Goal: Obtain resource: Download file/media

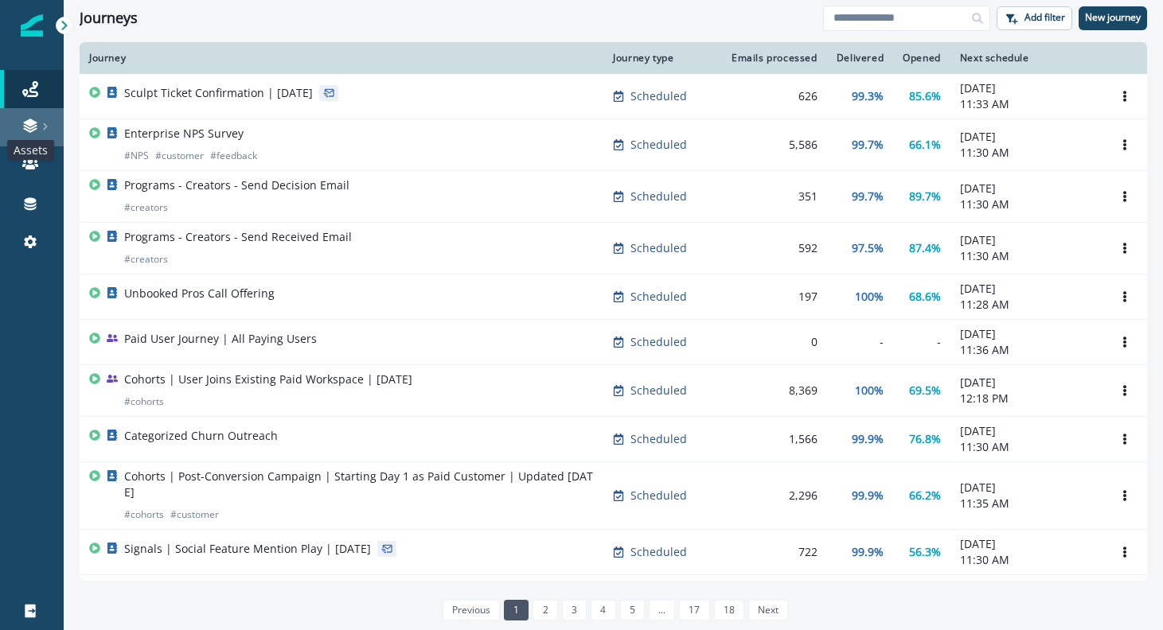
click at [36, 128] on icon at bounding box center [30, 130] width 14 height 5
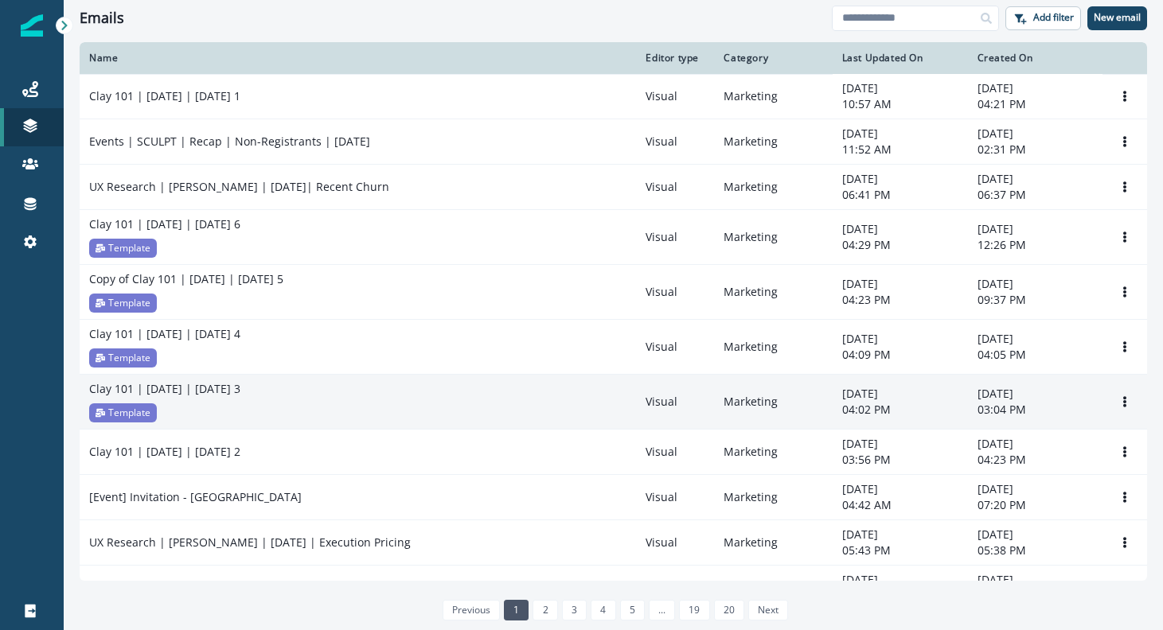
scroll to position [892, 0]
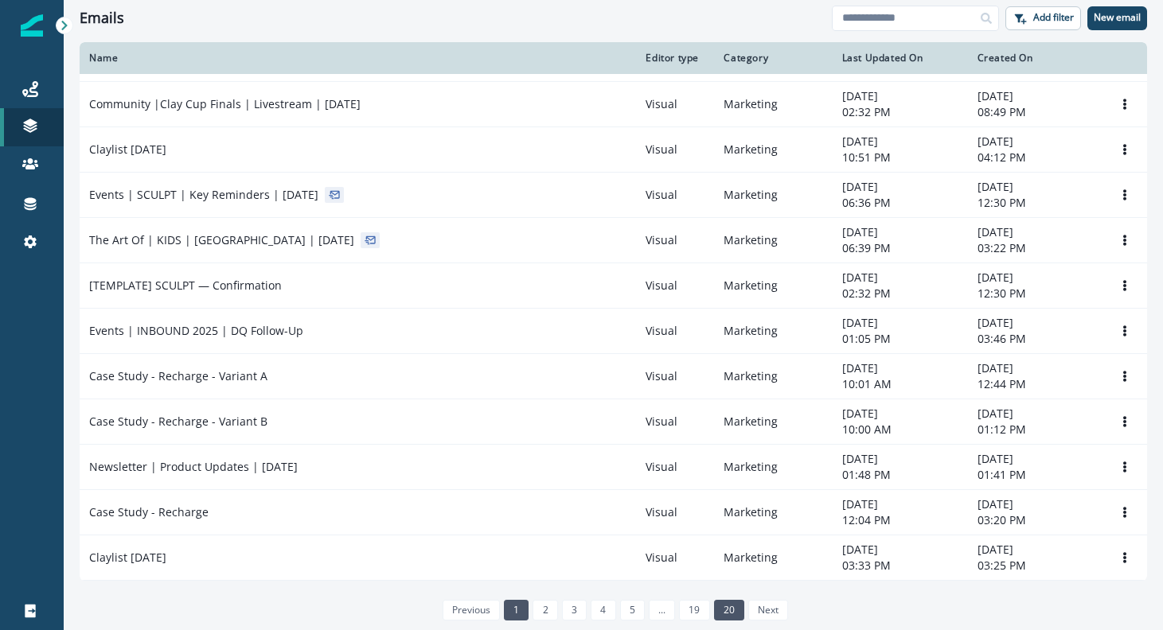
click at [735, 612] on link "20" at bounding box center [729, 610] width 30 height 21
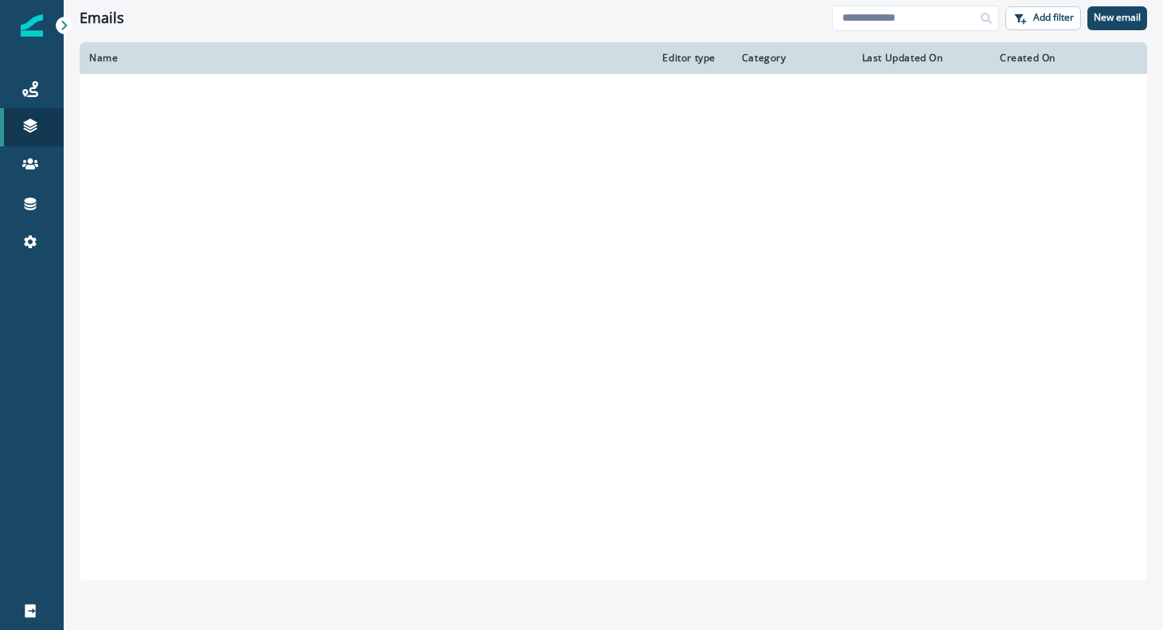
scroll to position [310, 0]
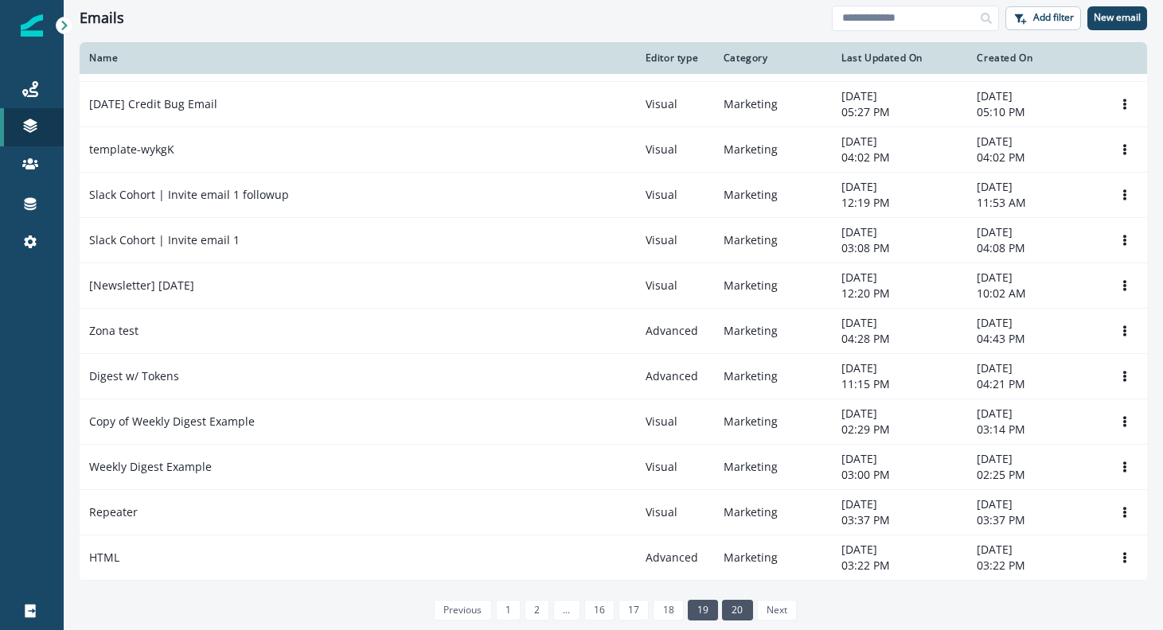
click at [697, 611] on link "19" at bounding box center [703, 610] width 30 height 21
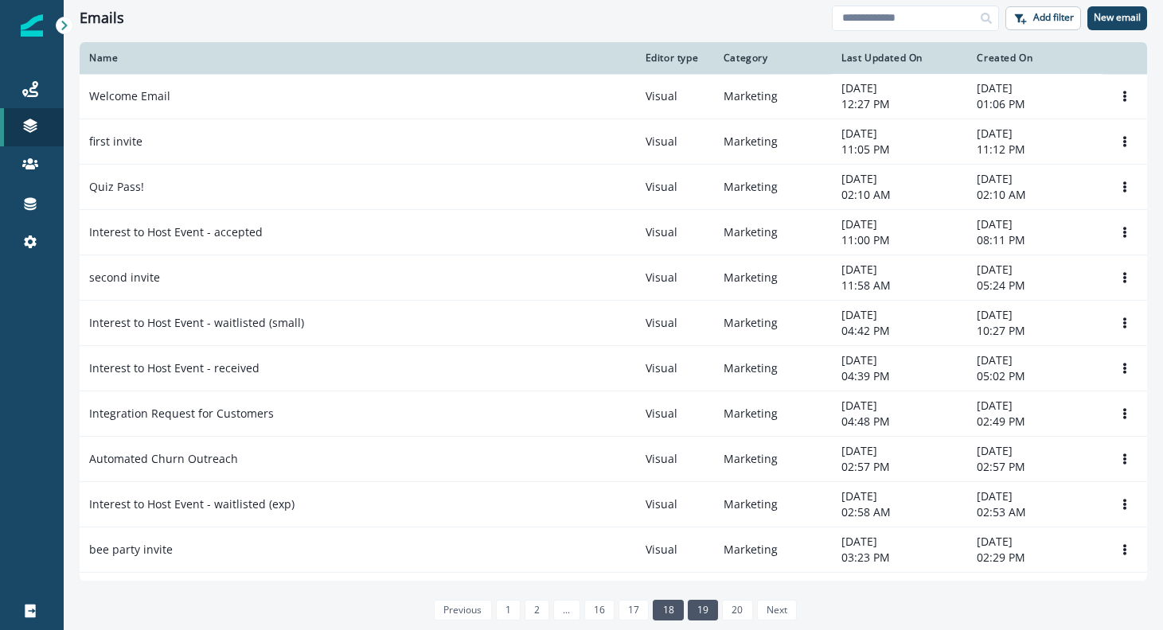
click at [670, 616] on link "18" at bounding box center [668, 610] width 30 height 21
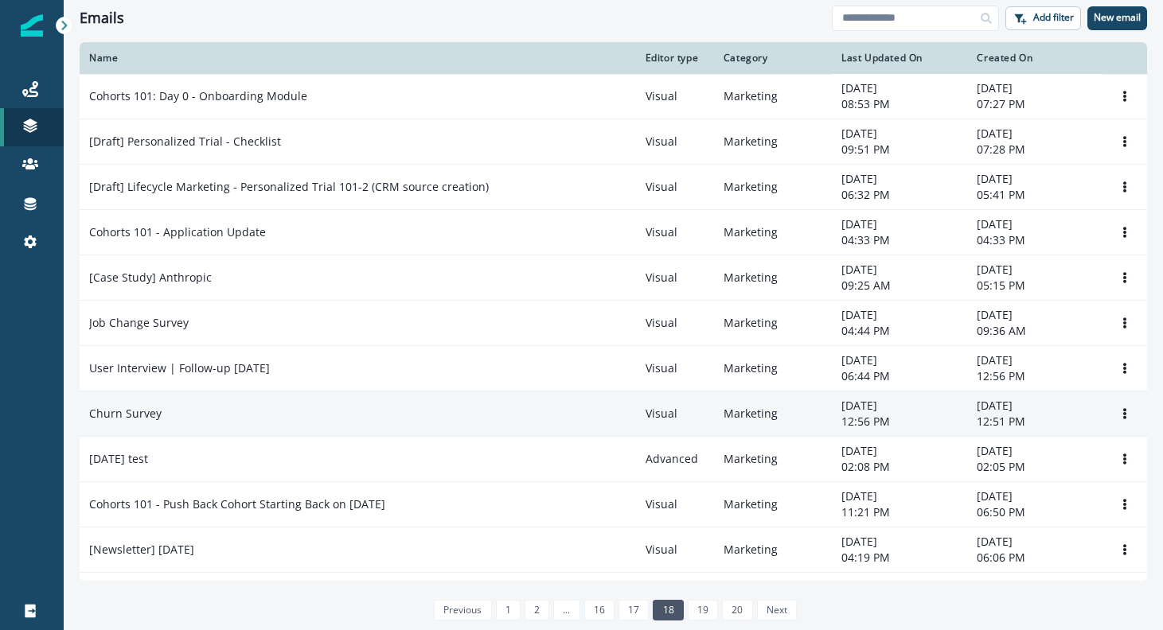
scroll to position [505, 0]
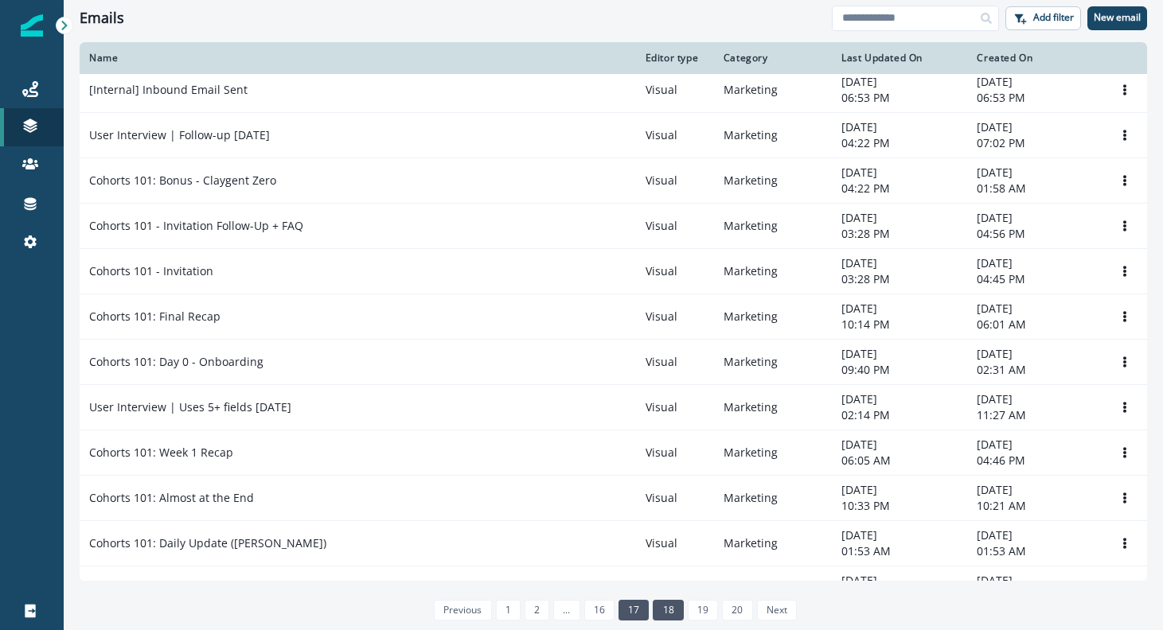
click at [641, 607] on link "17" at bounding box center [633, 610] width 30 height 21
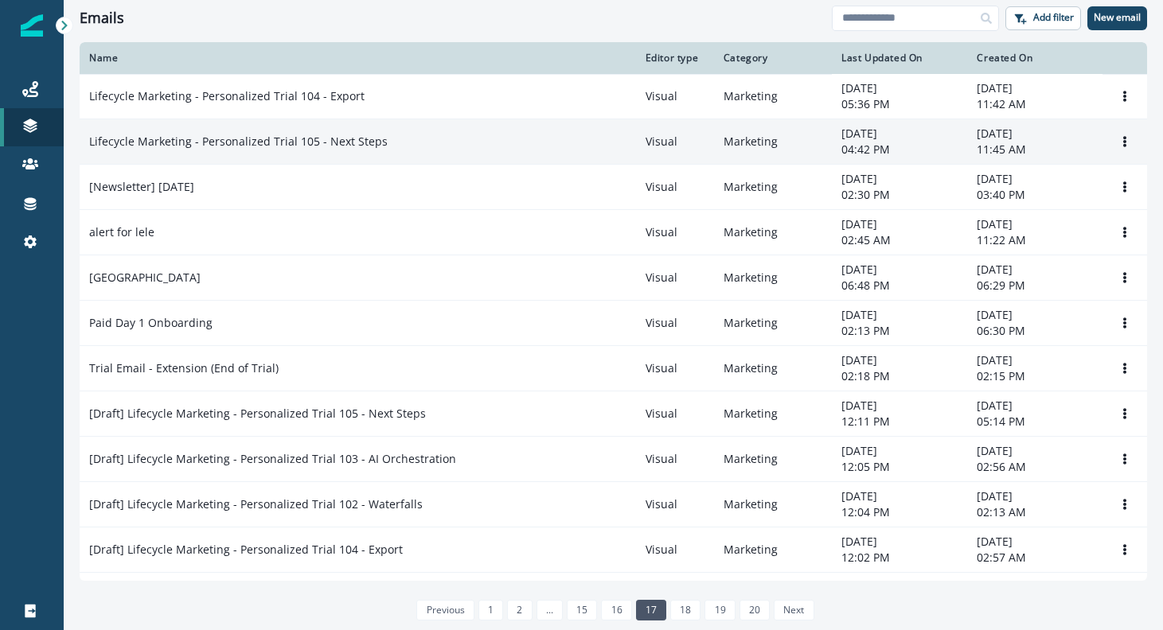
click at [440, 154] on td "Lifecycle Marketing - Personalized Trial 105 - Next Steps" at bounding box center [358, 141] width 556 height 45
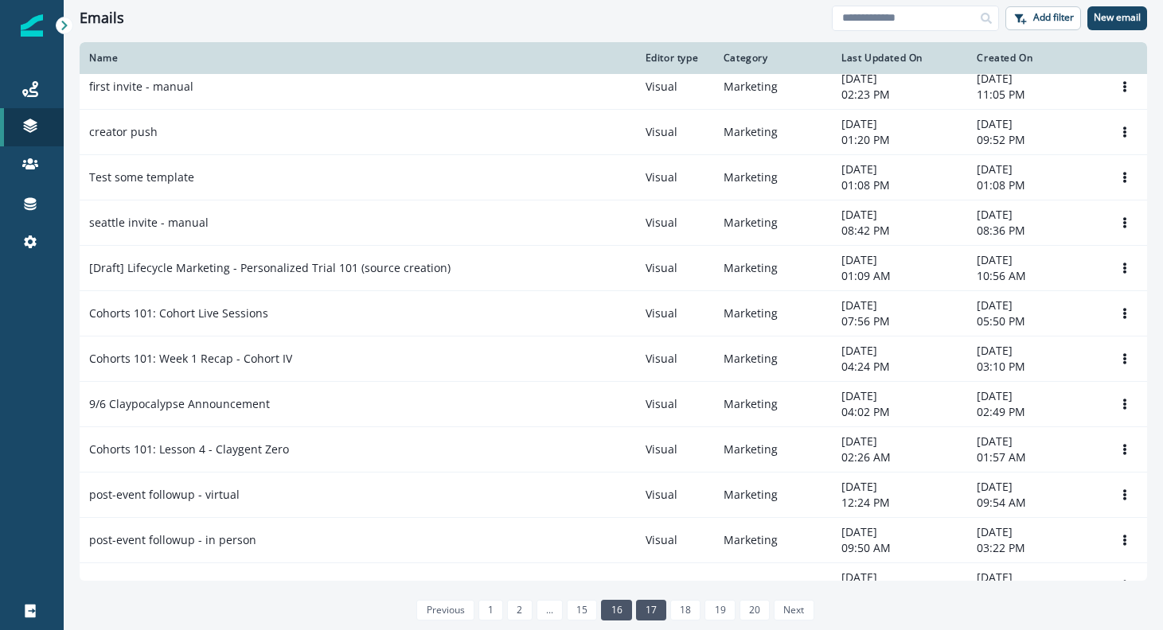
click at [615, 605] on link "16" at bounding box center [616, 610] width 30 height 21
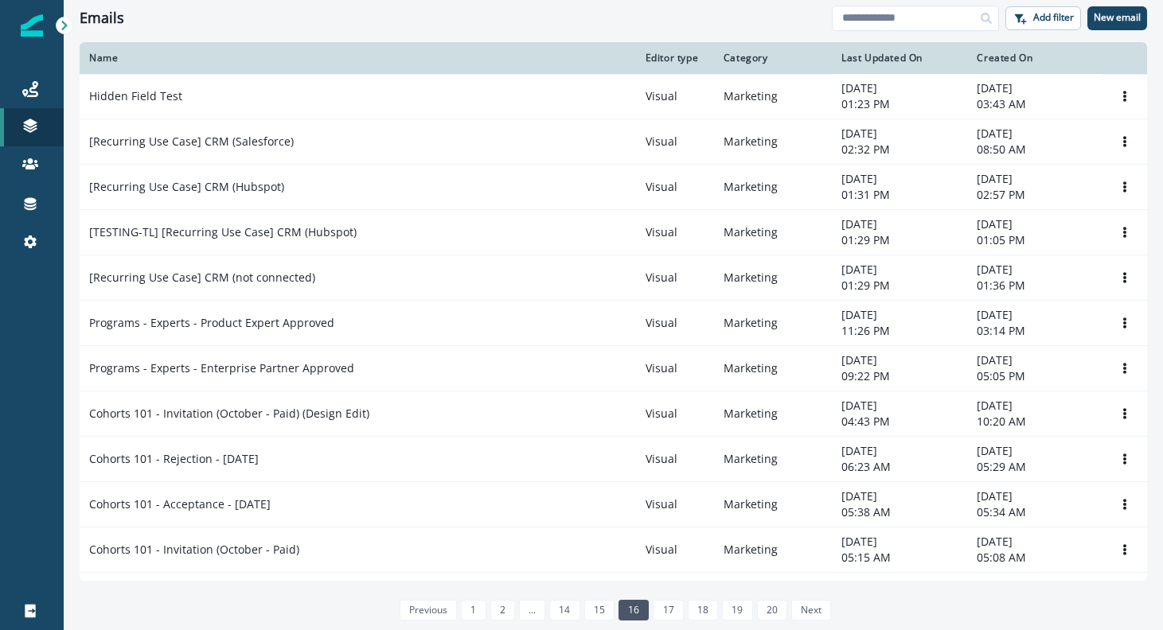
scroll to position [854, 0]
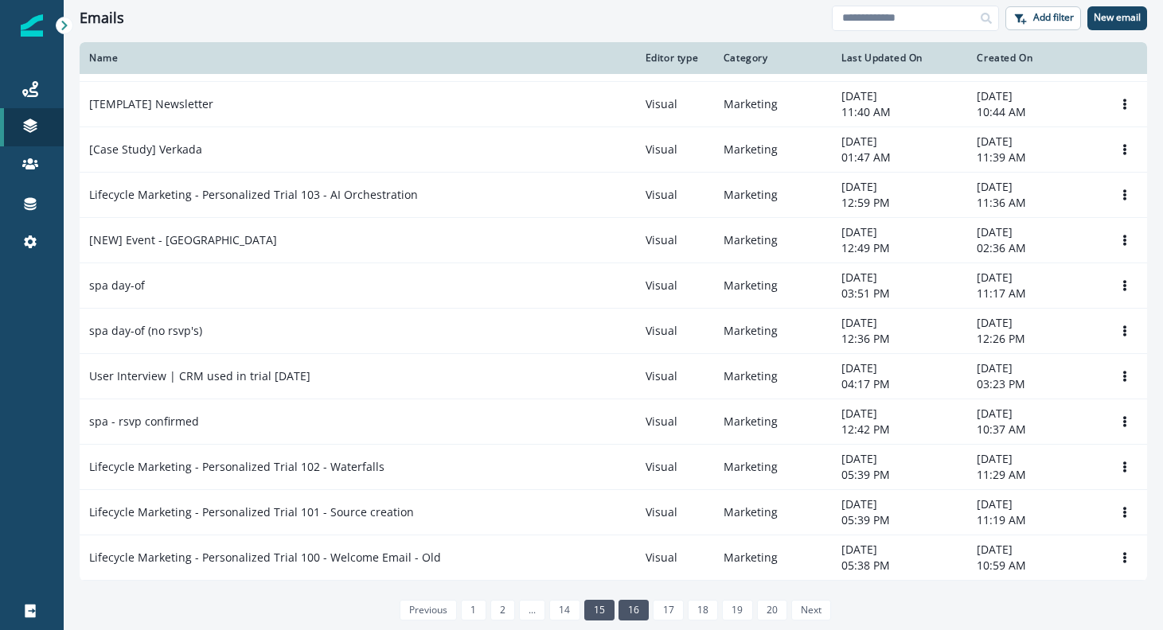
click at [606, 612] on link "15" at bounding box center [599, 610] width 30 height 21
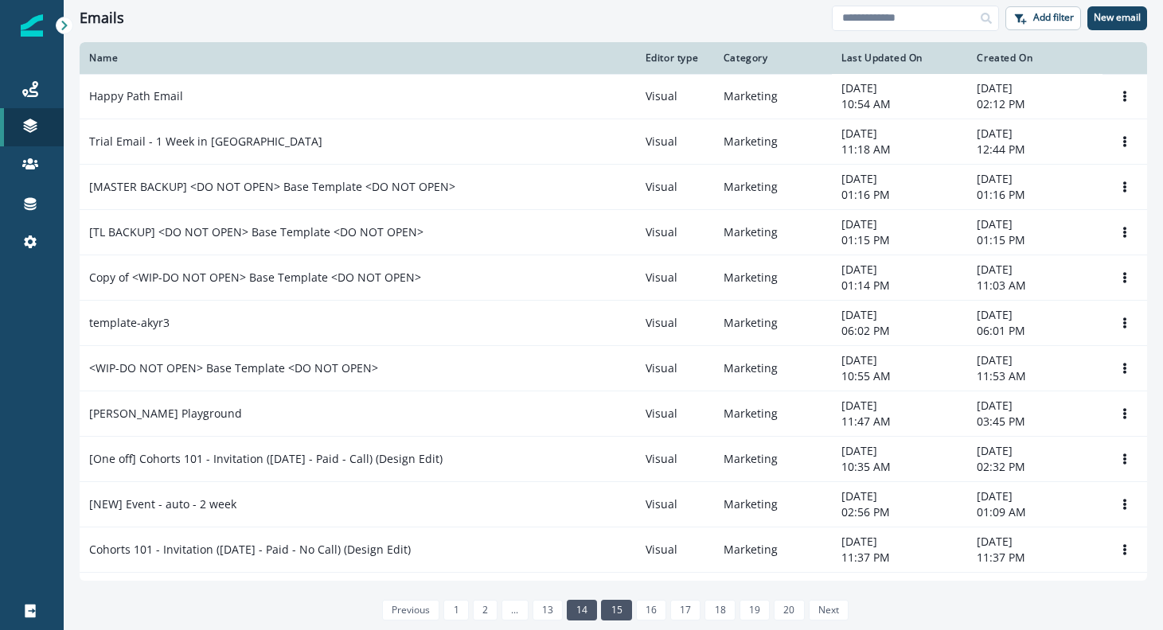
click at [584, 610] on link "14" at bounding box center [582, 610] width 30 height 21
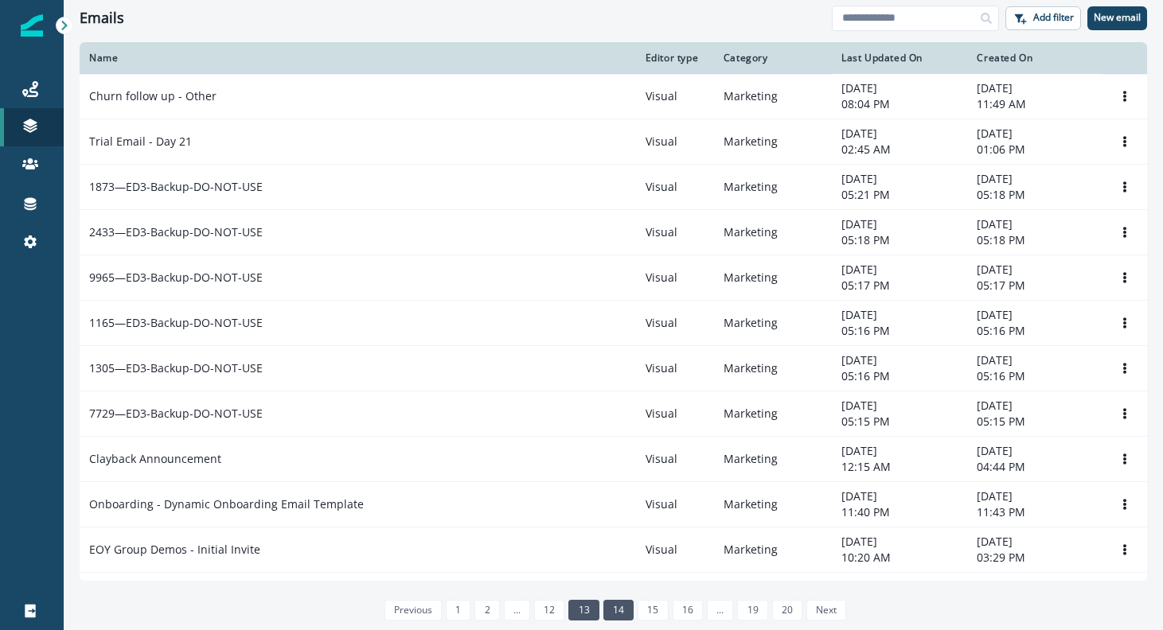
click at [591, 614] on link "13" at bounding box center [583, 610] width 30 height 21
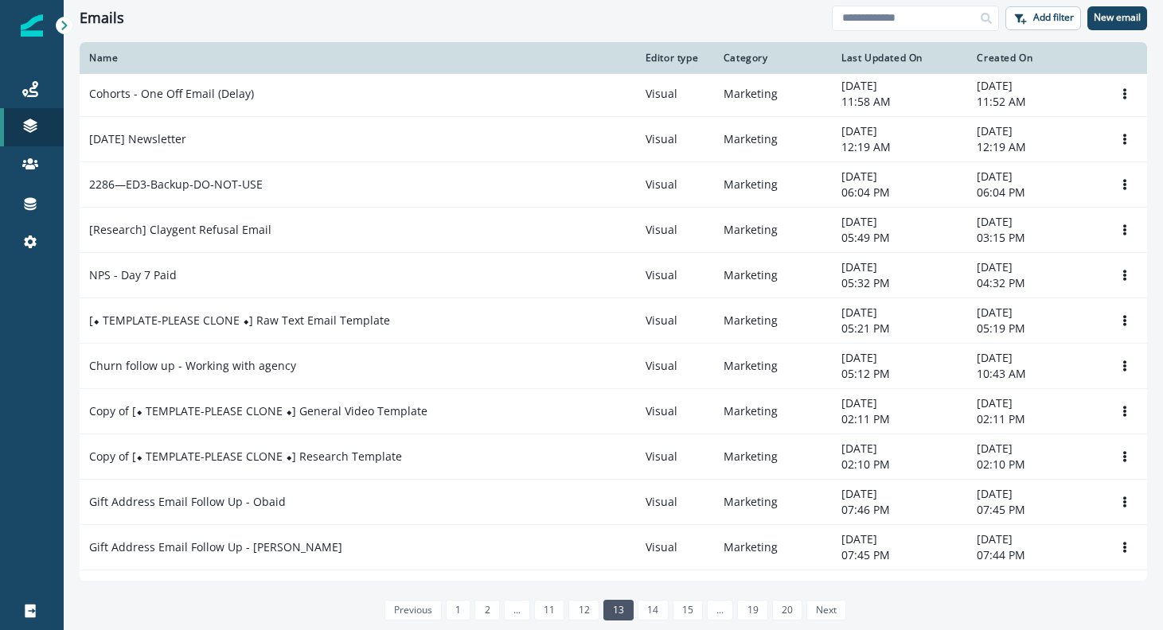
scroll to position [22, 0]
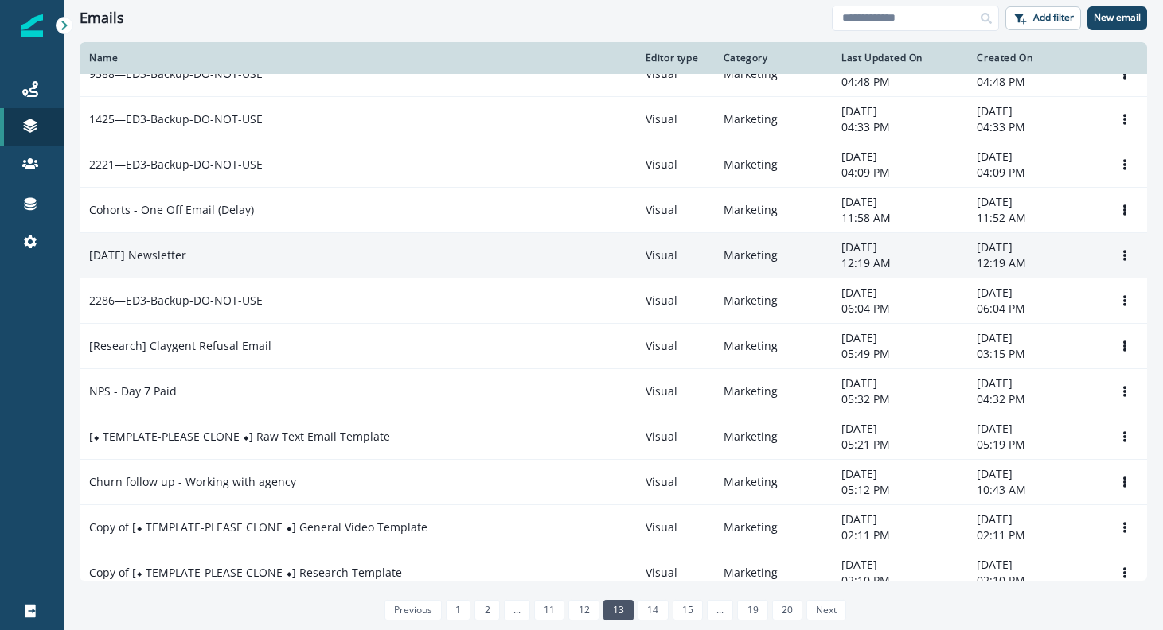
click at [184, 253] on p "12/9/2024 Newsletter" at bounding box center [137, 255] width 97 height 16
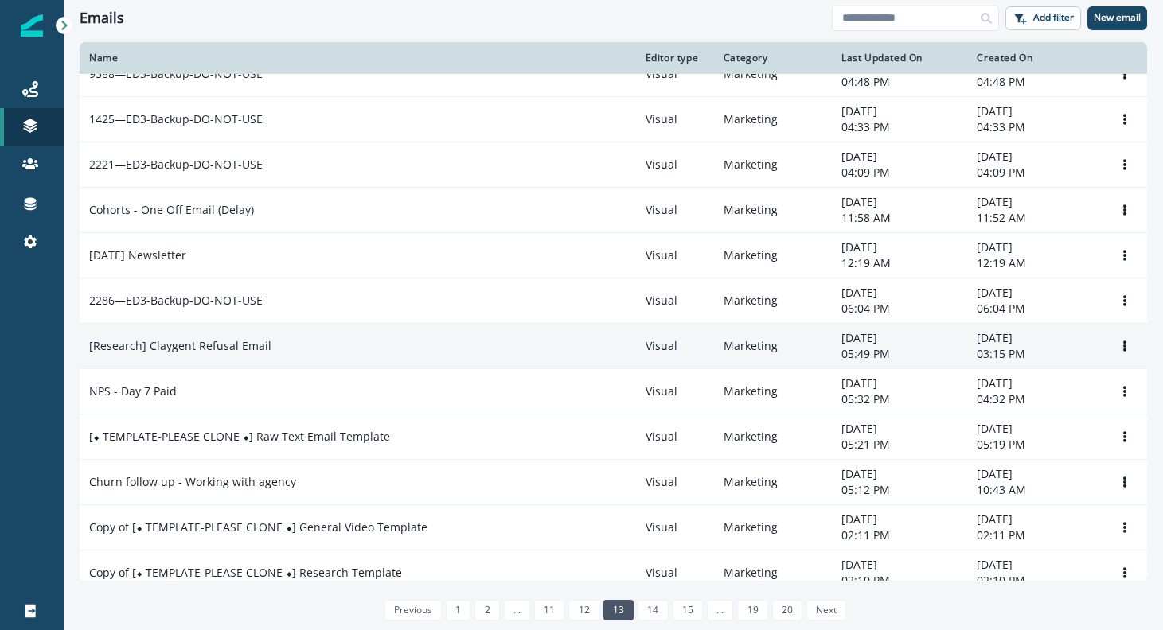
scroll to position [0, 0]
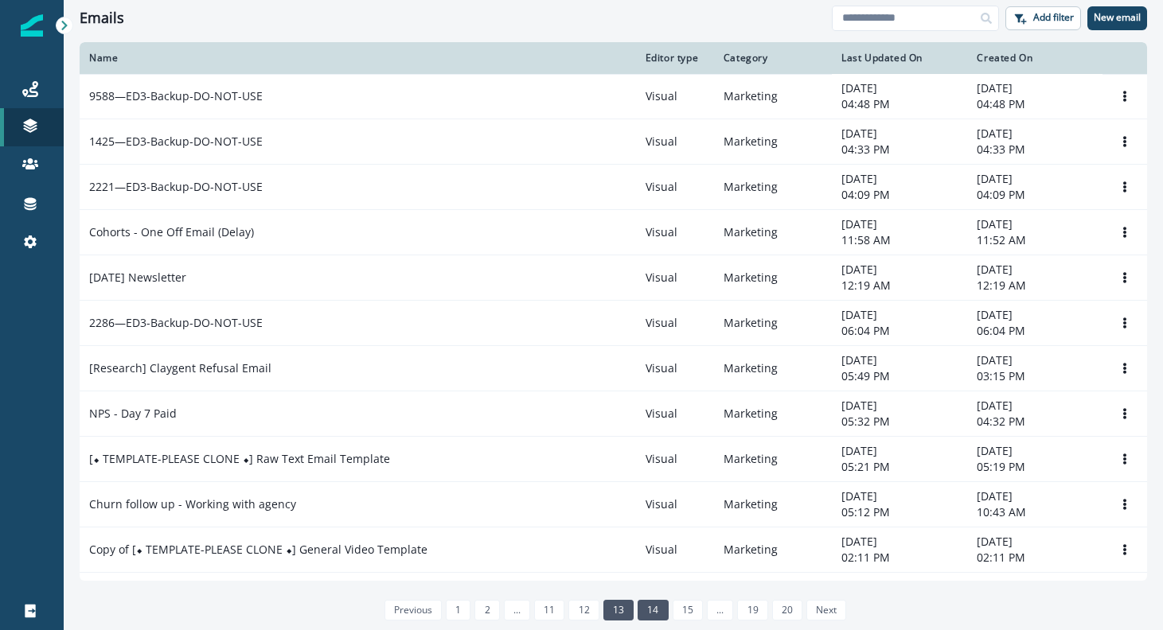
click at [647, 606] on link "14" at bounding box center [652, 610] width 30 height 21
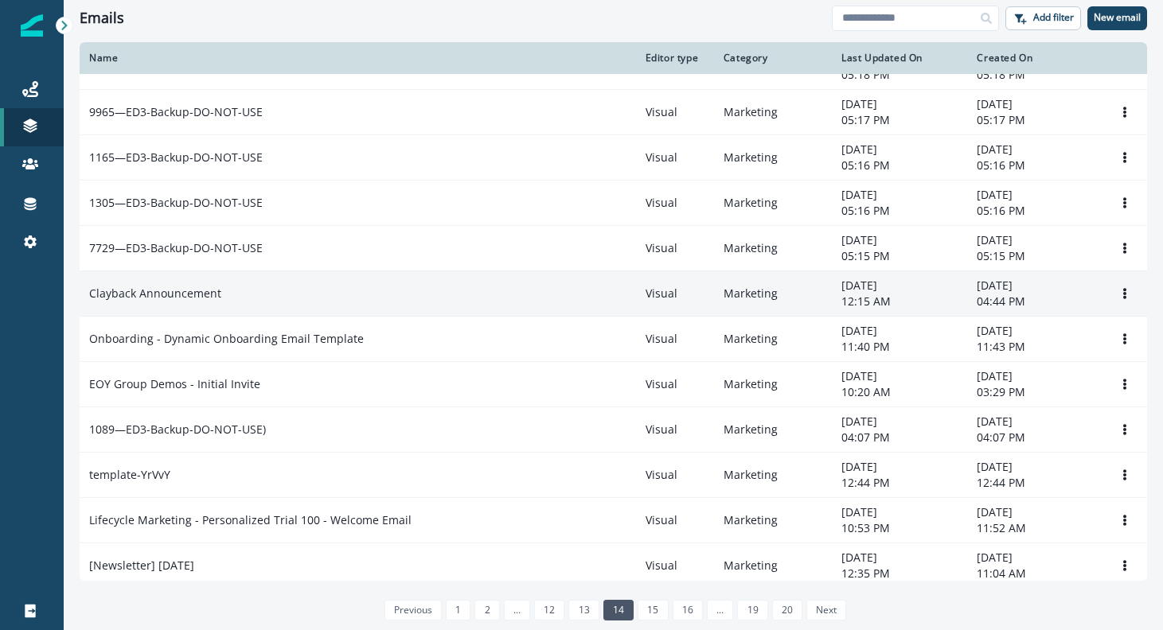
scroll to position [417, 0]
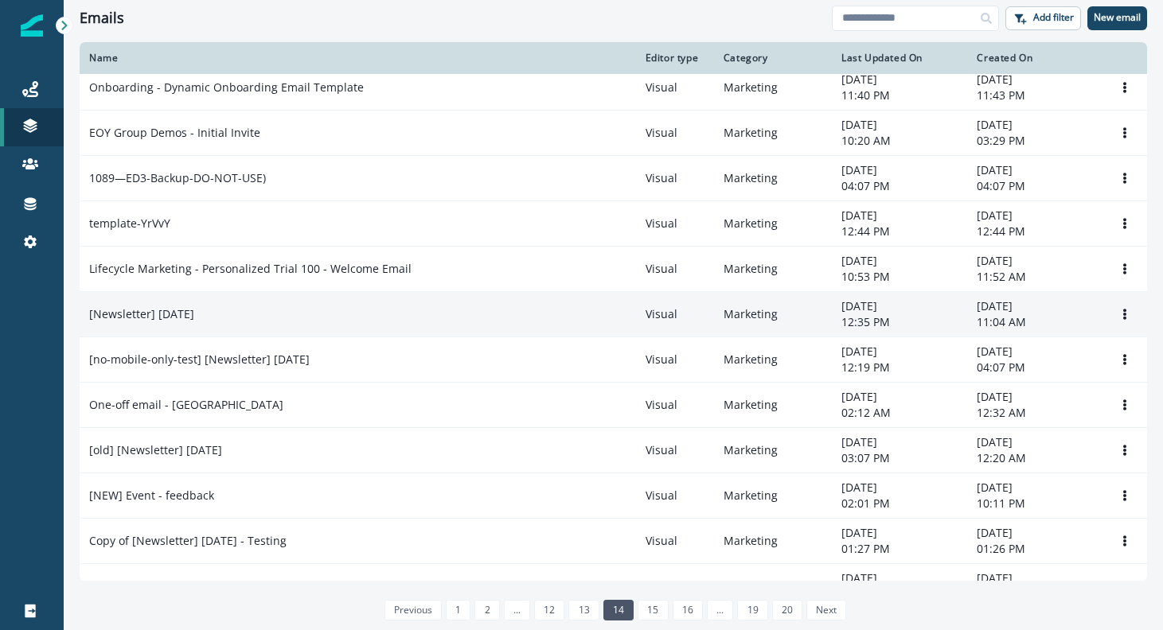
click at [231, 304] on td "[Newsletter] 12/3/24" at bounding box center [358, 314] width 556 height 45
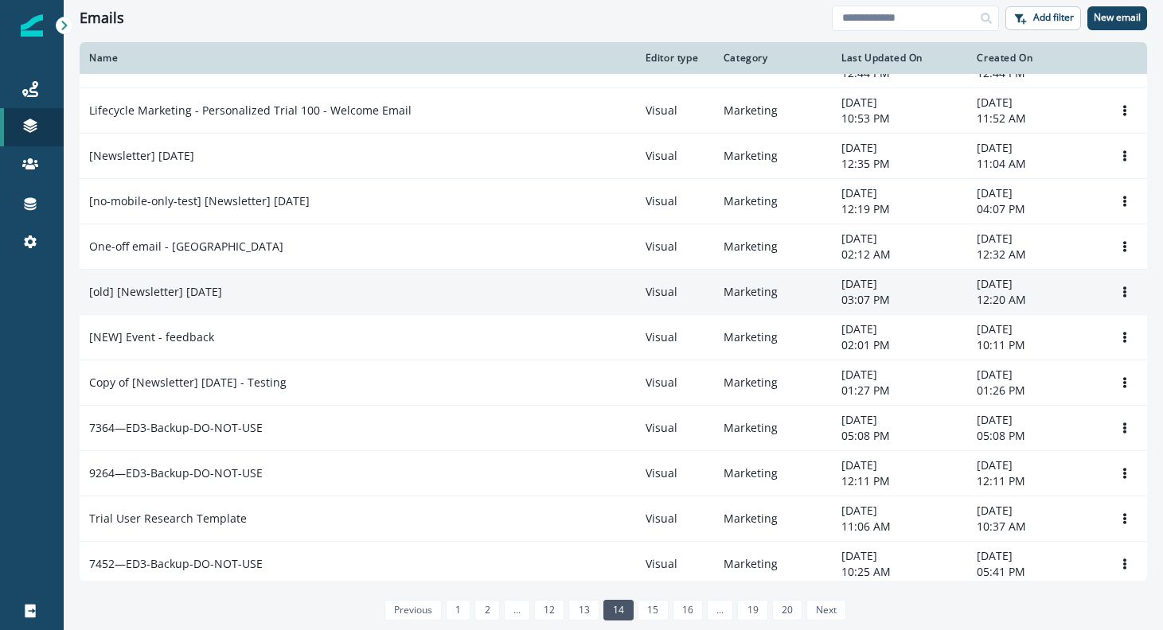
click at [210, 288] on p "[old] [Newsletter] 12/02/24" at bounding box center [155, 292] width 133 height 16
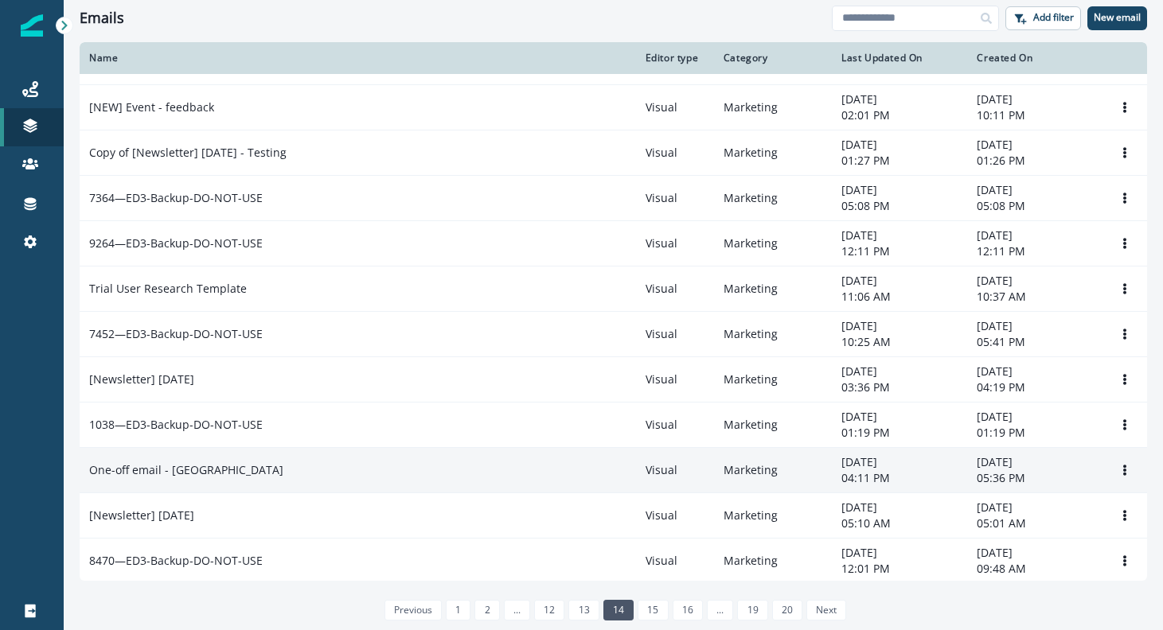
scroll to position [854, 0]
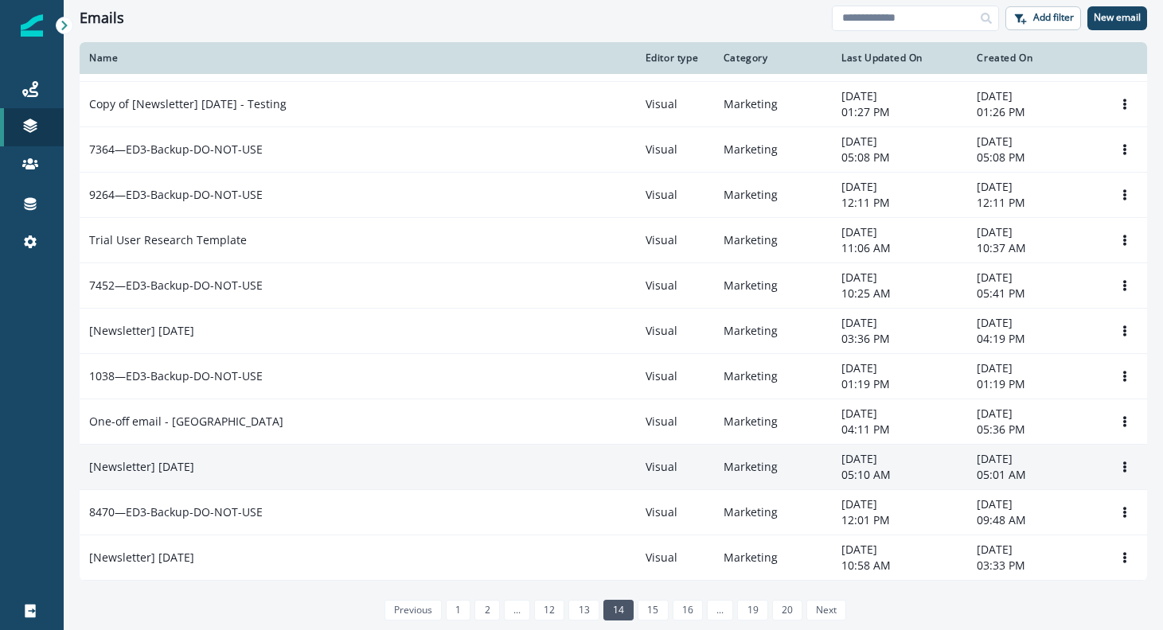
click at [372, 479] on td "[Newsletter] 11/18/2024" at bounding box center [358, 467] width 556 height 45
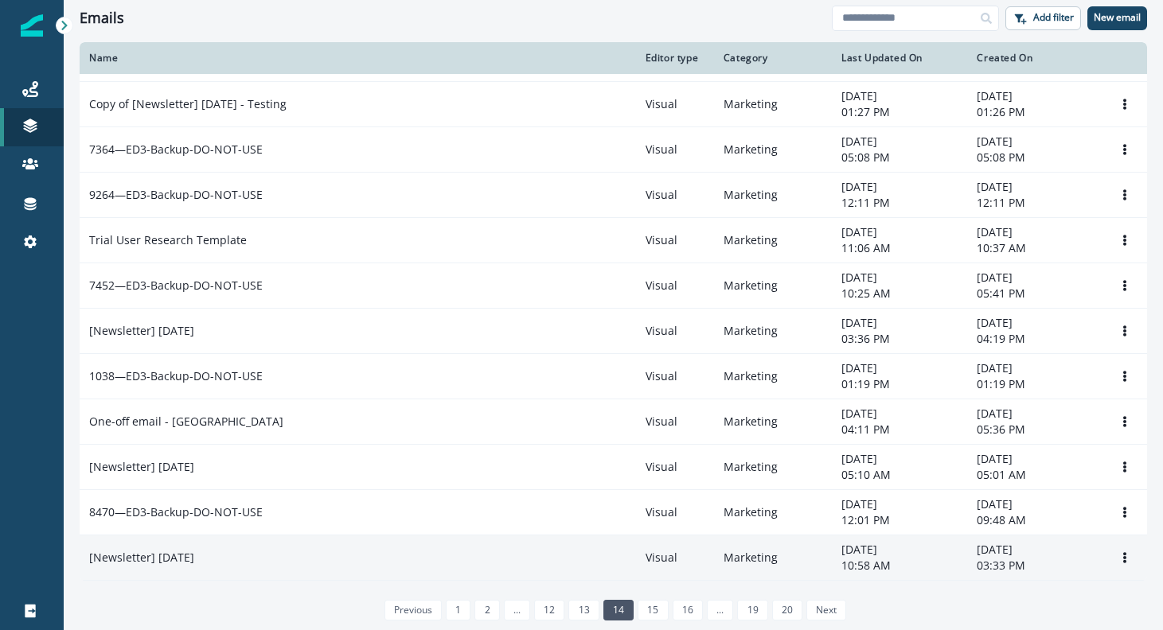
click at [292, 552] on div "[Newsletter] 11/5/2024" at bounding box center [357, 558] width 537 height 16
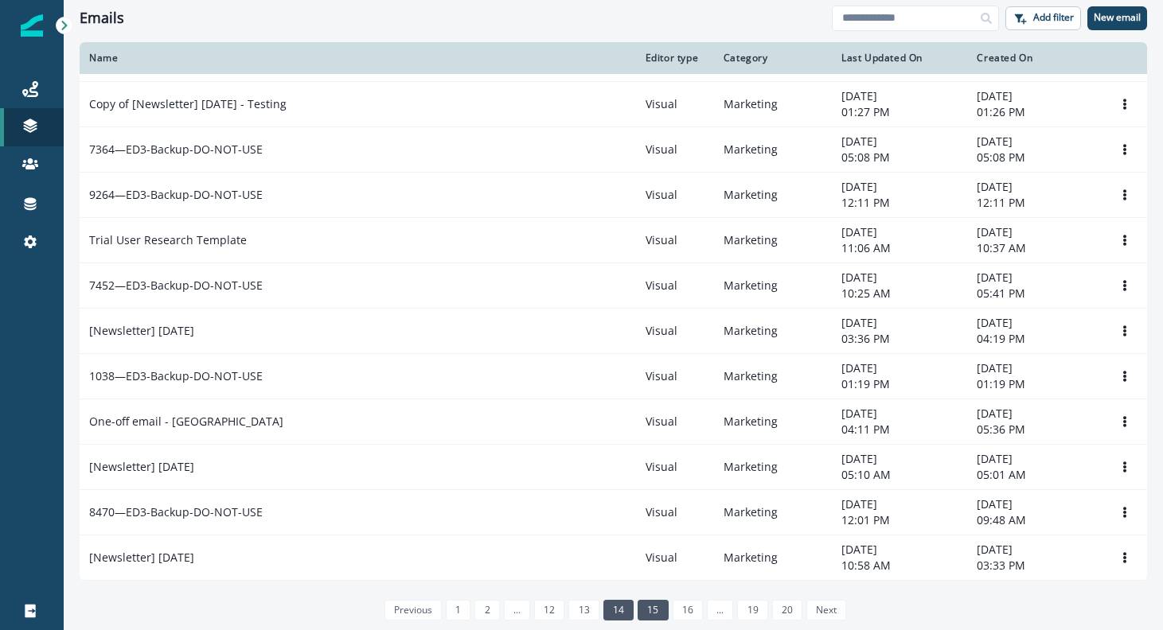
click at [641, 606] on link "15" at bounding box center [652, 610] width 30 height 21
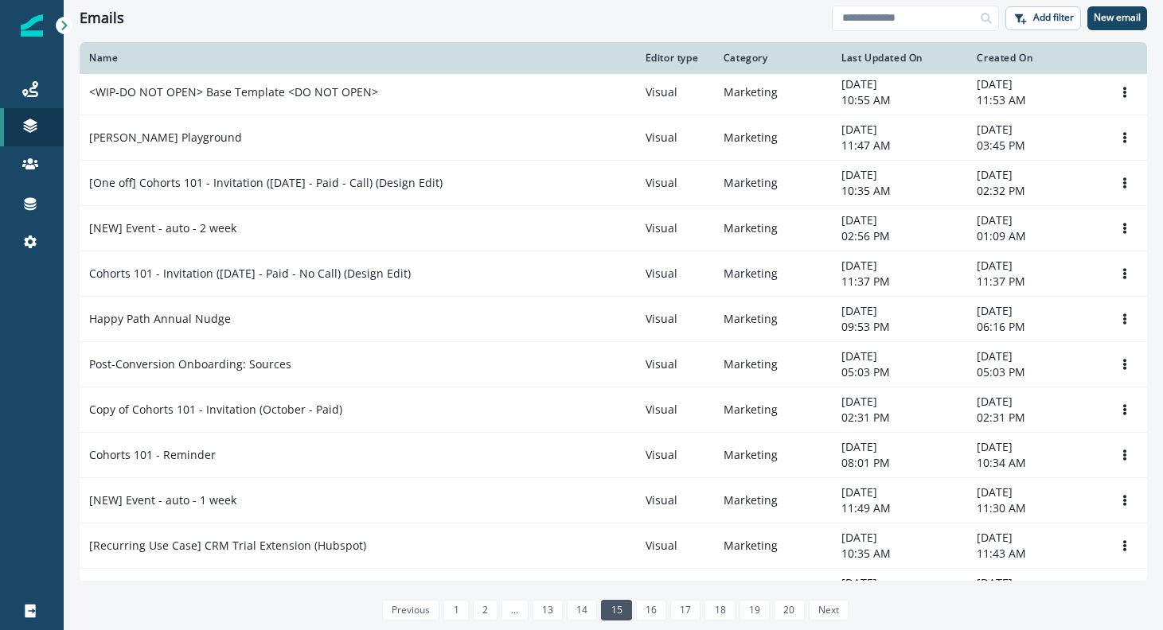
scroll to position [854, 0]
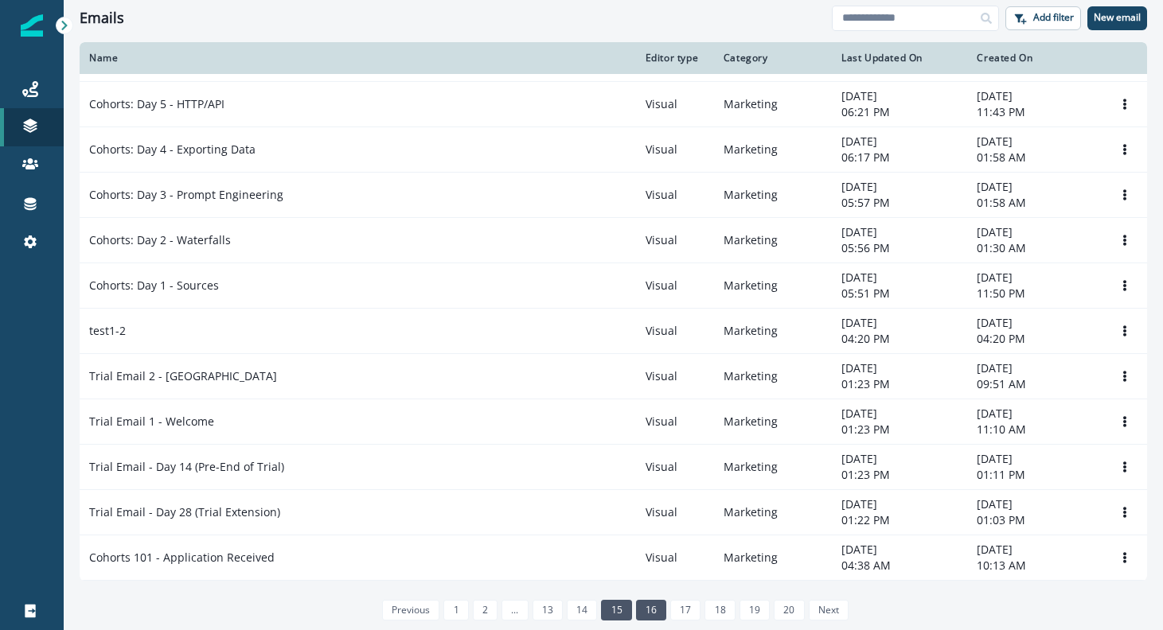
click at [643, 607] on link "16" at bounding box center [651, 610] width 30 height 21
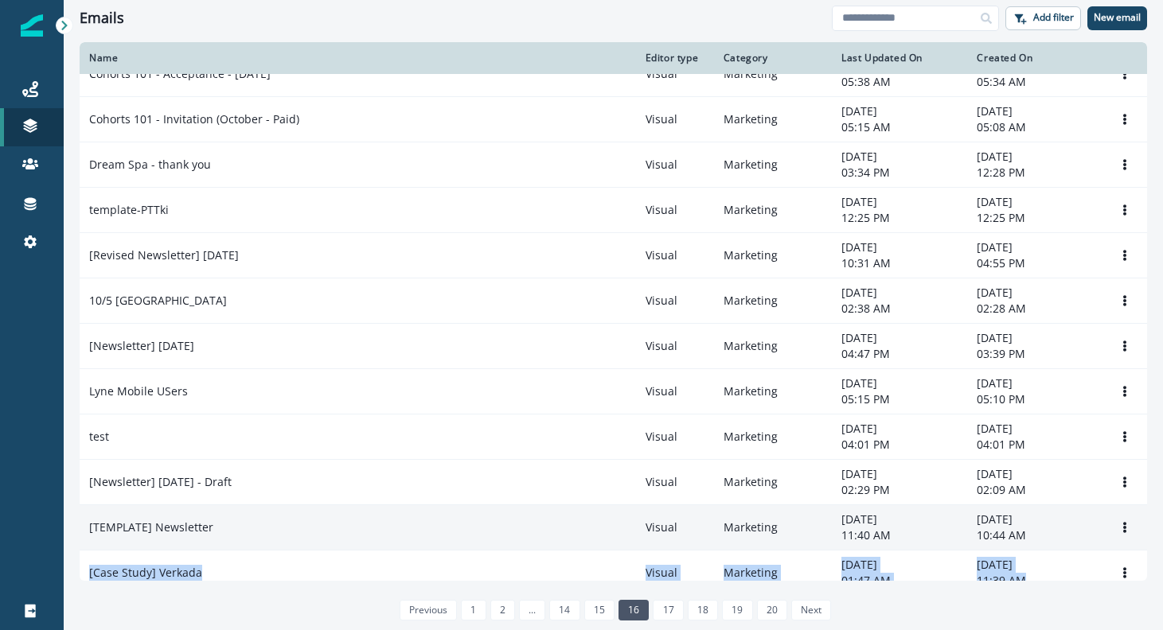
scroll to position [322, 0]
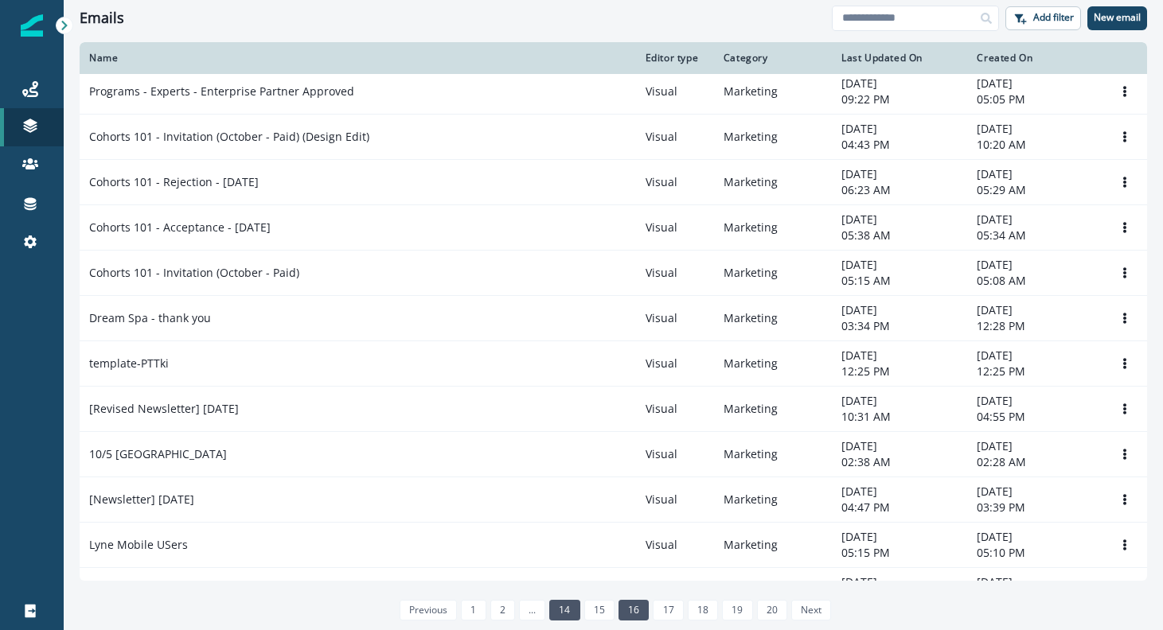
click at [563, 619] on link "14" at bounding box center [564, 610] width 30 height 21
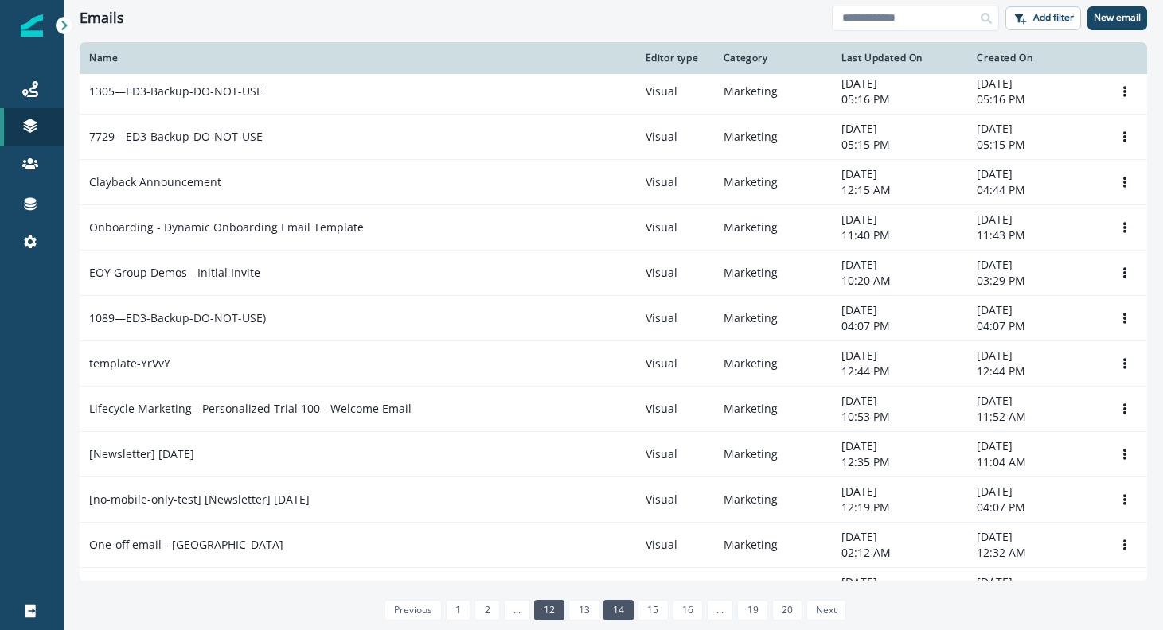
click at [548, 611] on link "12" at bounding box center [549, 610] width 30 height 21
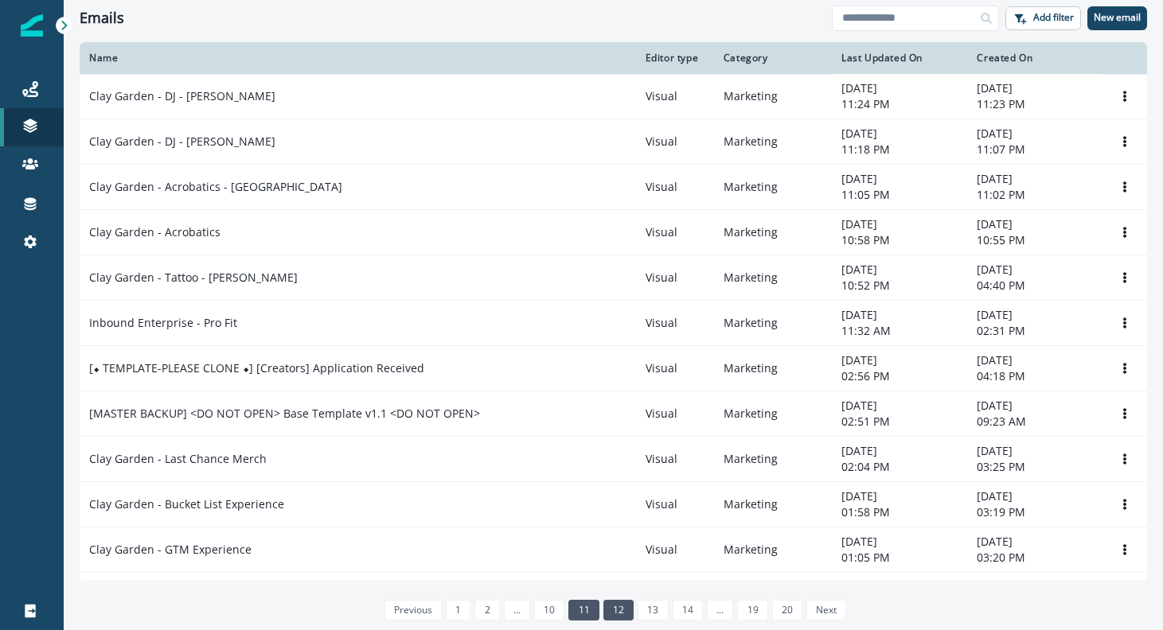
click at [579, 615] on link "11" at bounding box center [583, 610] width 30 height 21
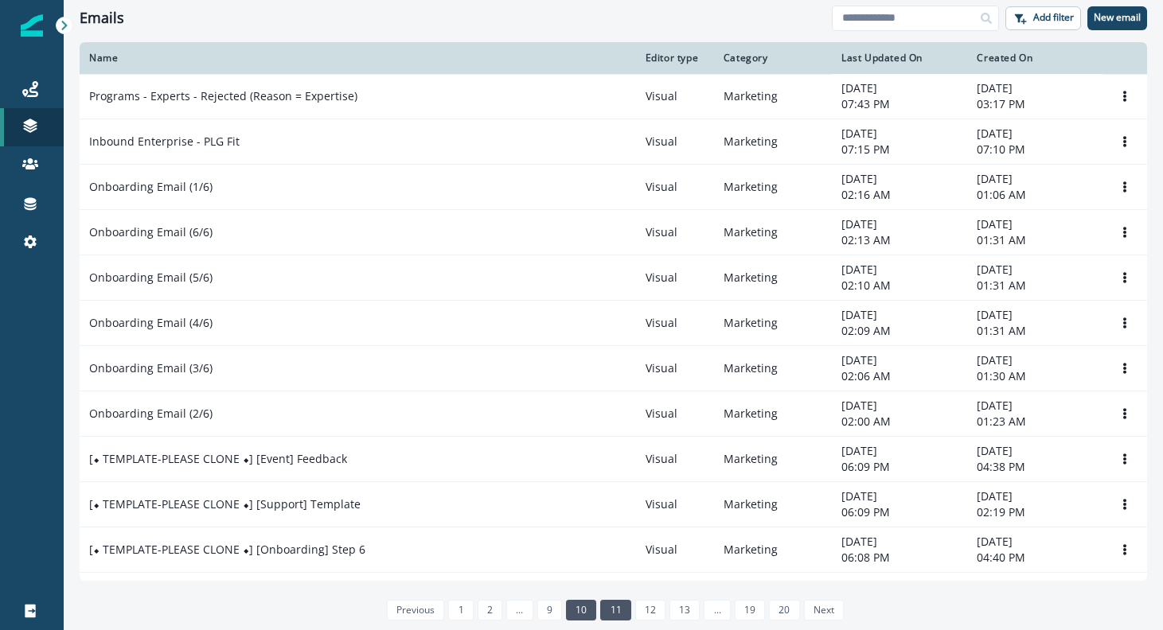
click at [587, 613] on link "10" at bounding box center [581, 610] width 30 height 21
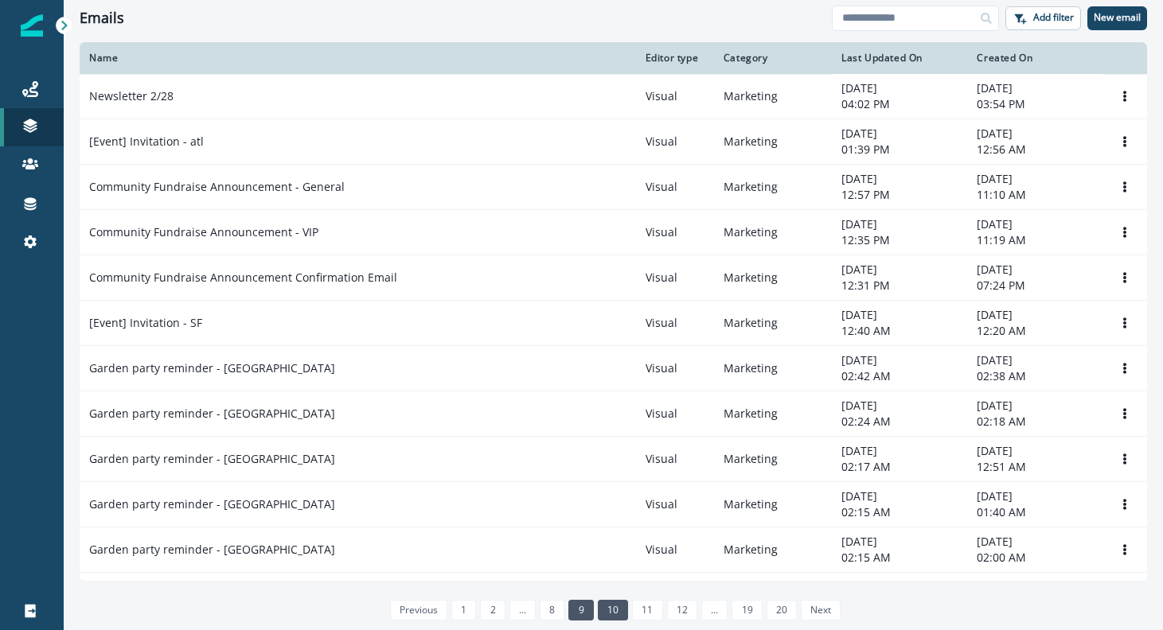
click at [587, 604] on link "9" at bounding box center [580, 610] width 25 height 21
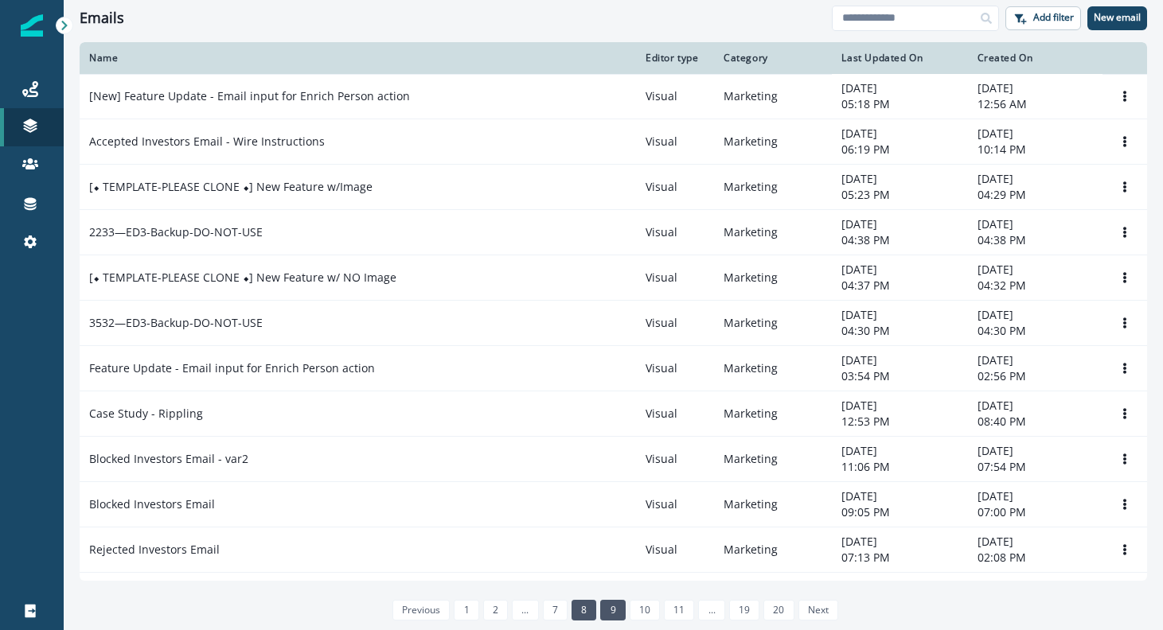
click at [587, 619] on link "8" at bounding box center [583, 610] width 25 height 21
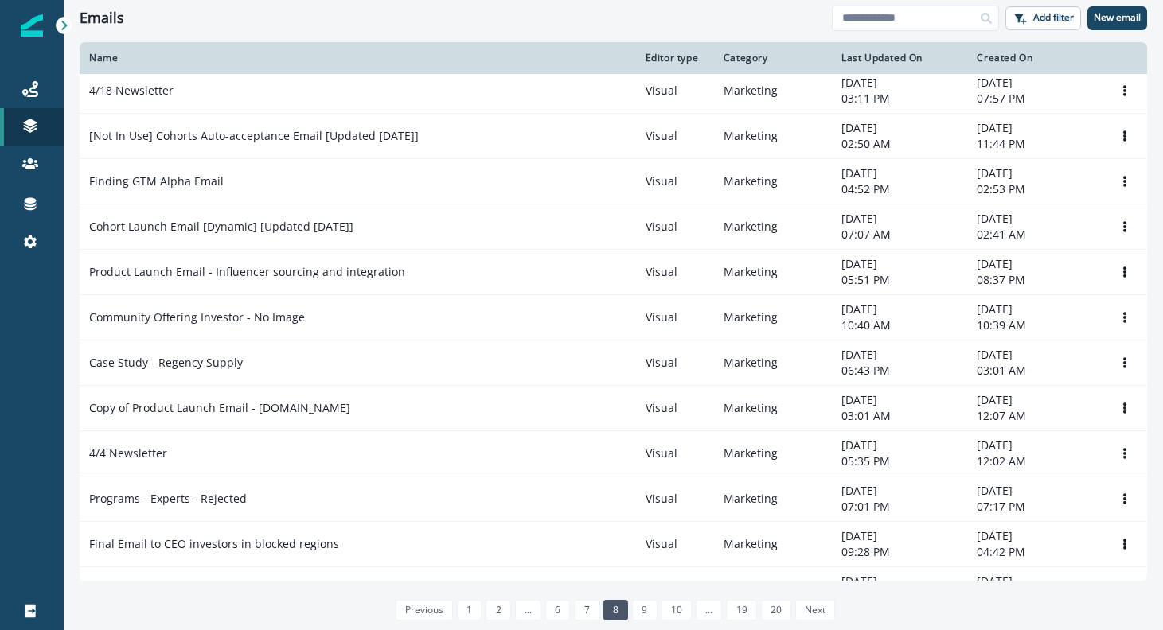
scroll to position [854, 0]
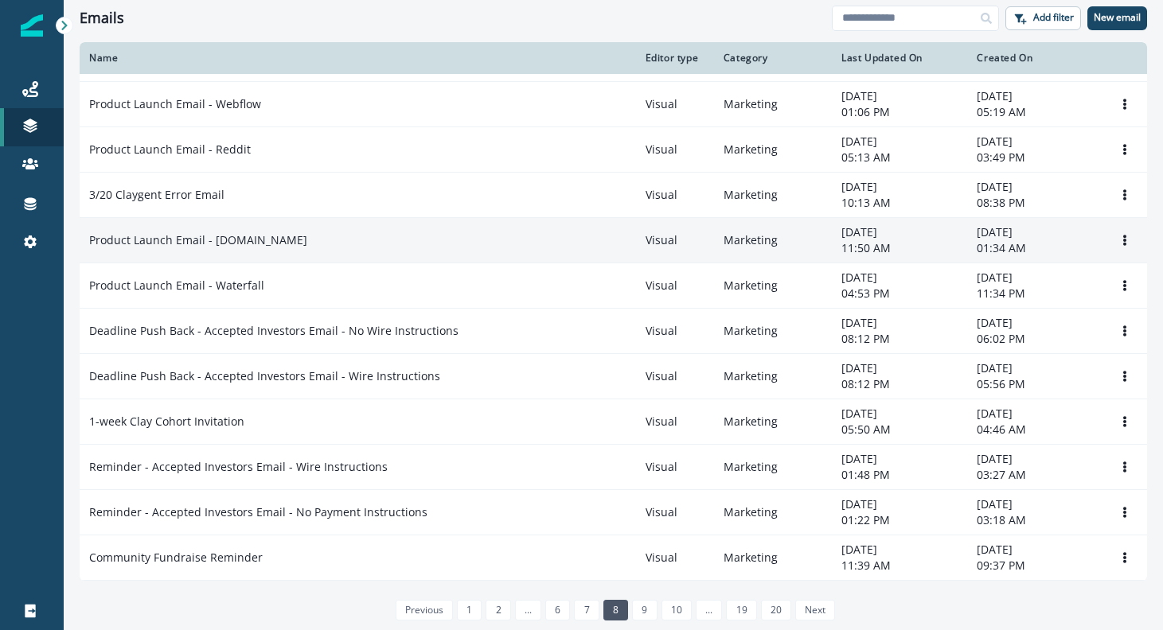
click at [184, 240] on p "Product Launch Email - X.com" at bounding box center [198, 240] width 218 height 16
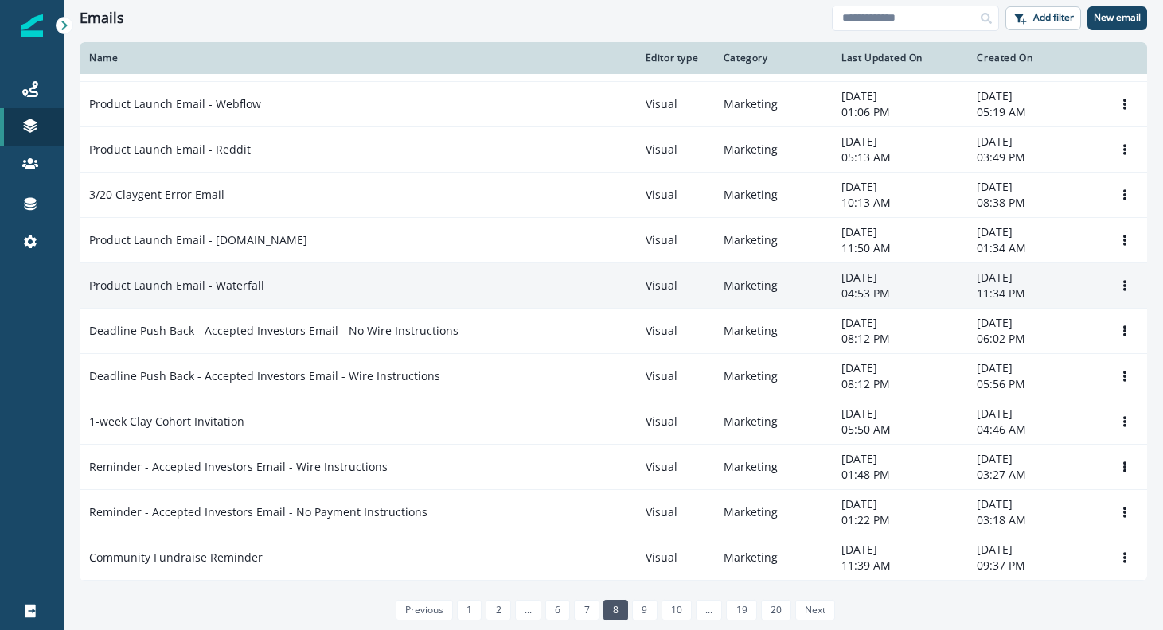
click at [162, 282] on p "Product Launch Email - Waterfall" at bounding box center [176, 286] width 175 height 16
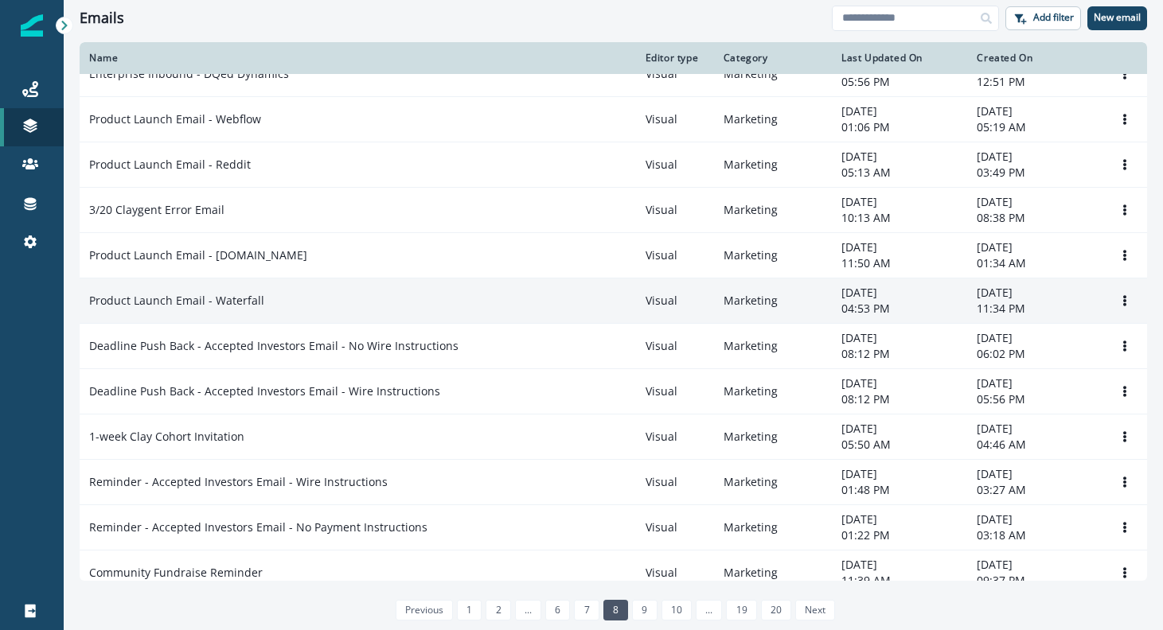
scroll to position [692, 0]
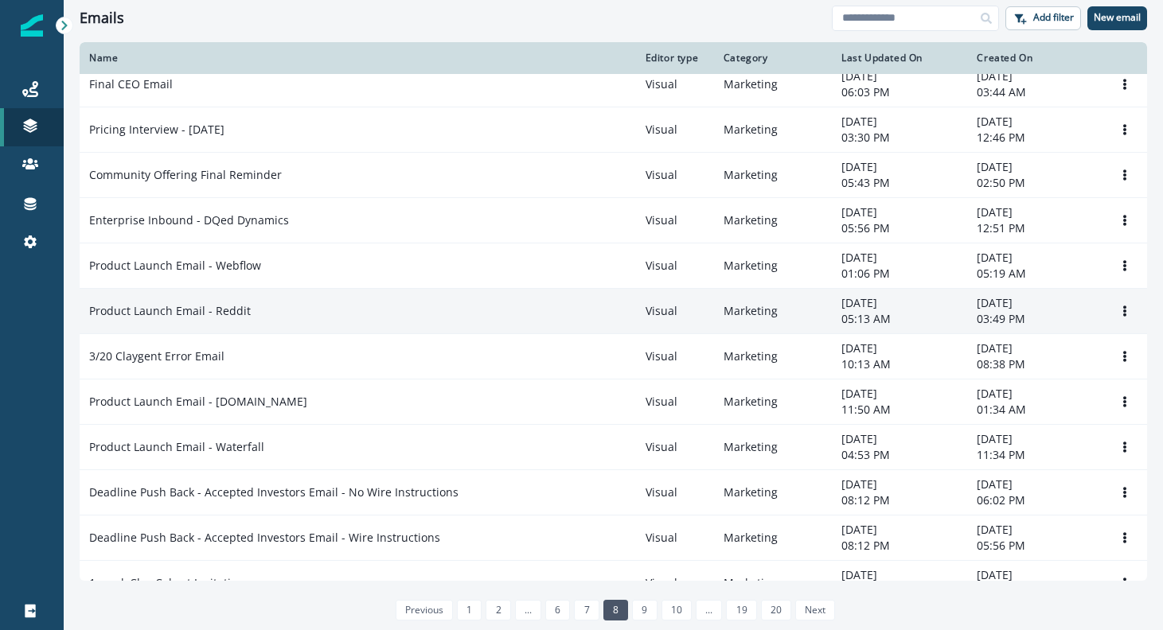
click at [177, 304] on p "Product Launch Email - Reddit" at bounding box center [170, 311] width 162 height 16
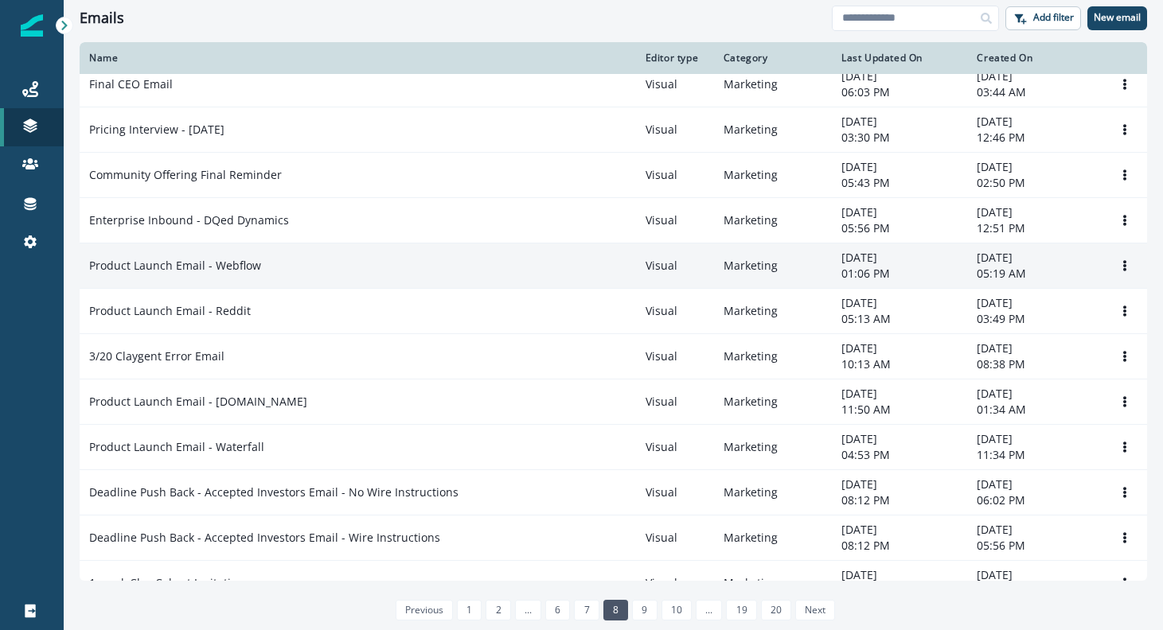
click at [178, 263] on p "Product Launch Email - Webflow" at bounding box center [175, 266] width 172 height 16
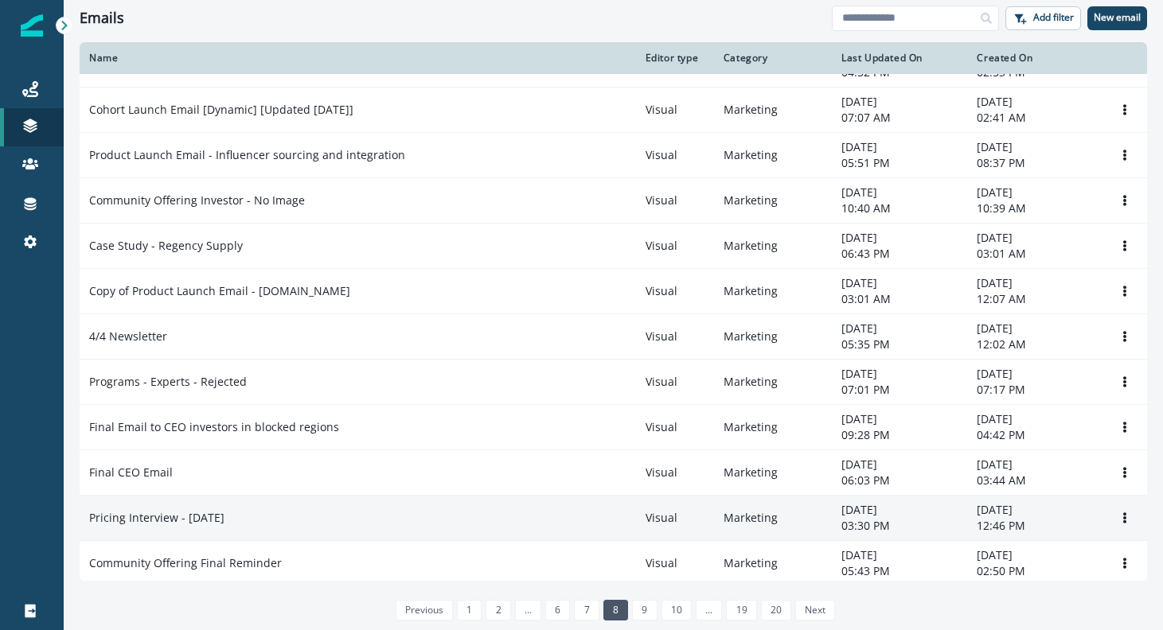
scroll to position [211, 0]
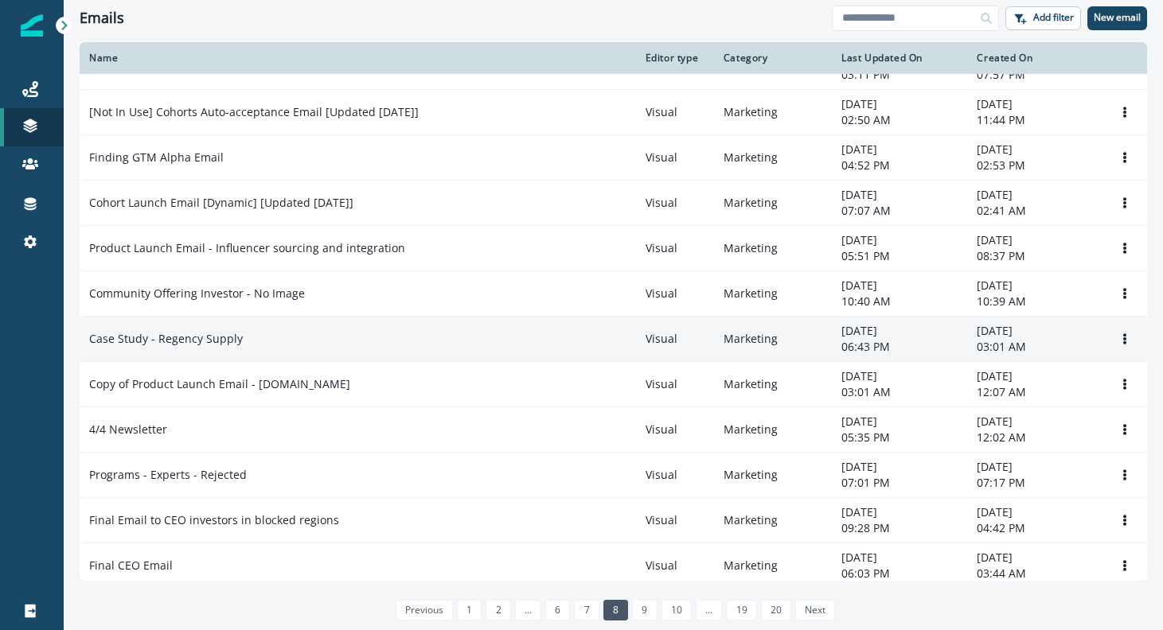
click at [182, 341] on p "Case Study - Regency Supply" at bounding box center [166, 339] width 154 height 16
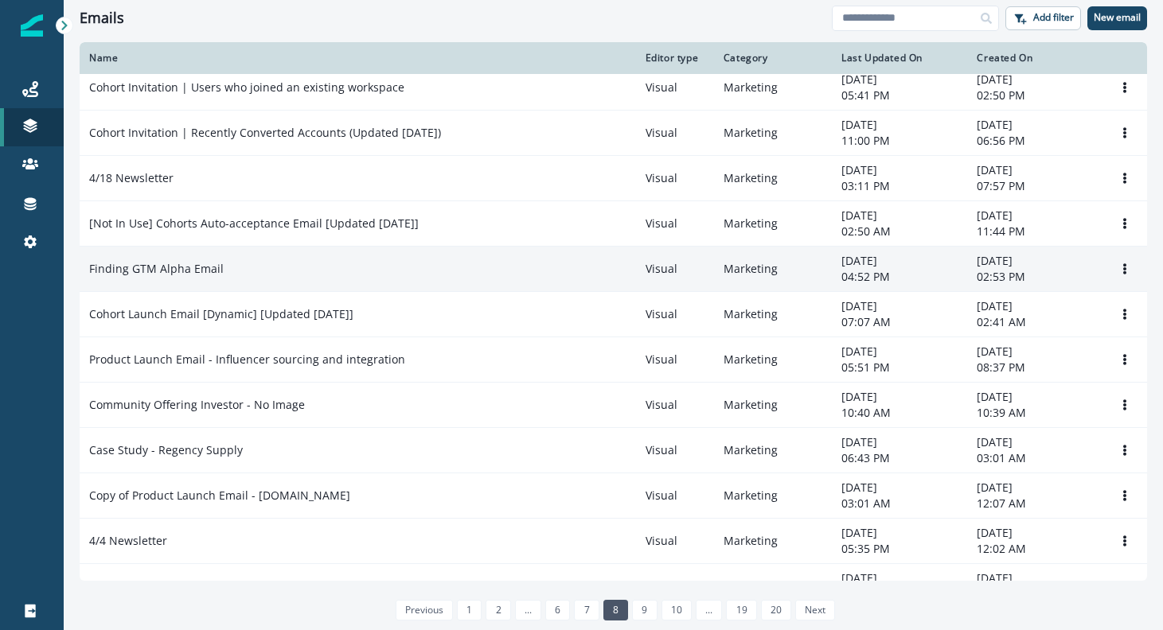
click at [172, 271] on p "Finding GTM Alpha Email" at bounding box center [156, 269] width 134 height 16
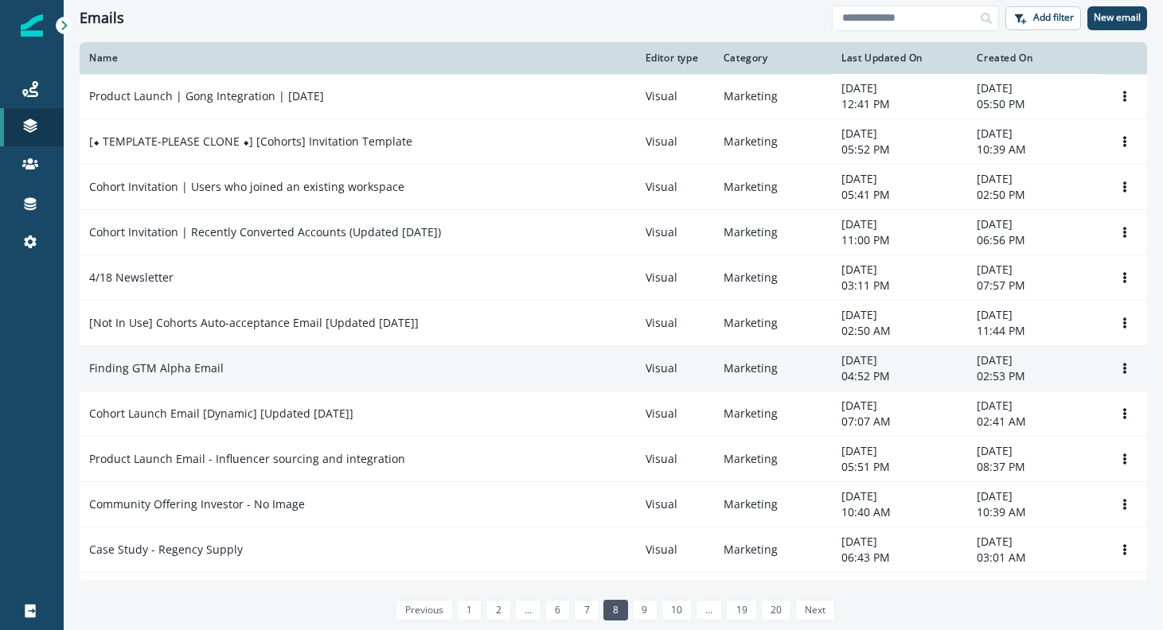
scroll to position [854, 0]
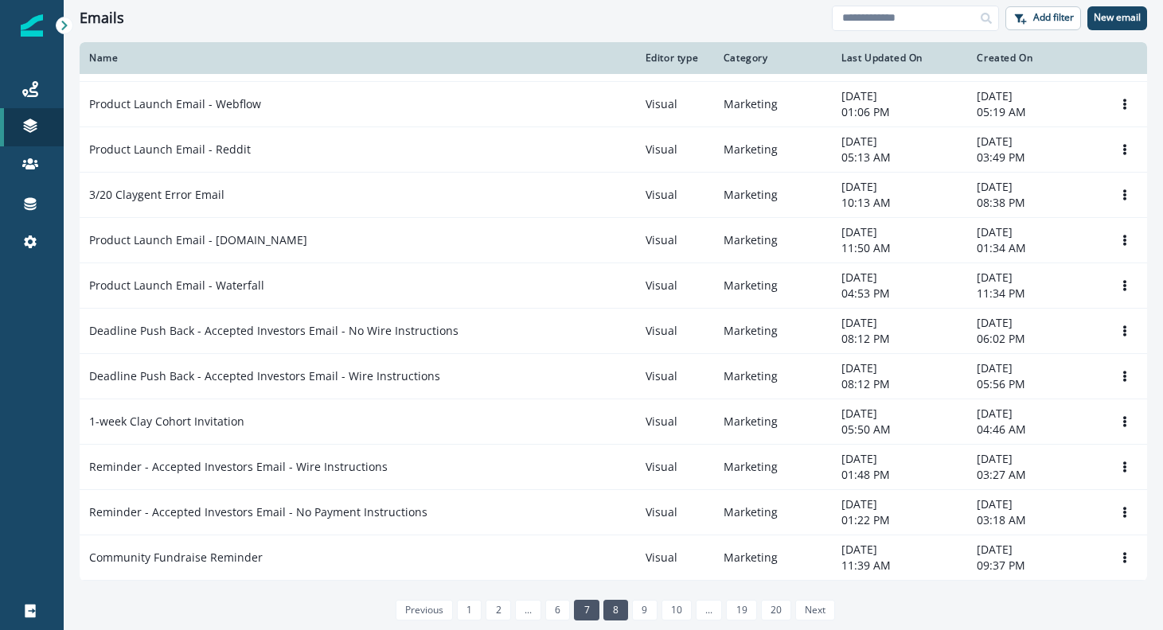
click at [590, 611] on link "7" at bounding box center [586, 610] width 25 height 21
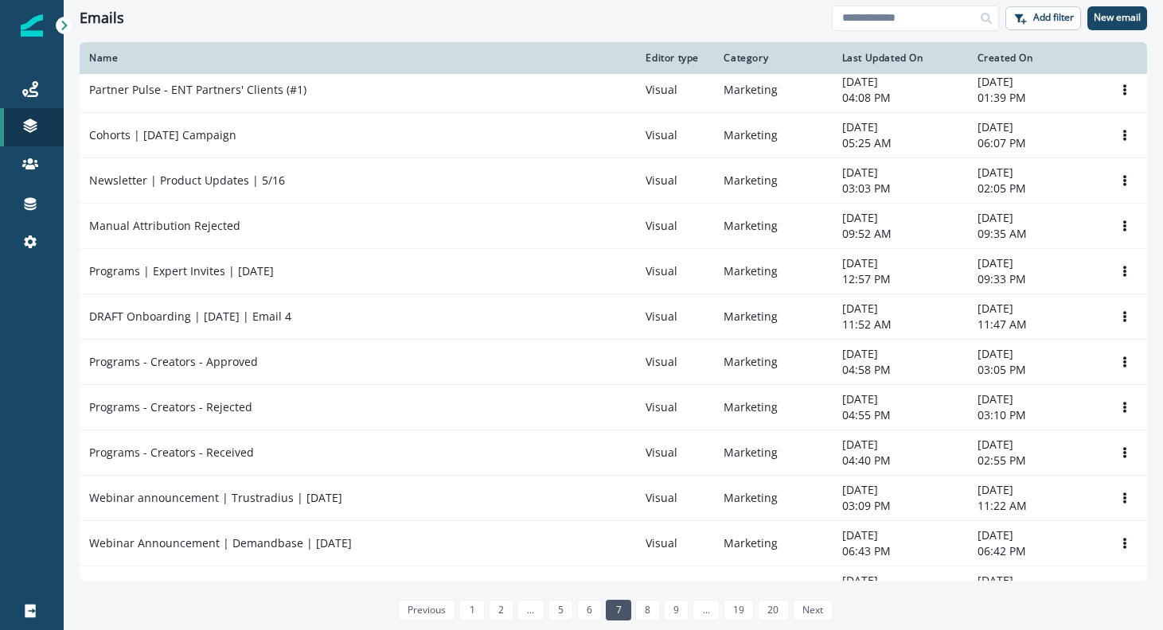
scroll to position [854, 0]
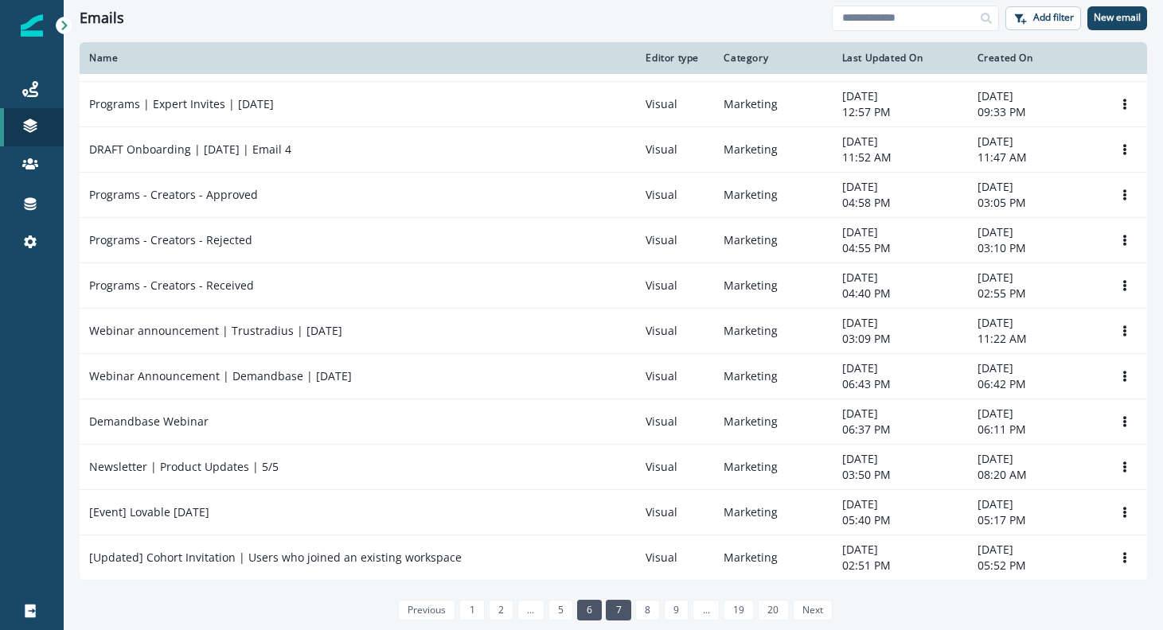
click at [593, 620] on link "6" at bounding box center [589, 610] width 25 height 21
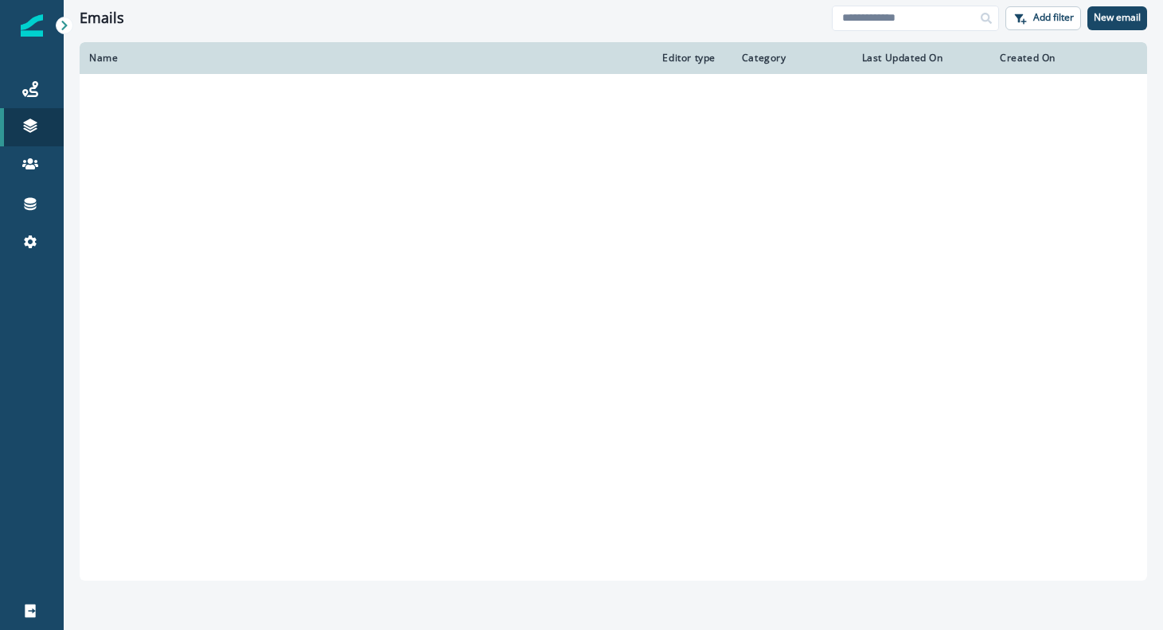
scroll to position [854, 0]
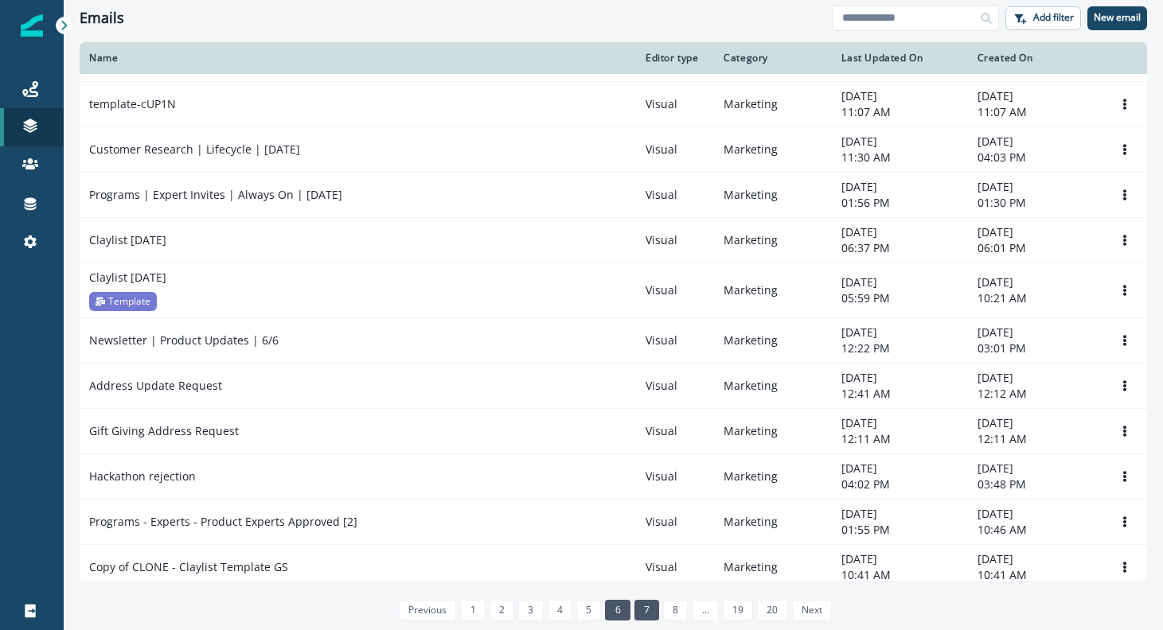
click at [647, 609] on link "7" at bounding box center [646, 610] width 25 height 21
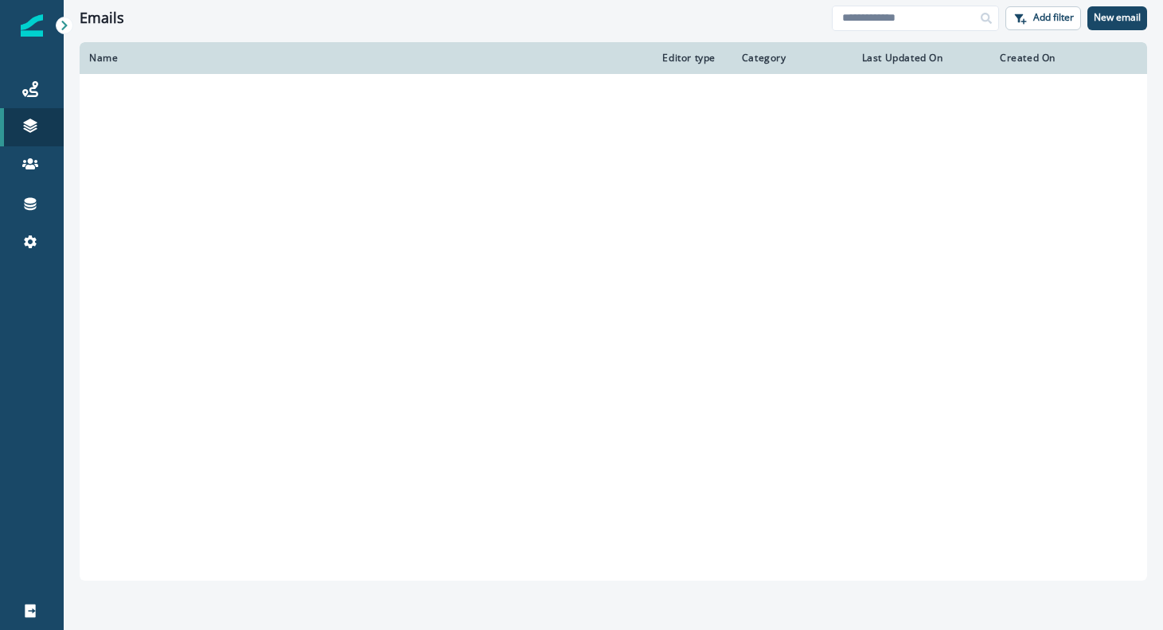
scroll to position [854, 0]
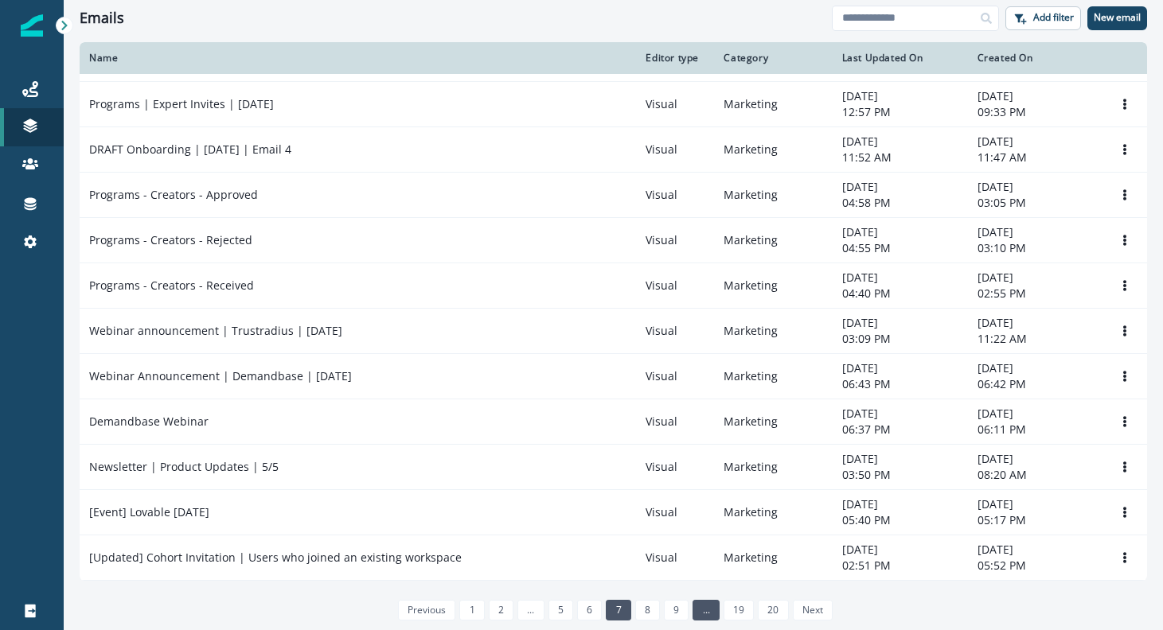
click at [688, 611] on li "..." at bounding box center [703, 610] width 30 height 14
click at [922, 20] on input at bounding box center [915, 18] width 167 height 25
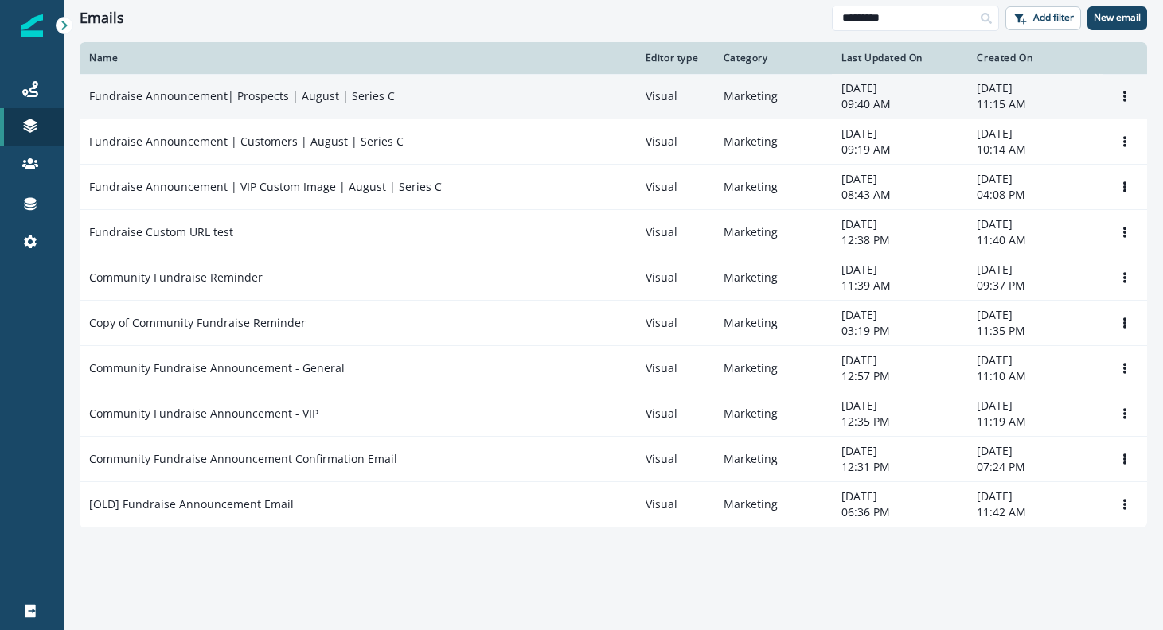
type input "*********"
click at [320, 99] on p "Fundraise Announcement| Prospects | August | Series C" at bounding box center [242, 96] width 306 height 16
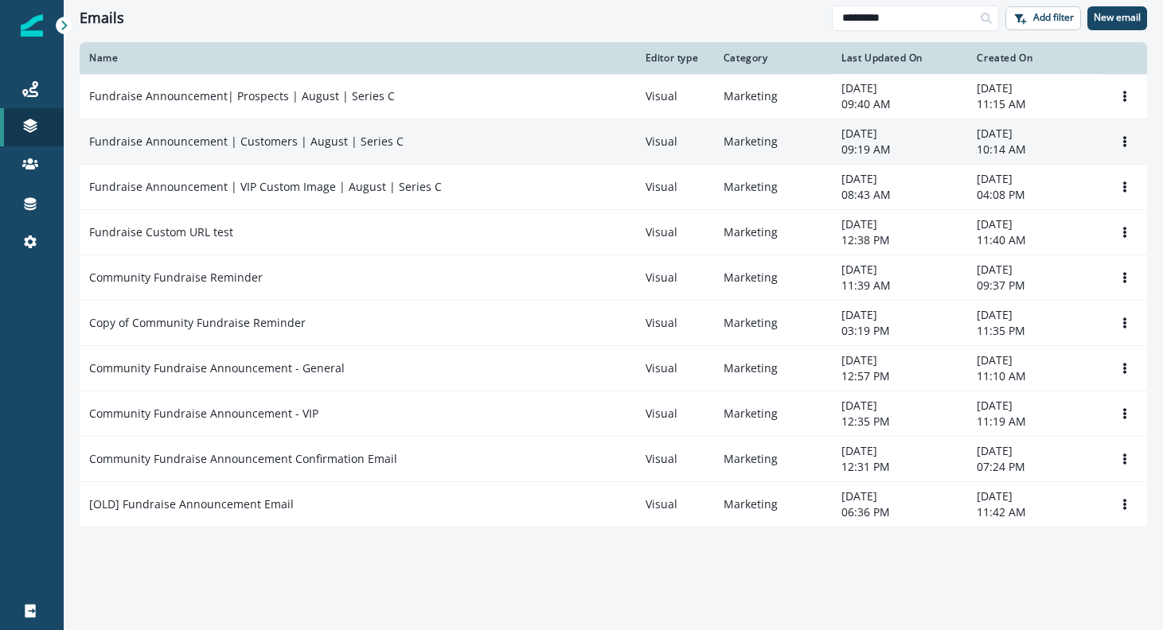
click at [306, 139] on p "Fundraise Announcement | Customers | August | Series C" at bounding box center [246, 142] width 314 height 16
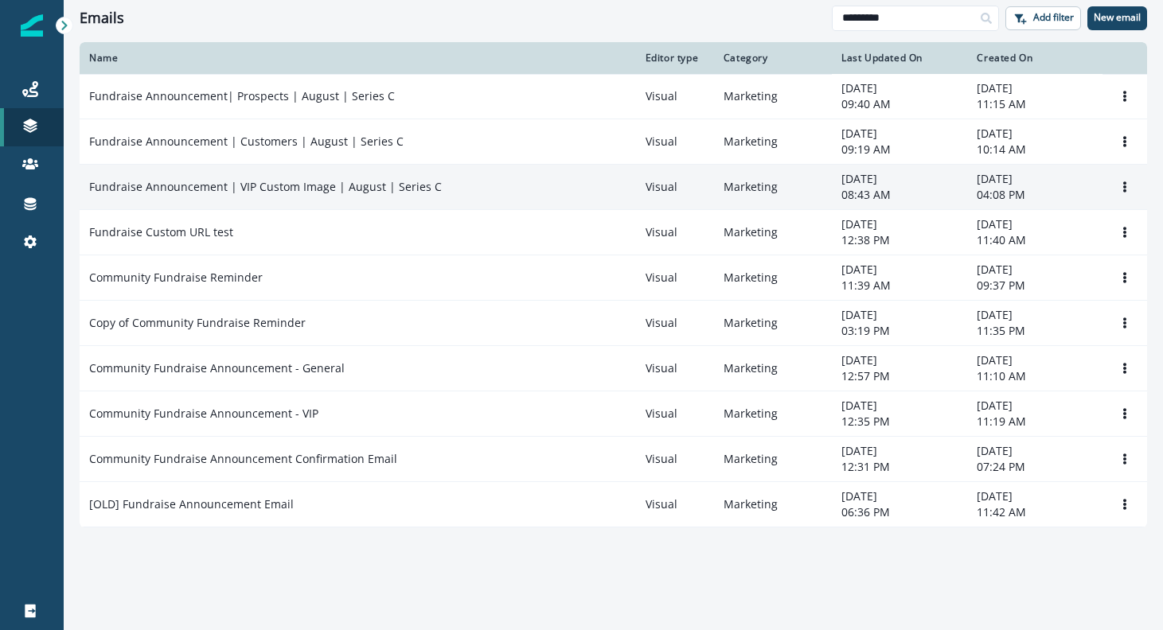
click at [294, 191] on p "Fundraise Announcement | VIP Custom Image | August | Series C" at bounding box center [265, 187] width 353 height 16
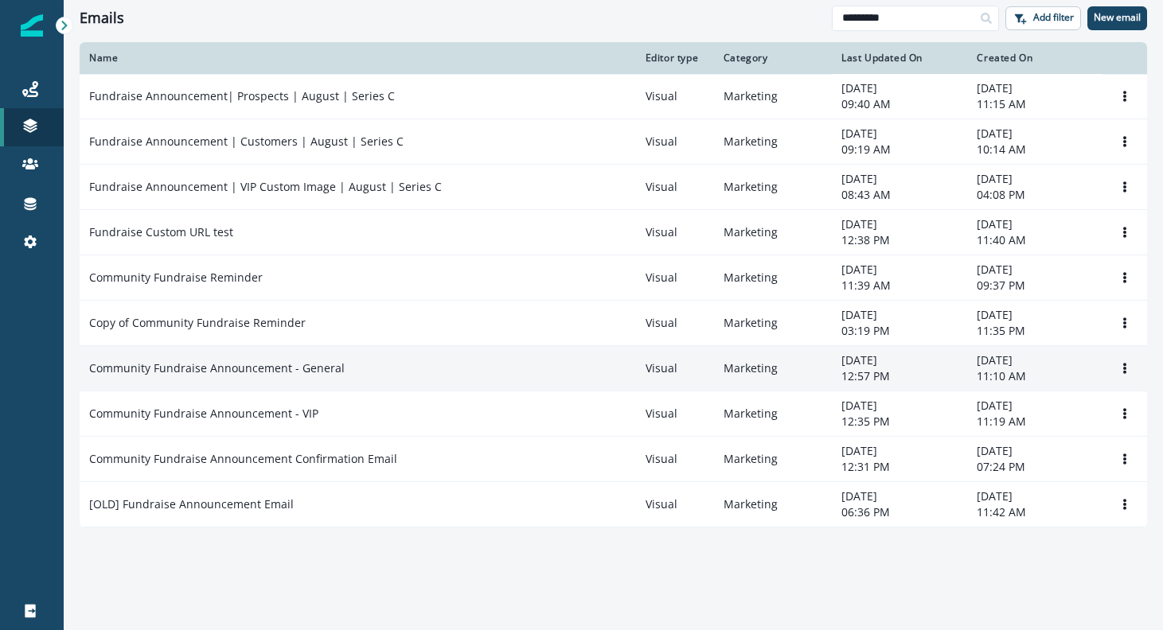
click at [185, 375] on p "Community Fundraise Announcement - General" at bounding box center [216, 368] width 255 height 16
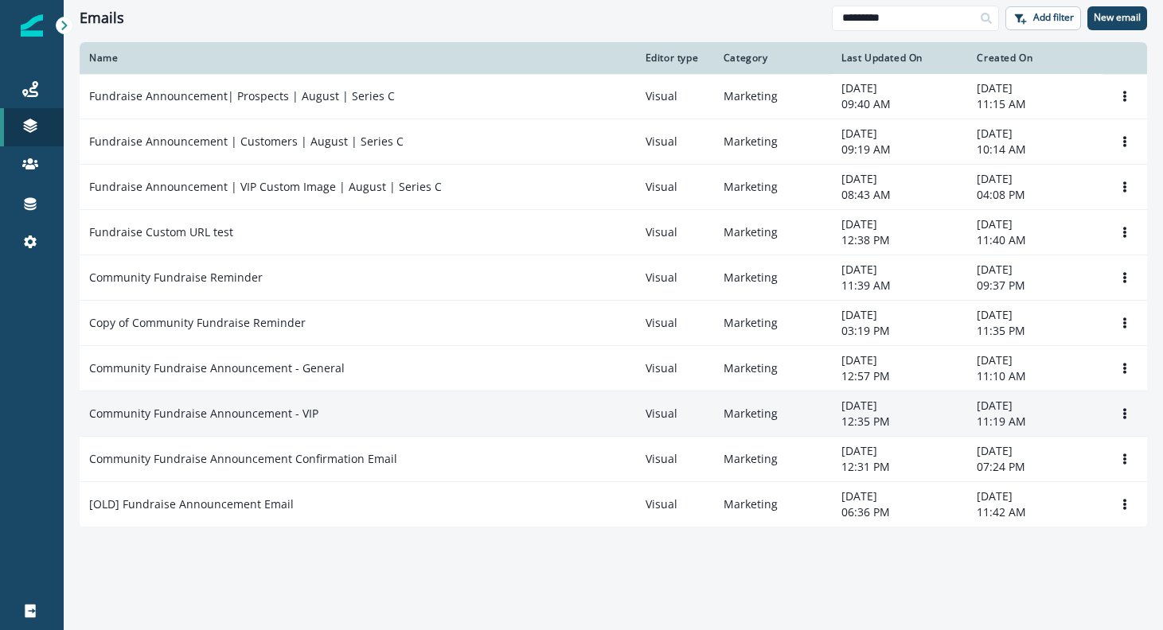
click at [176, 409] on p "Community Fundraise Announcement - VIP" at bounding box center [203, 414] width 229 height 16
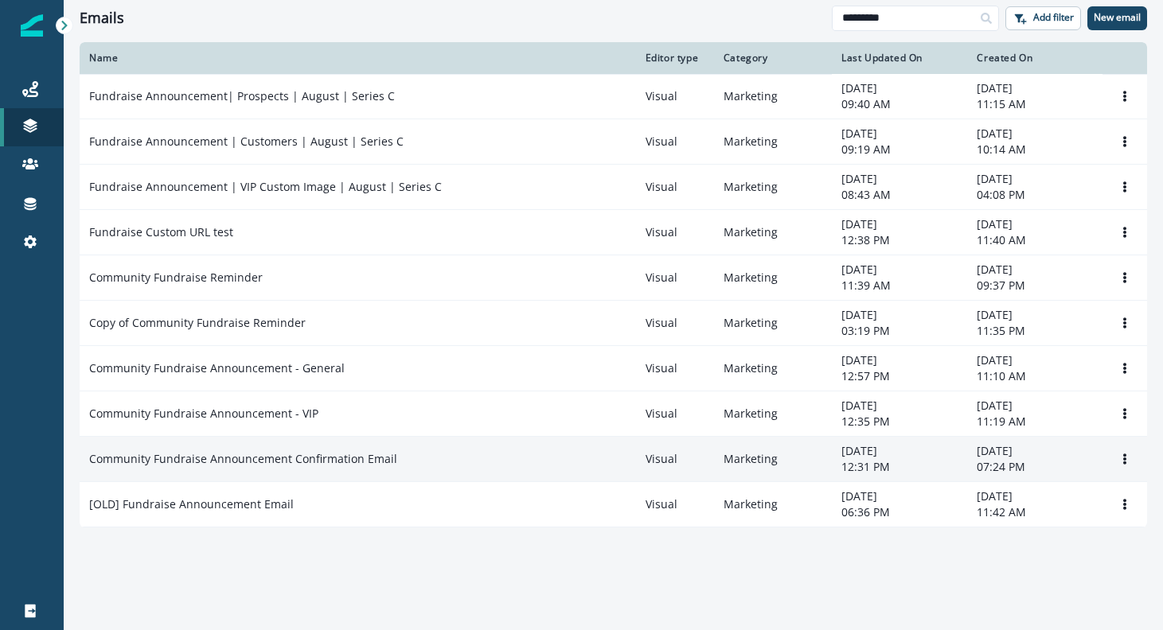
click at [171, 450] on td "Community Fundraise Announcement Confirmation Email" at bounding box center [358, 459] width 556 height 45
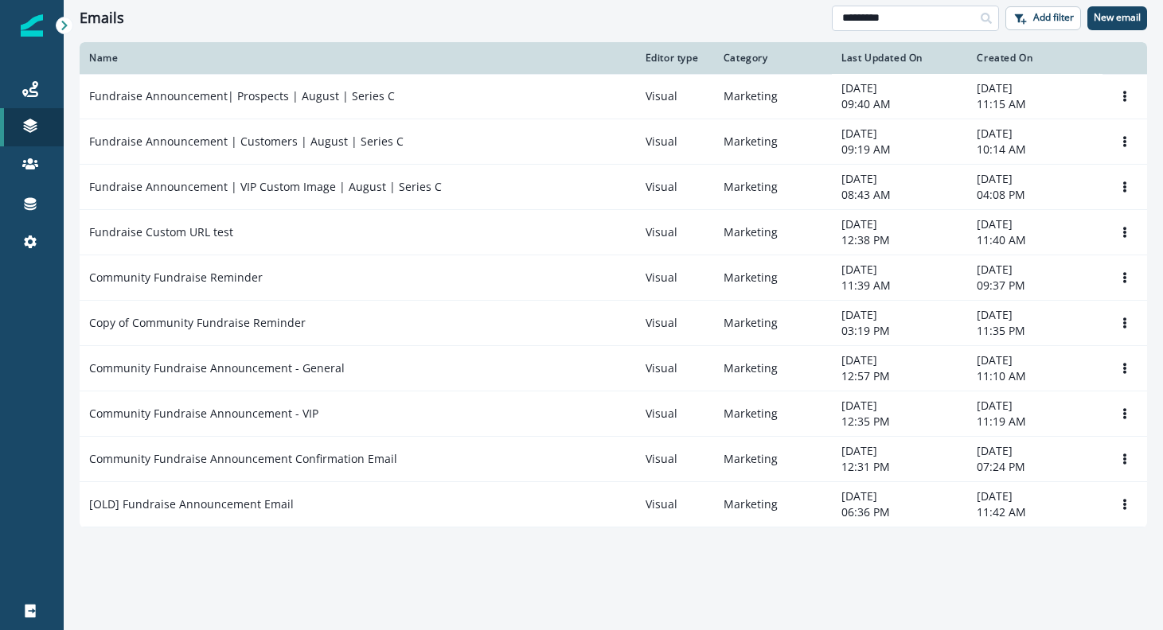
click at [910, 19] on input "*********" at bounding box center [915, 18] width 167 height 25
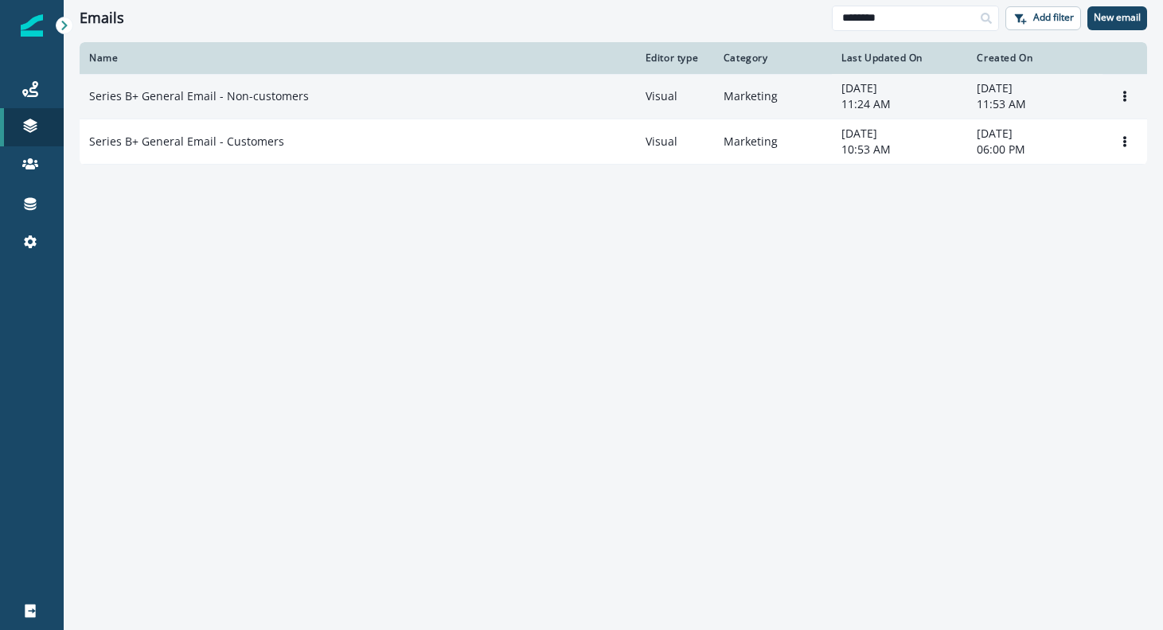
type input "********"
click at [189, 99] on p "Series B+ General Email - Non-customers" at bounding box center [199, 96] width 220 height 16
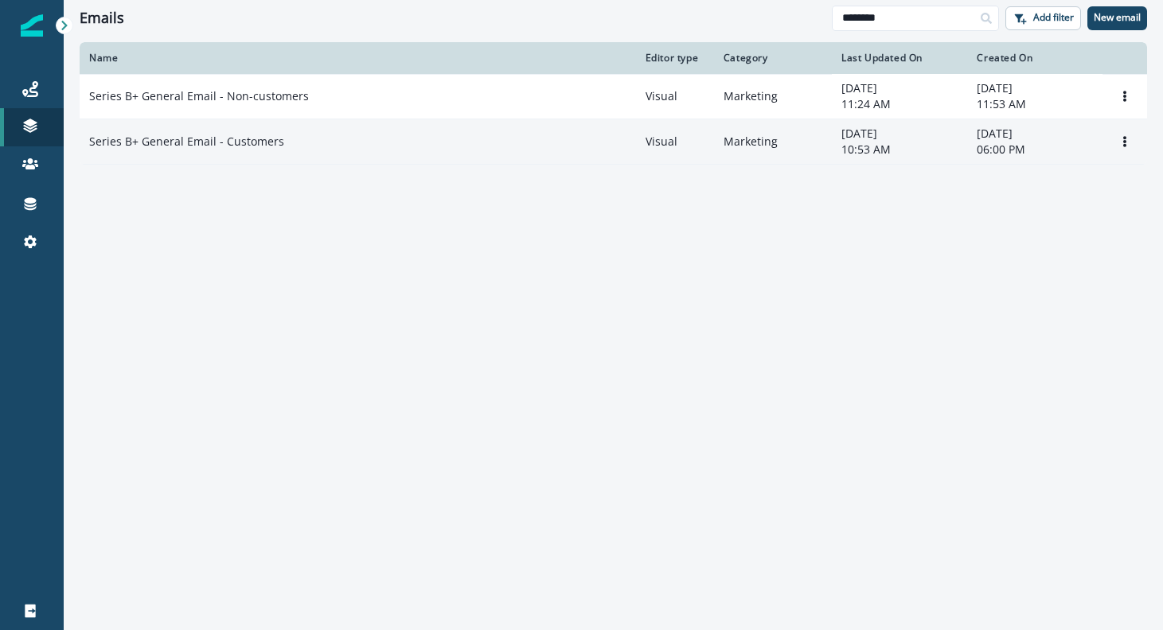
click at [185, 143] on p "Series B+ General Email - Customers" at bounding box center [186, 142] width 195 height 16
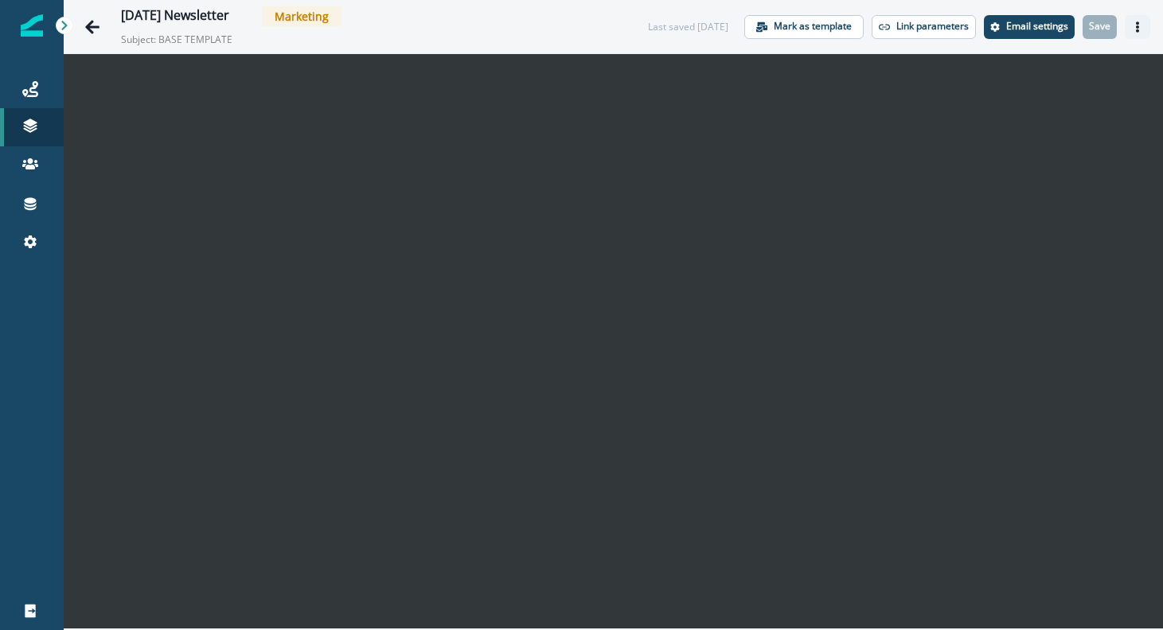
click at [1132, 29] on icon "Actions" at bounding box center [1137, 26] width 11 height 11
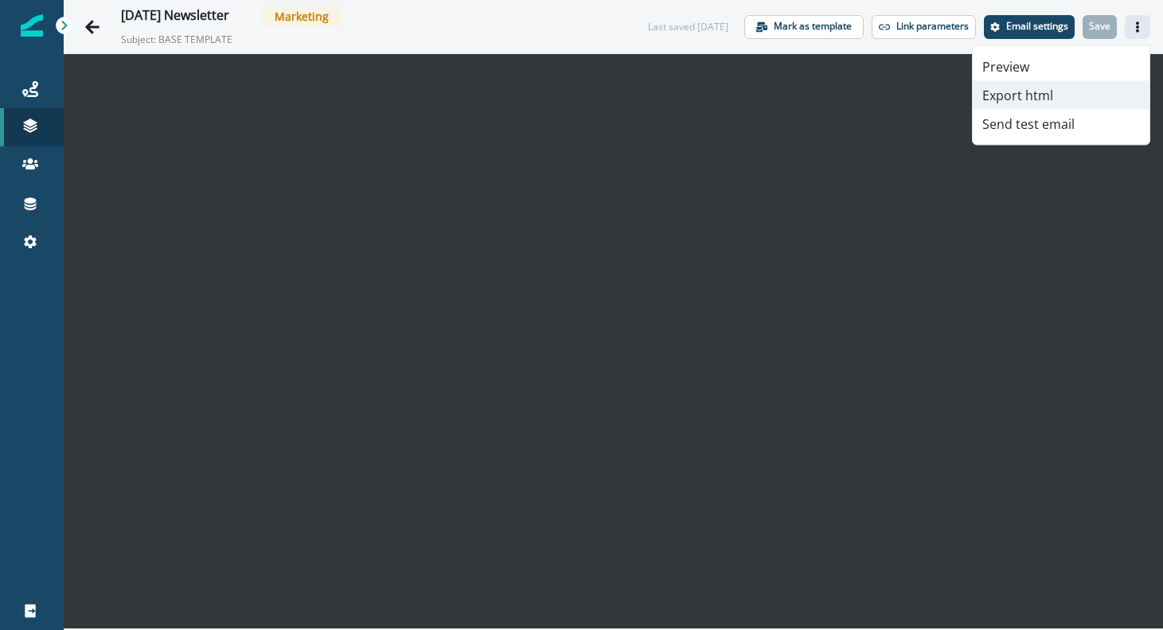
click at [1045, 99] on button "Export html" at bounding box center [1060, 95] width 177 height 29
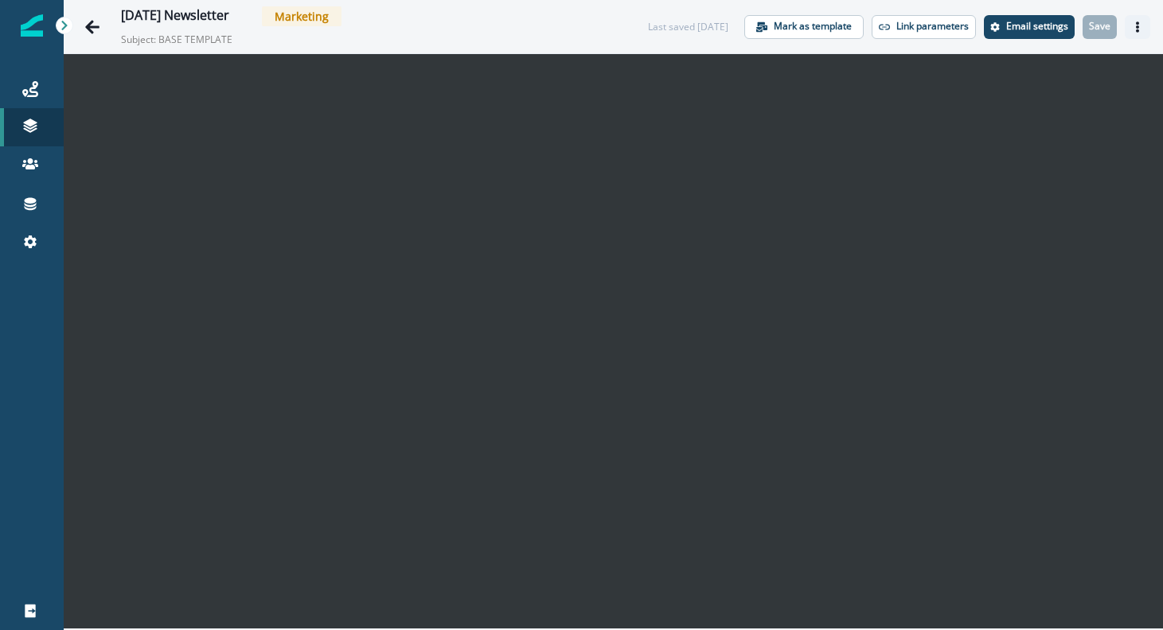
click at [1133, 27] on icon "Actions" at bounding box center [1137, 26] width 11 height 11
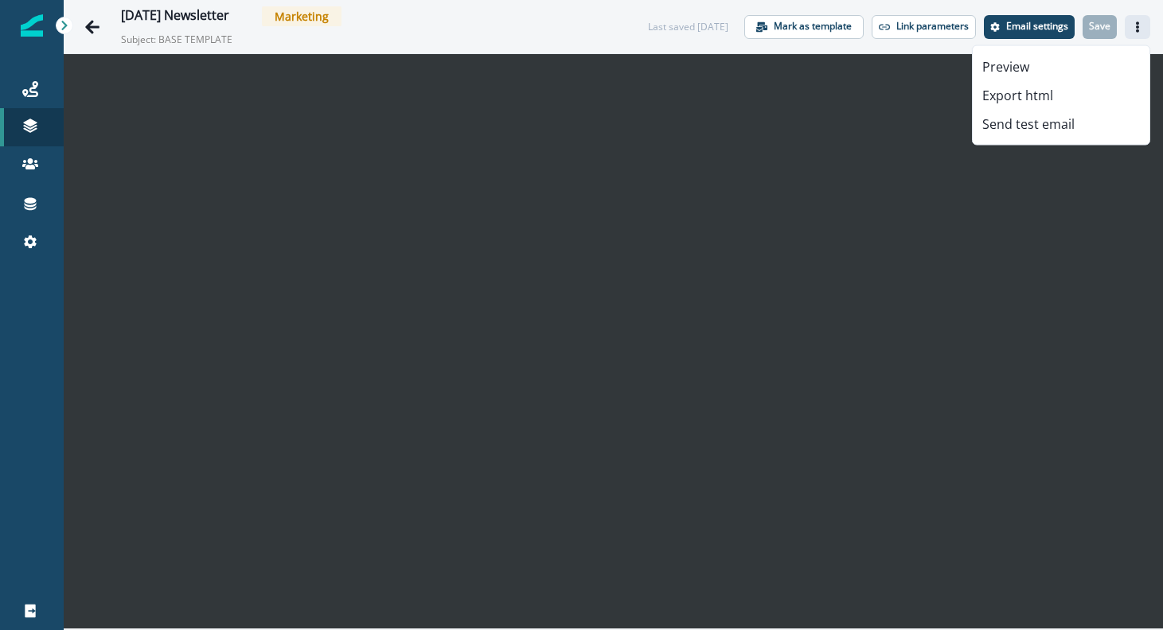
click at [464, 33] on div "12/9/2024 Newsletter Marketing Subject: BASE TEMPLATE" at bounding box center [368, 26] width 495 height 41
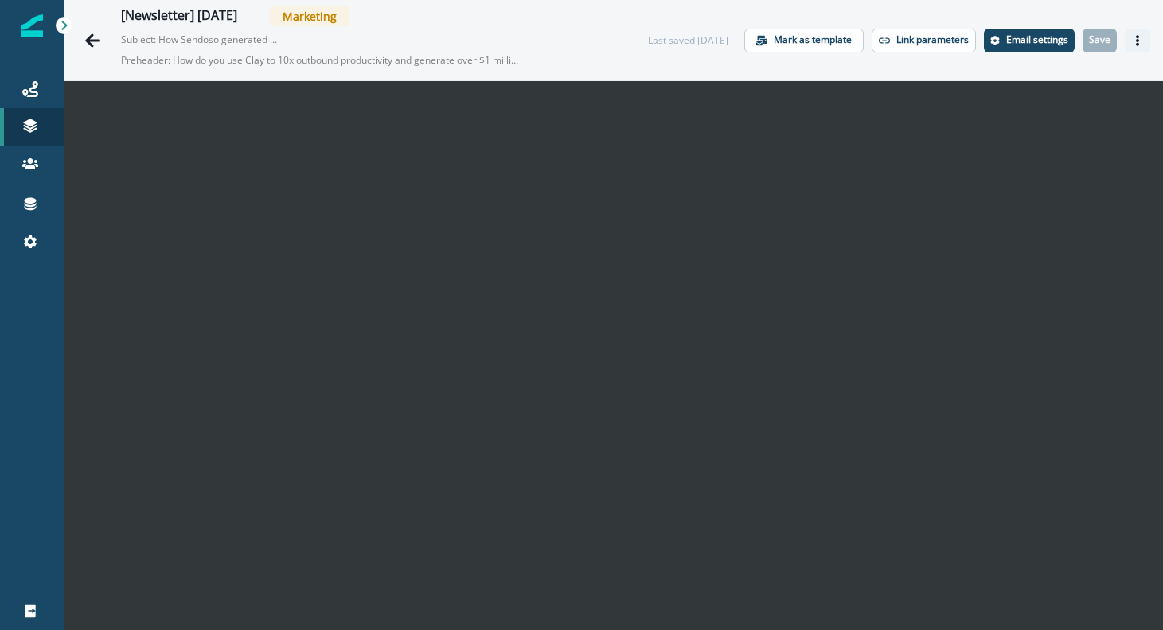
click at [1136, 41] on icon "Actions" at bounding box center [1137, 40] width 3 height 11
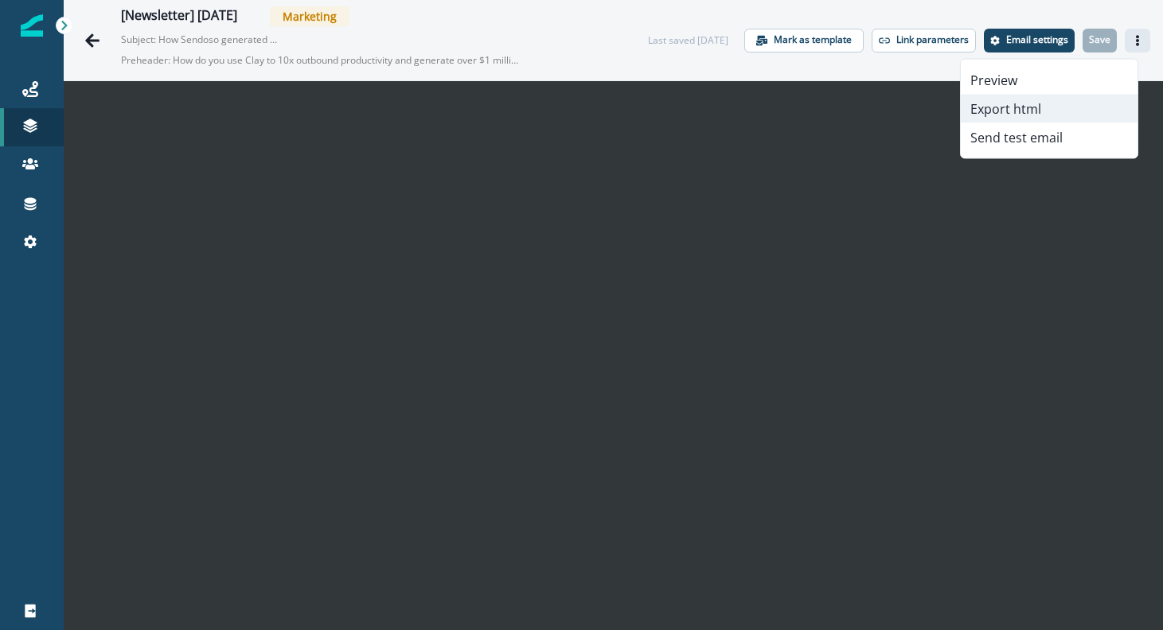
click at [1035, 114] on button "Export html" at bounding box center [1049, 109] width 177 height 29
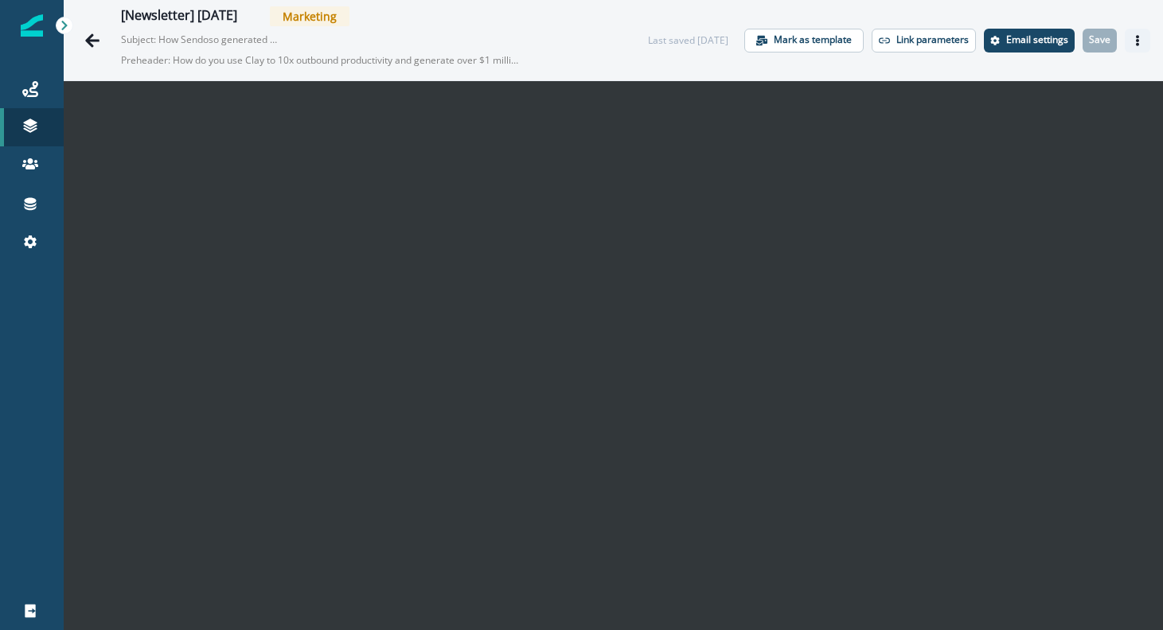
click at [1124, 48] on button "Actions" at bounding box center [1136, 41] width 25 height 24
click at [1136, 42] on icon "Actions" at bounding box center [1137, 40] width 3 height 11
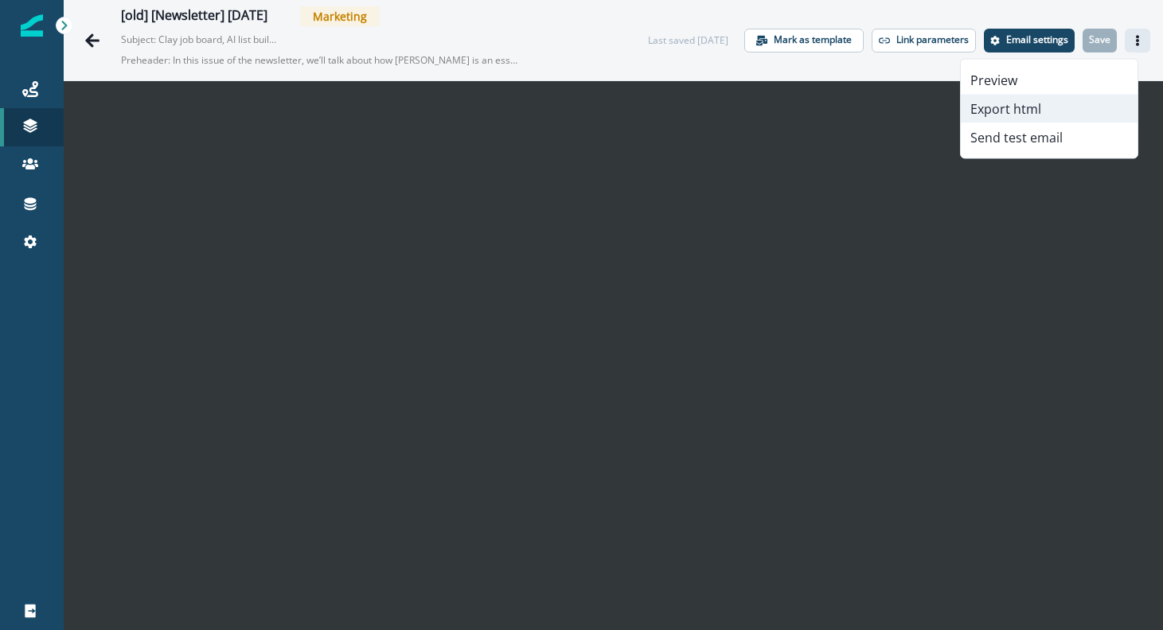
click at [1040, 101] on button "Export html" at bounding box center [1049, 109] width 177 height 29
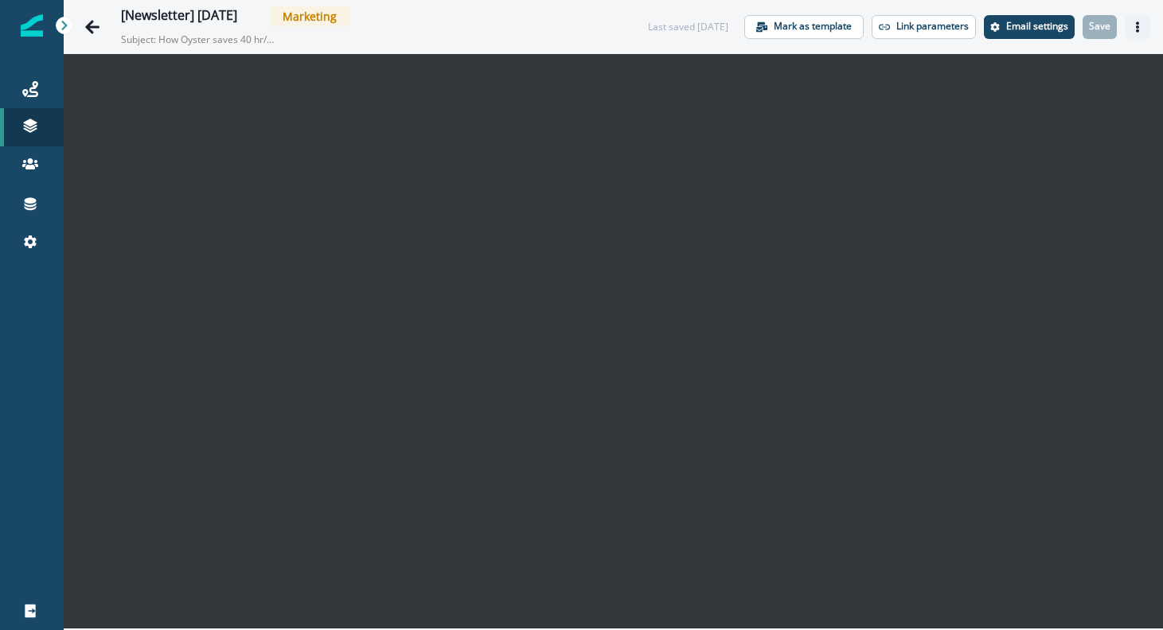
click at [1135, 23] on icon "Actions" at bounding box center [1137, 26] width 11 height 11
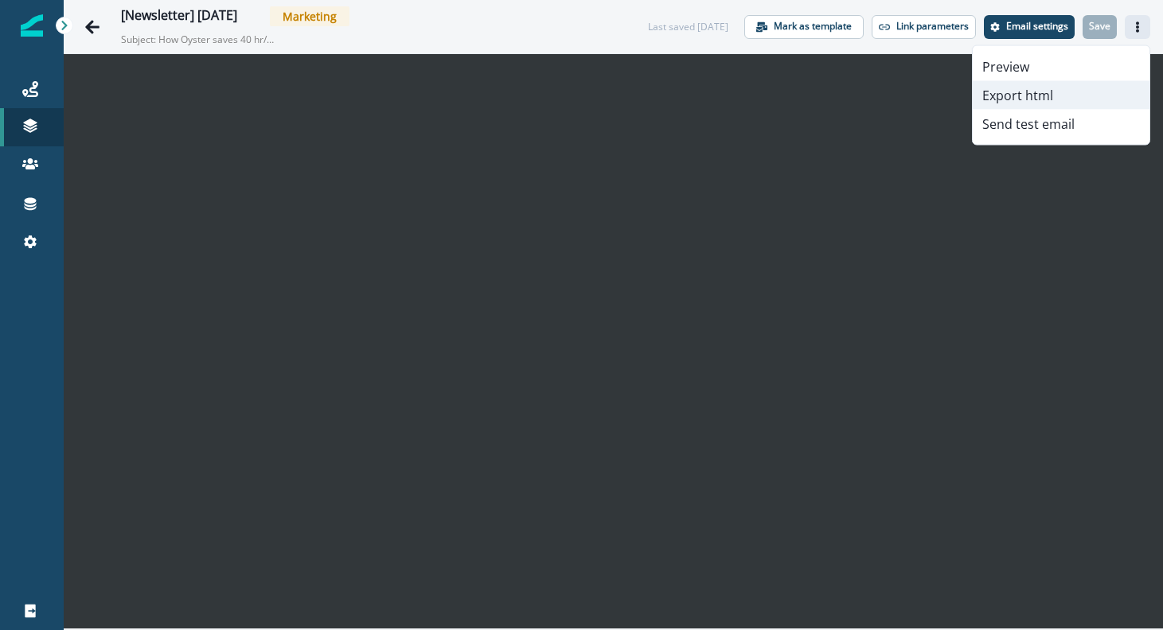
click at [1044, 94] on button "Export html" at bounding box center [1060, 95] width 177 height 29
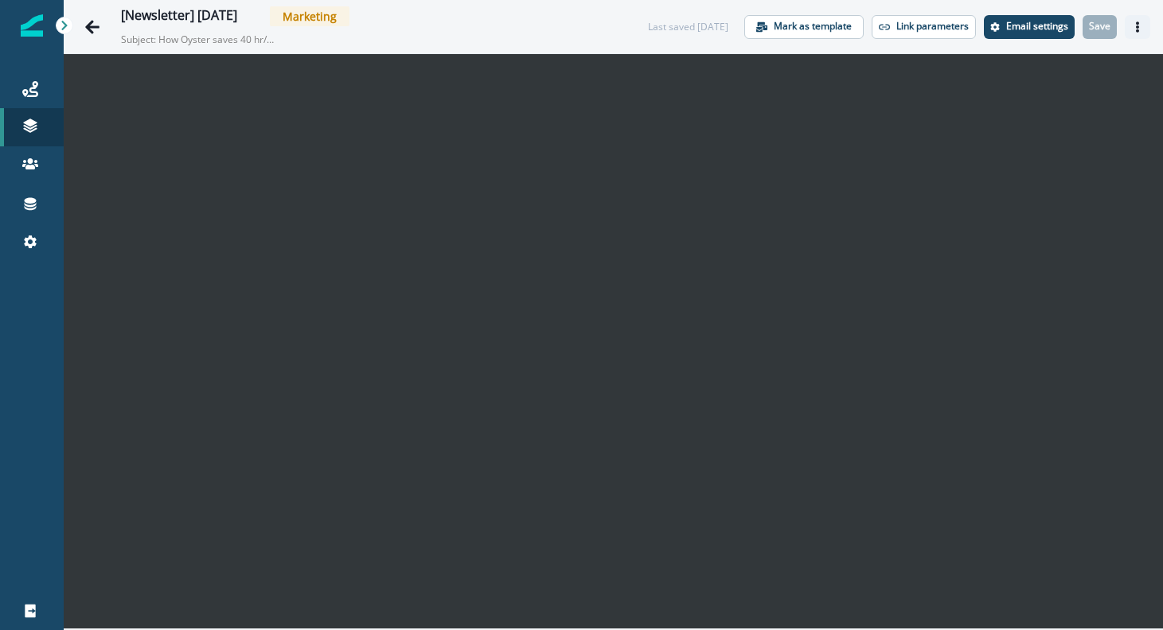
click at [1140, 25] on icon "Actions" at bounding box center [1137, 26] width 11 height 11
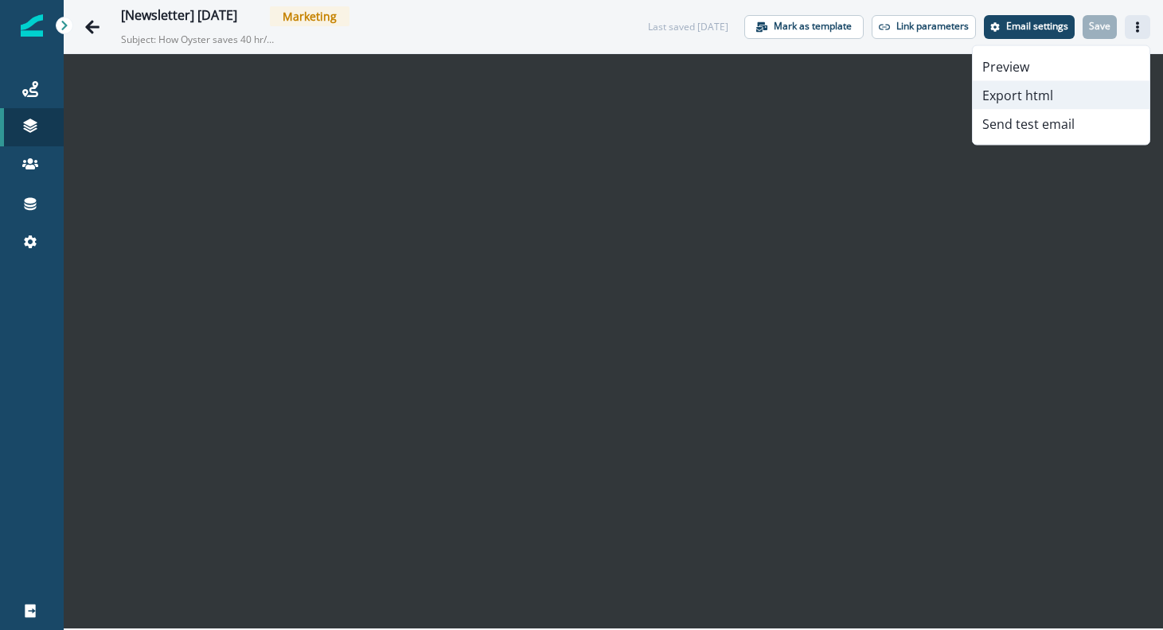
click at [1054, 92] on button "Export html" at bounding box center [1060, 95] width 177 height 29
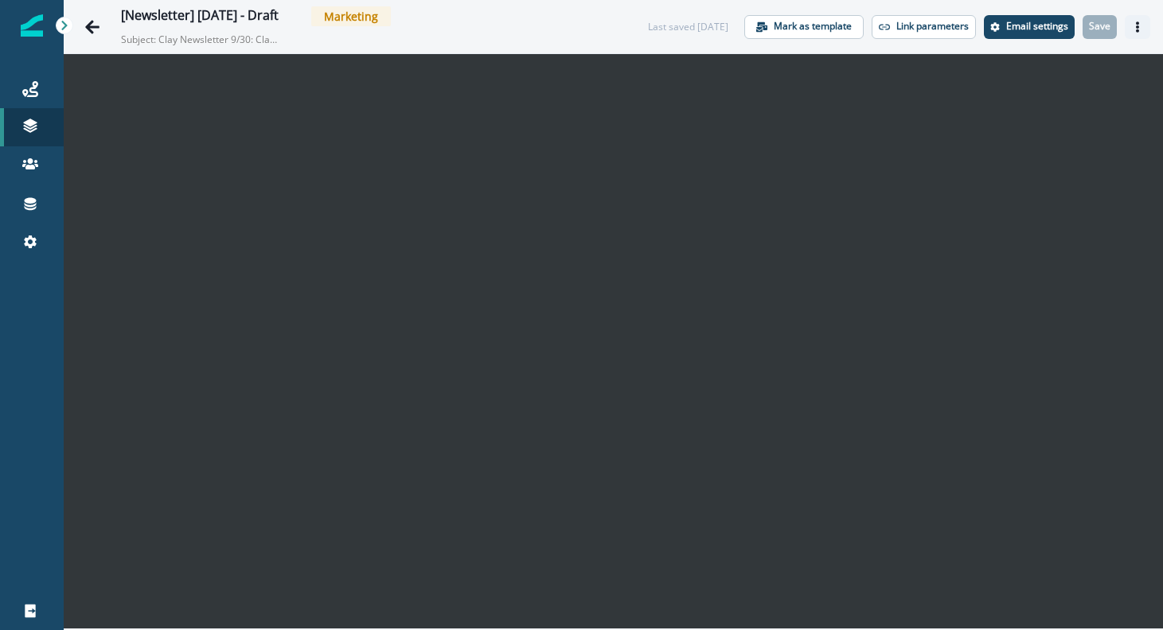
click at [1133, 25] on icon "Actions" at bounding box center [1137, 26] width 11 height 11
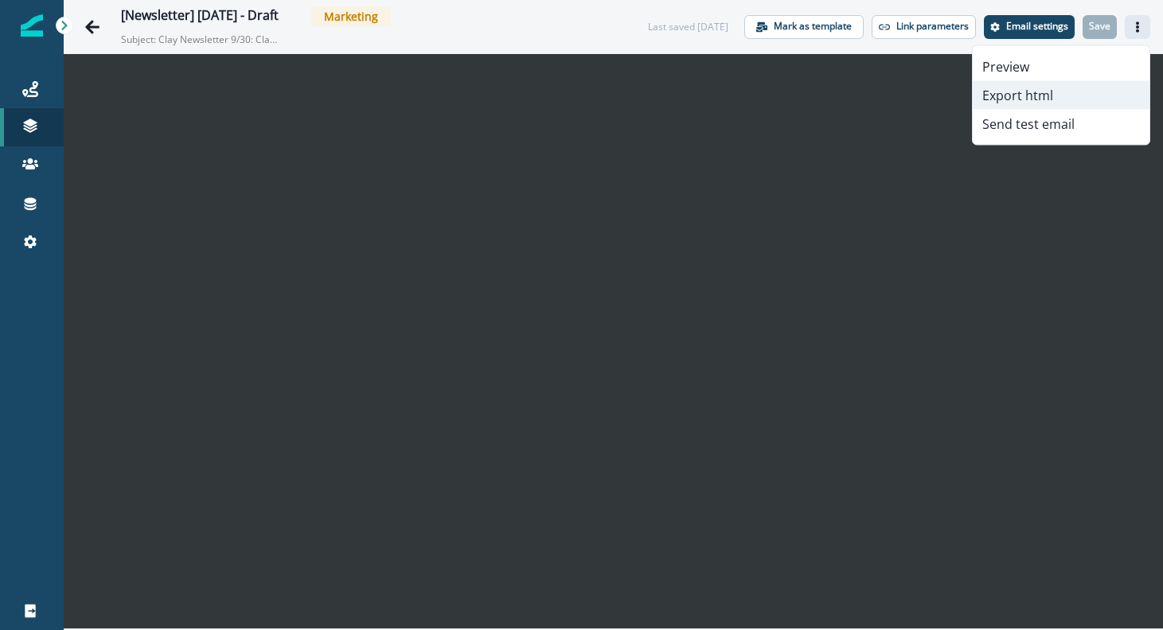
click at [1046, 95] on button "Export html" at bounding box center [1060, 95] width 177 height 29
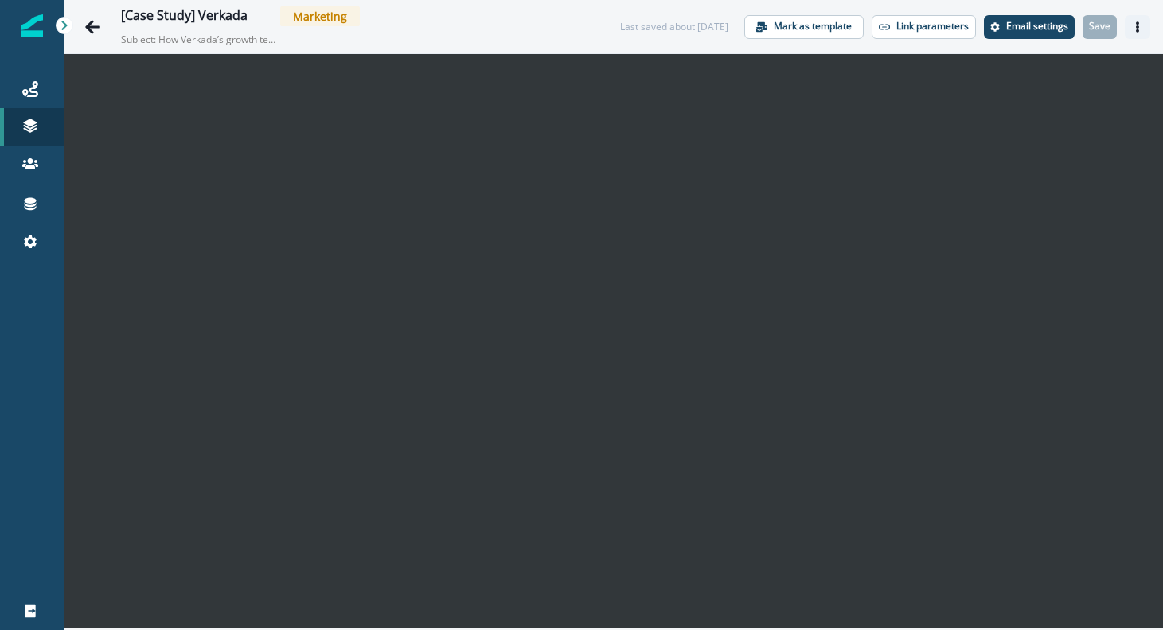
click at [1136, 27] on icon "Actions" at bounding box center [1137, 26] width 3 height 11
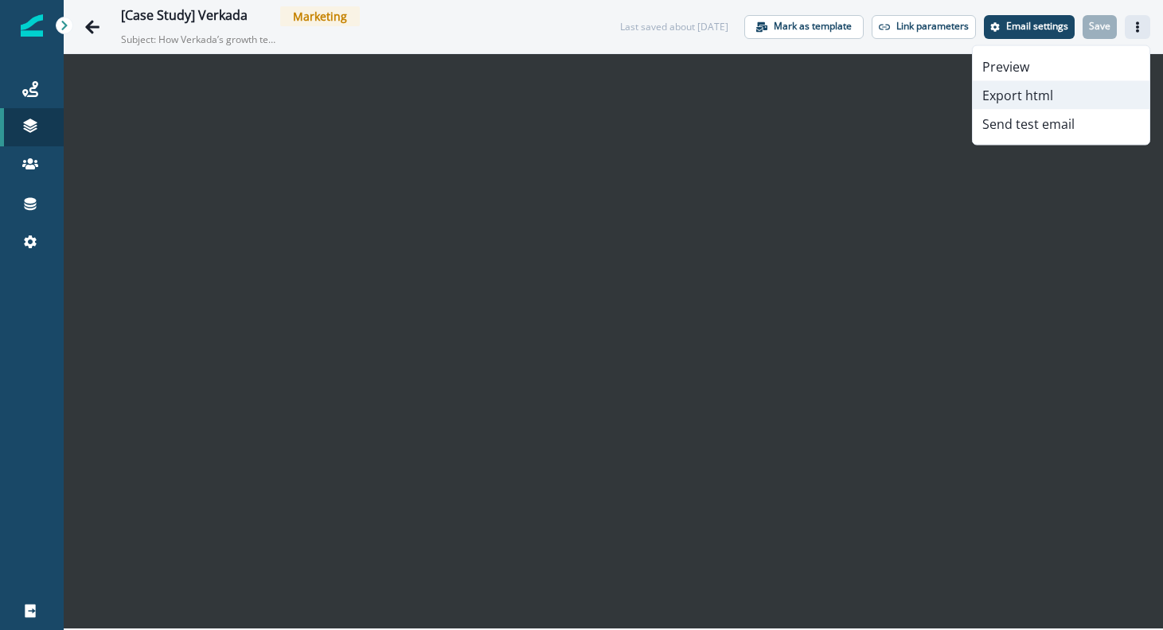
click at [1017, 99] on button "Export html" at bounding box center [1060, 95] width 177 height 29
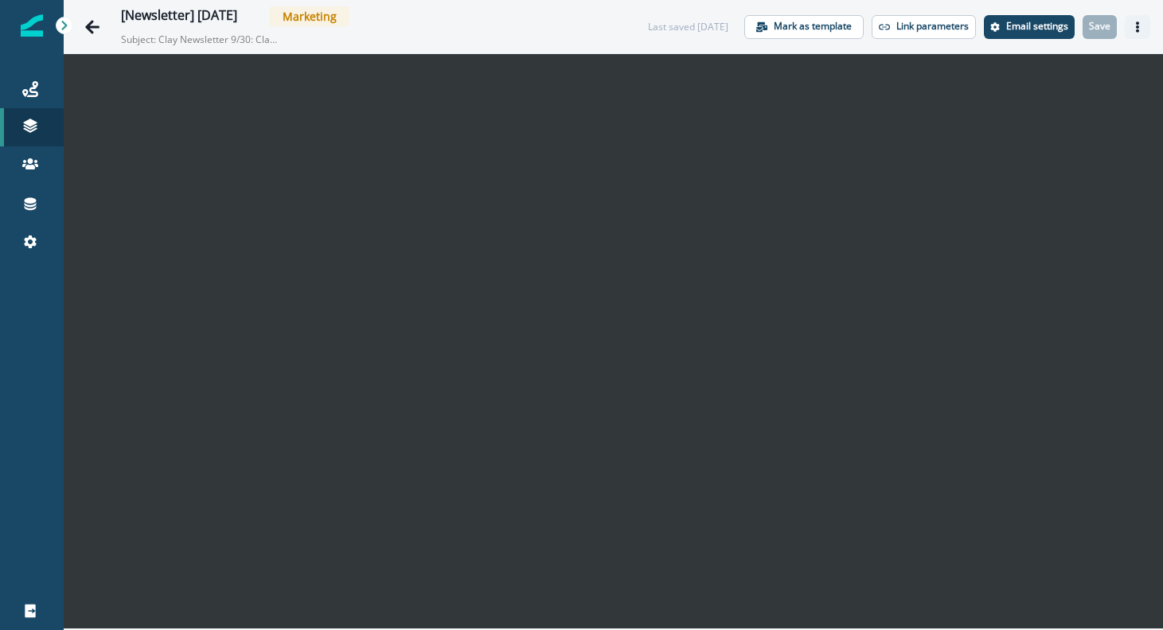
click at [1133, 25] on icon "Actions" at bounding box center [1137, 26] width 11 height 11
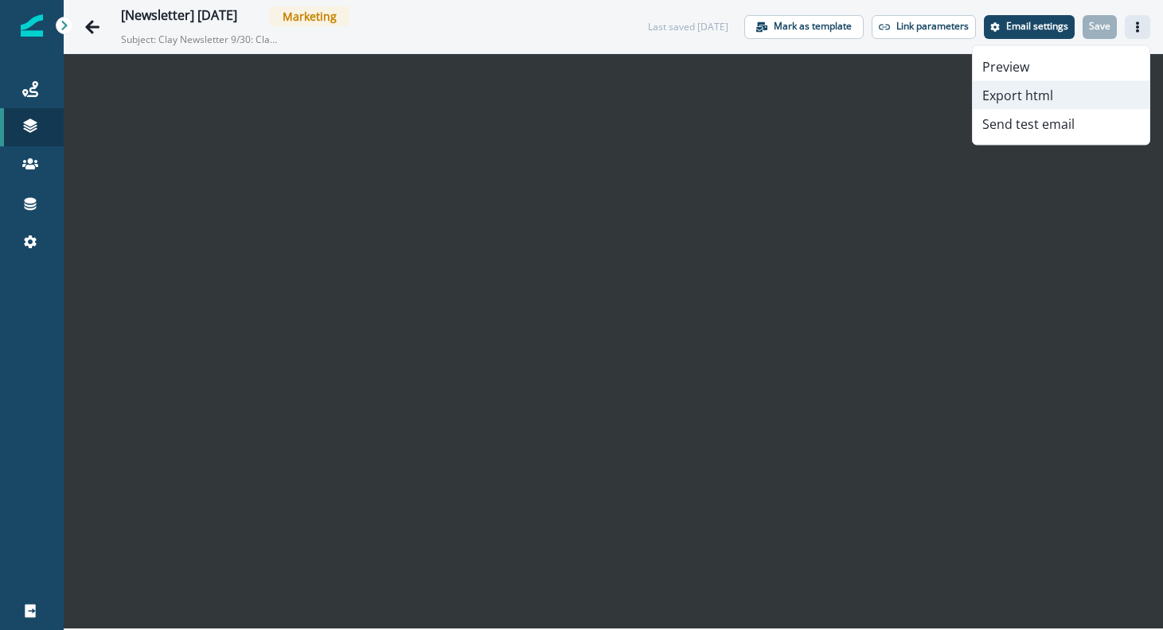
click at [1062, 91] on button "Export html" at bounding box center [1060, 95] width 177 height 29
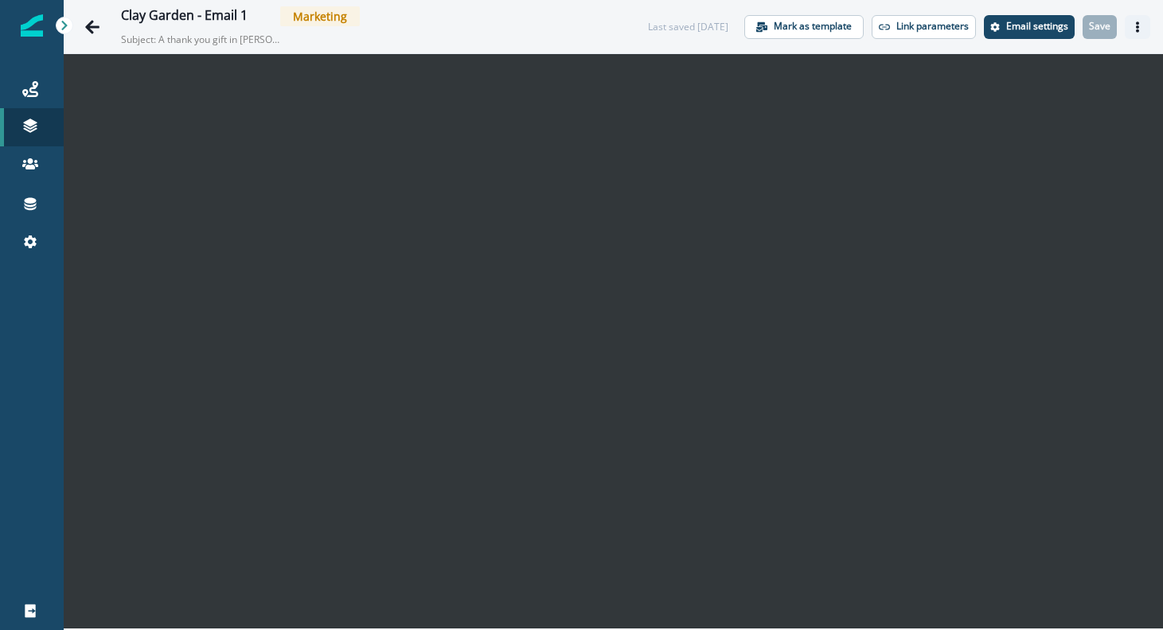
click at [1134, 26] on icon "Actions" at bounding box center [1137, 26] width 11 height 11
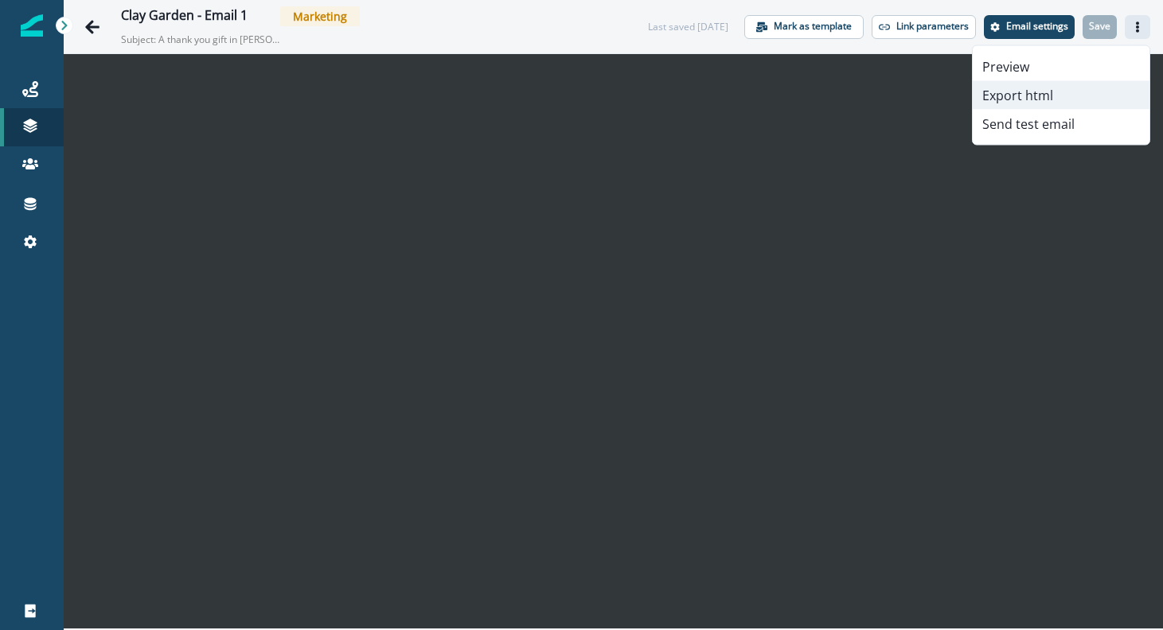
click at [1035, 93] on button "Export html" at bounding box center [1060, 95] width 177 height 29
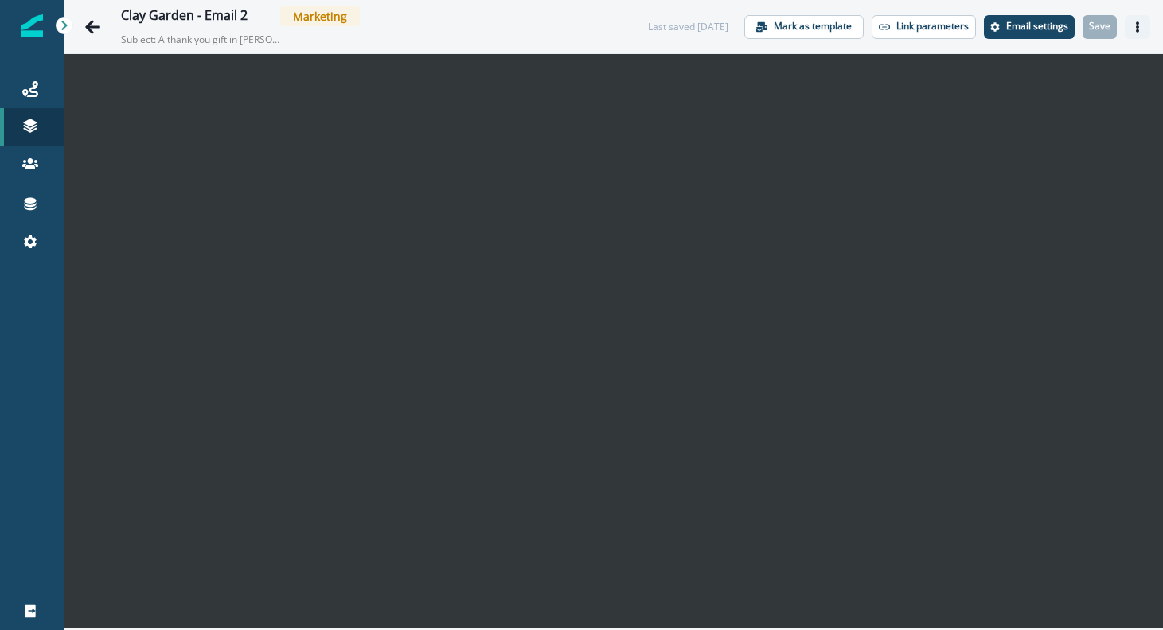
click at [1129, 26] on button "Actions" at bounding box center [1136, 27] width 25 height 24
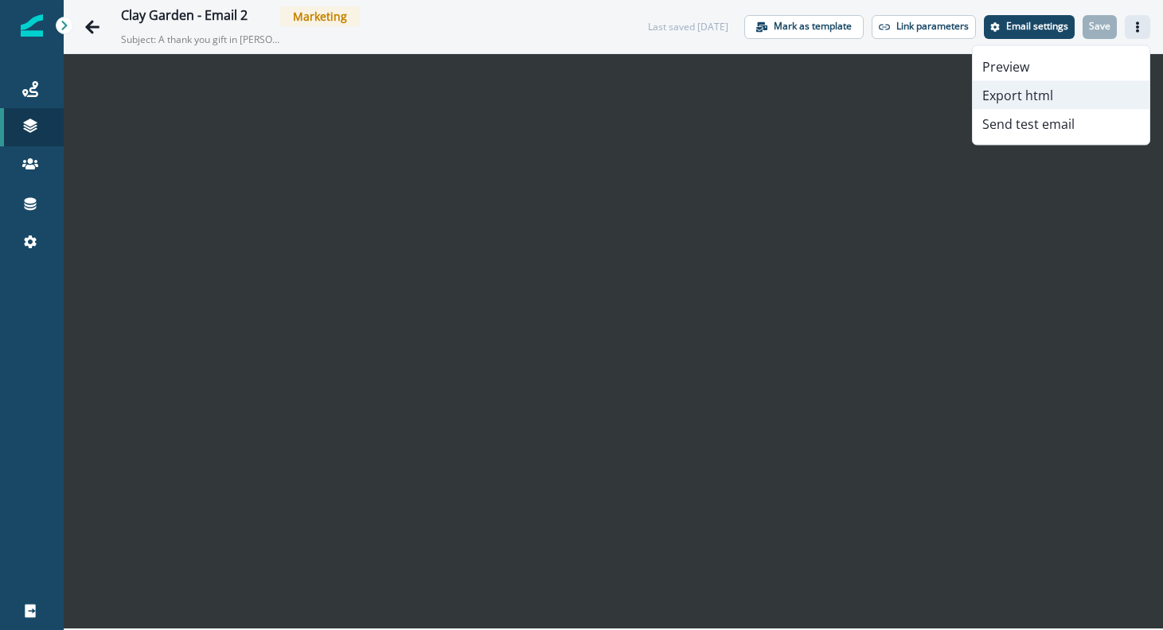
click at [1027, 94] on button "Export html" at bounding box center [1060, 95] width 177 height 29
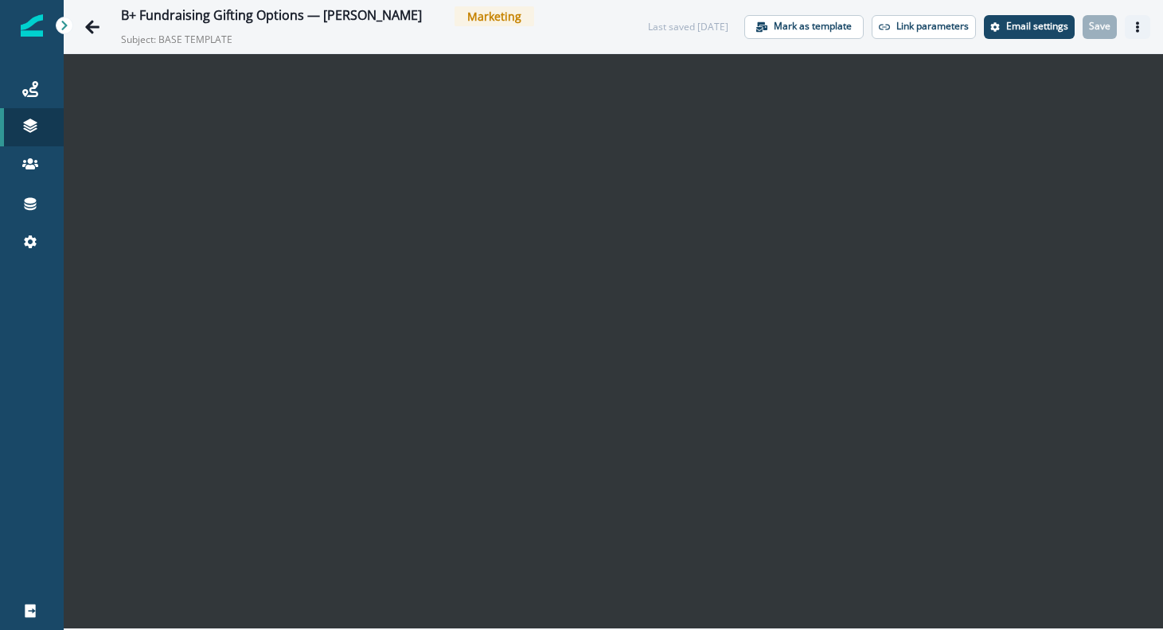
click at [1140, 26] on icon "Actions" at bounding box center [1137, 26] width 11 height 11
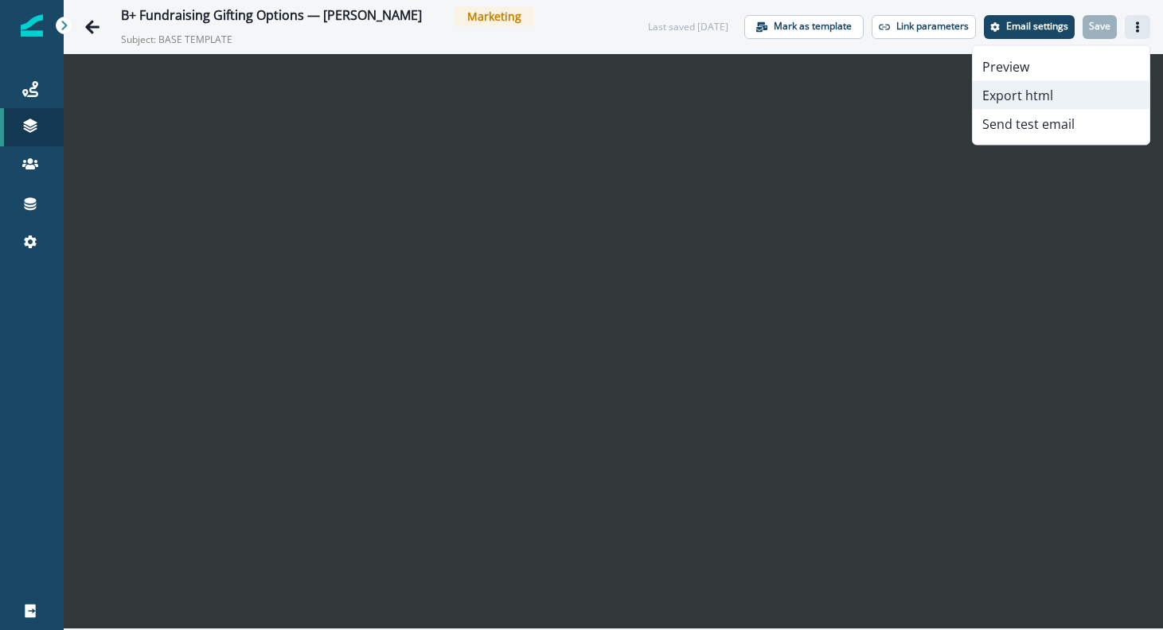
click at [1058, 94] on button "Export html" at bounding box center [1060, 95] width 177 height 29
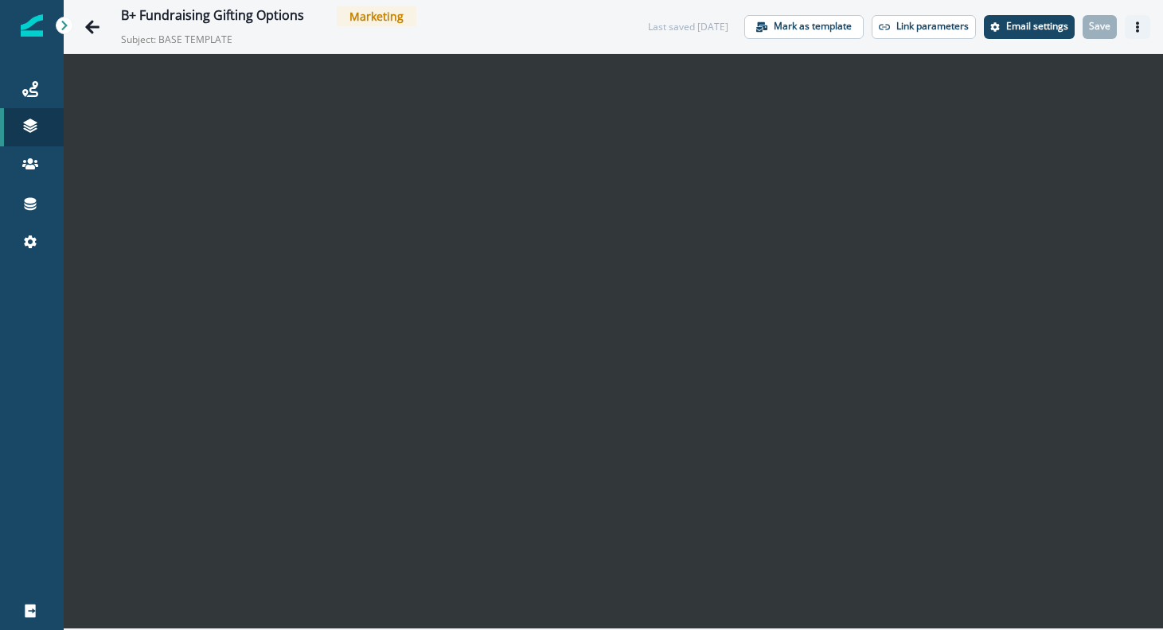
click at [1133, 19] on button "Actions" at bounding box center [1136, 27] width 25 height 24
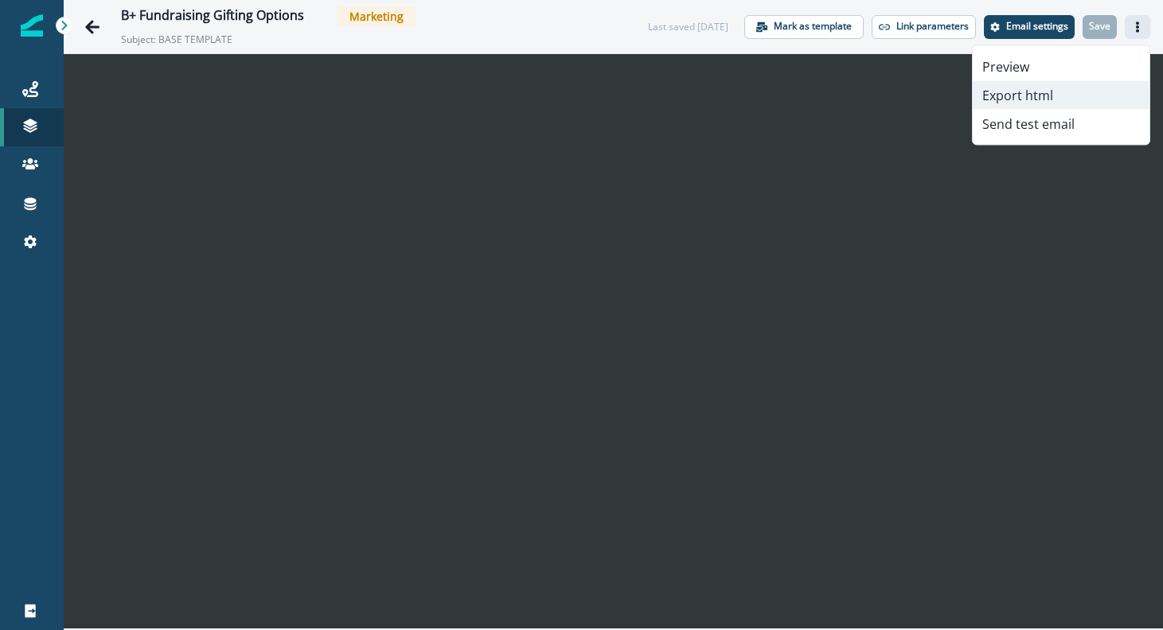
click at [1024, 102] on button "Export html" at bounding box center [1060, 95] width 177 height 29
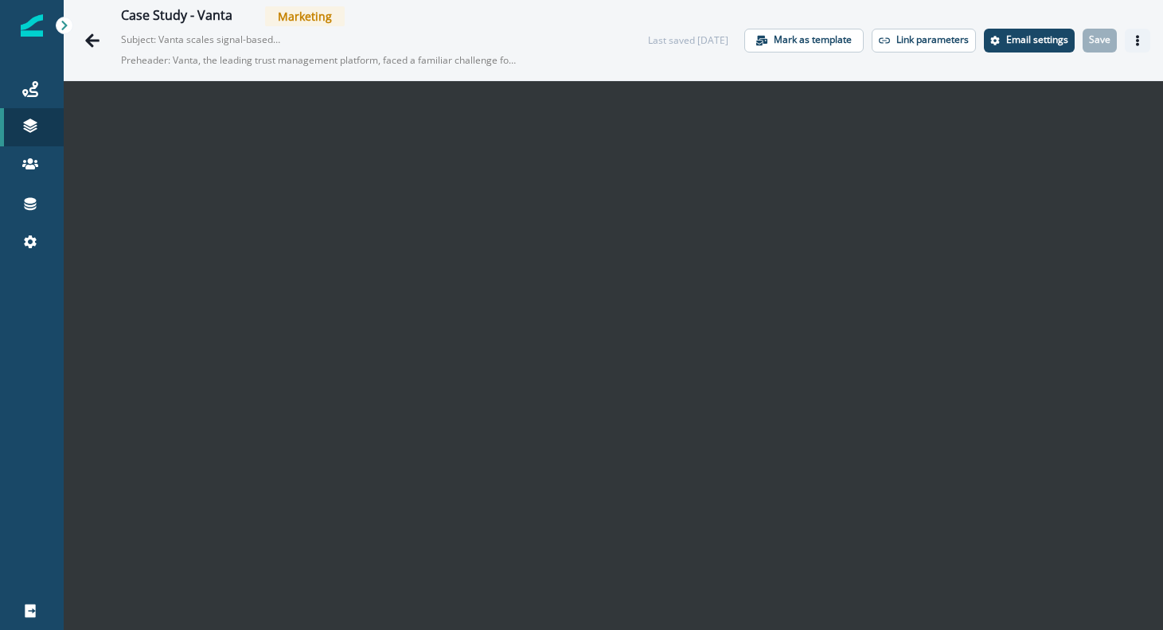
click at [1132, 41] on icon "Actions" at bounding box center [1137, 40] width 11 height 11
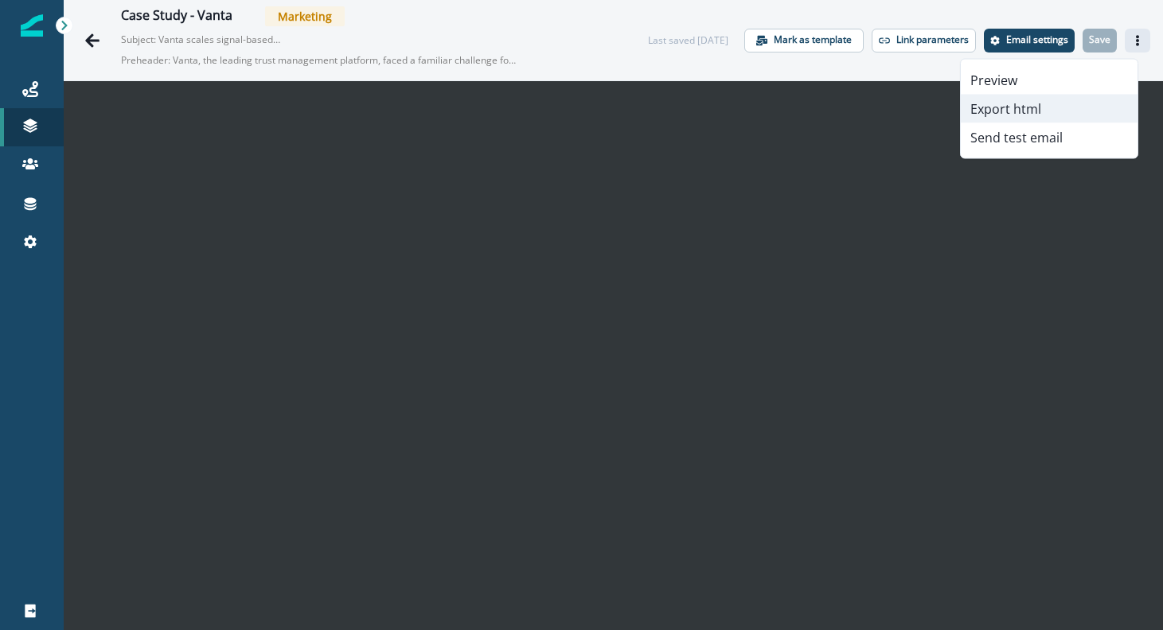
click at [1048, 104] on button "Export html" at bounding box center [1049, 109] width 177 height 29
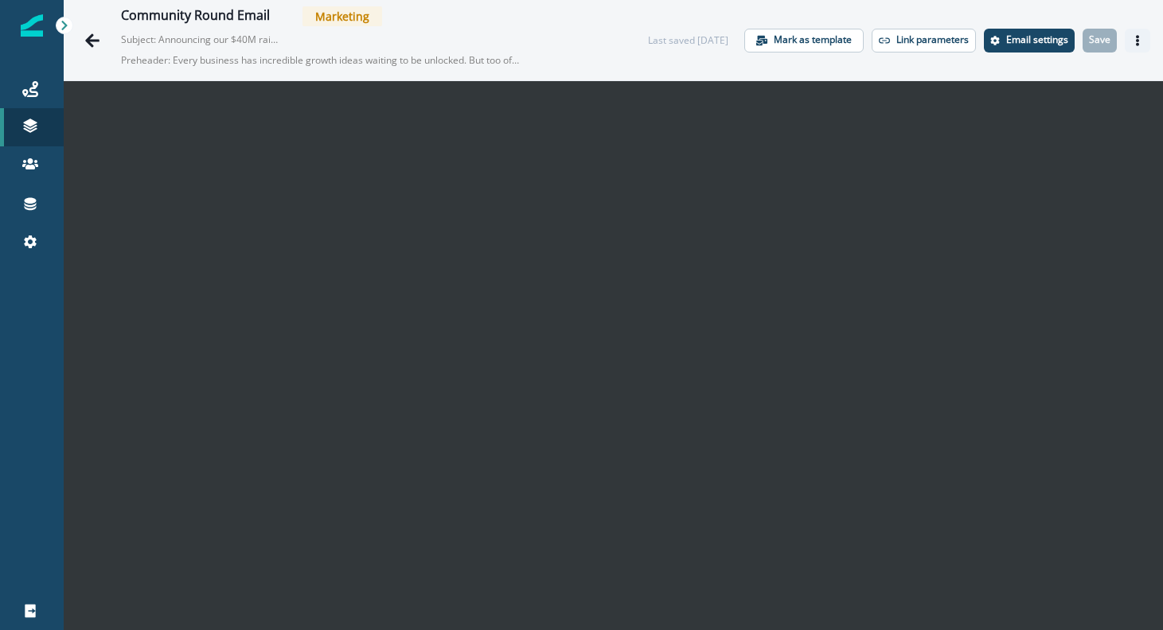
click at [1131, 38] on button "Actions" at bounding box center [1136, 41] width 25 height 24
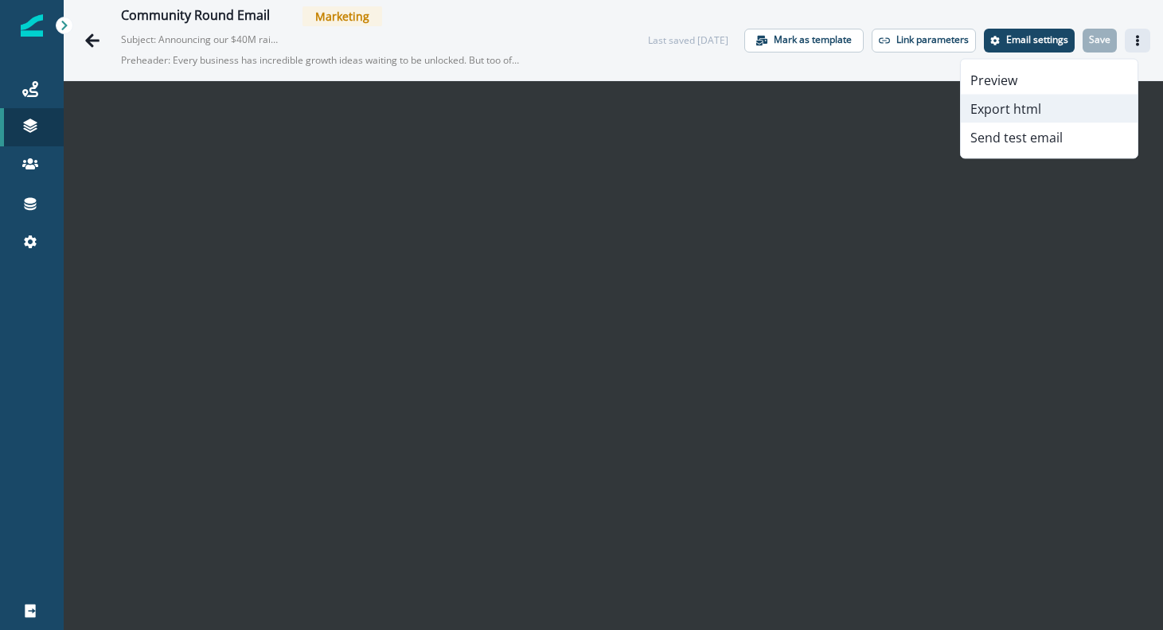
click at [1033, 115] on button "Export html" at bounding box center [1049, 109] width 177 height 29
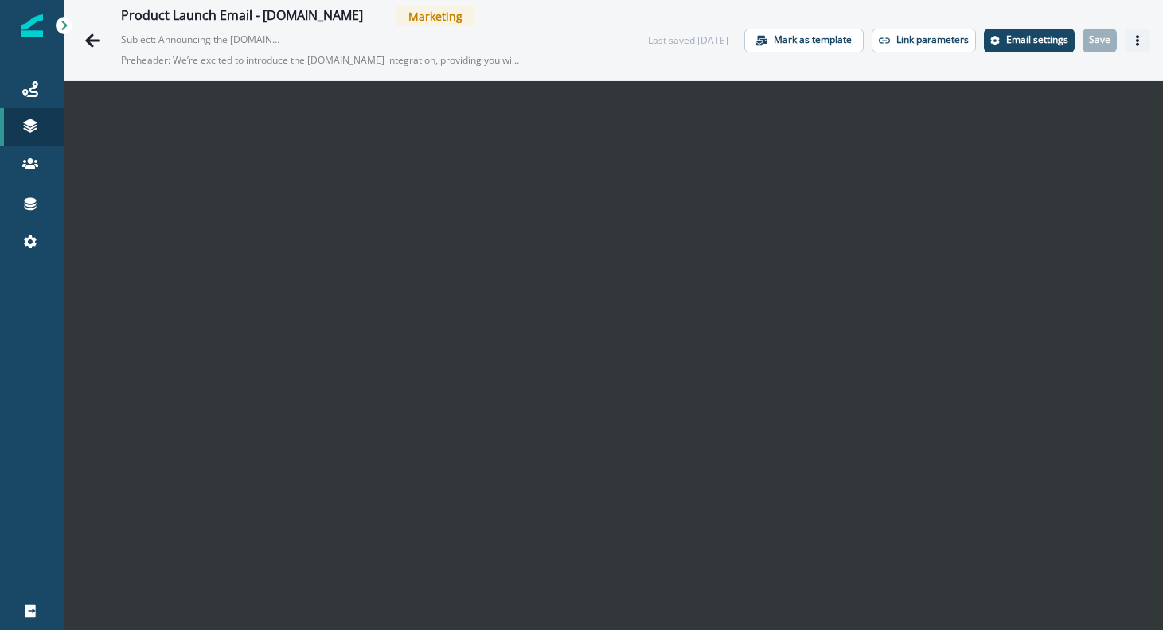
click at [1136, 37] on icon "Actions" at bounding box center [1137, 40] width 3 height 11
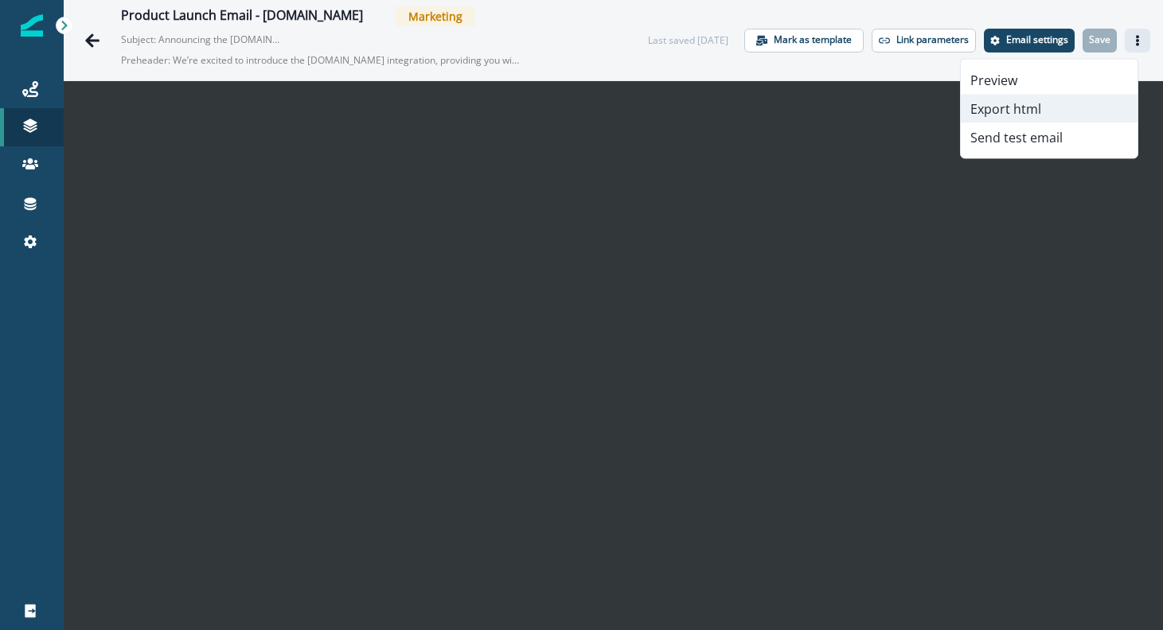
click at [1043, 106] on button "Export html" at bounding box center [1049, 109] width 177 height 29
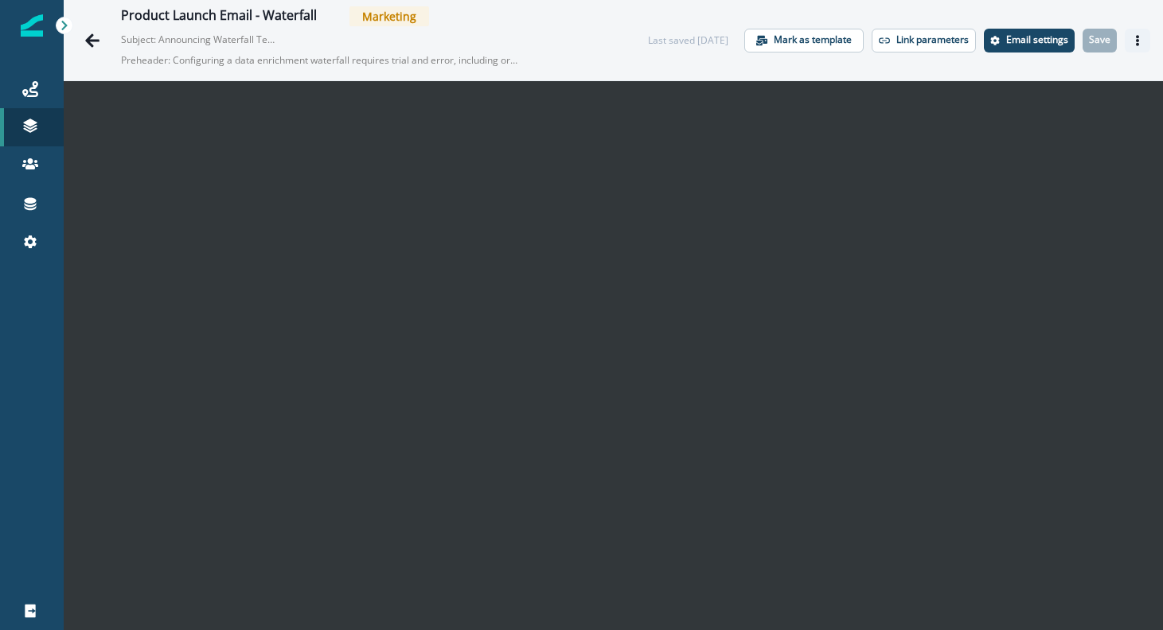
click at [1136, 41] on icon "Actions" at bounding box center [1137, 40] width 3 height 11
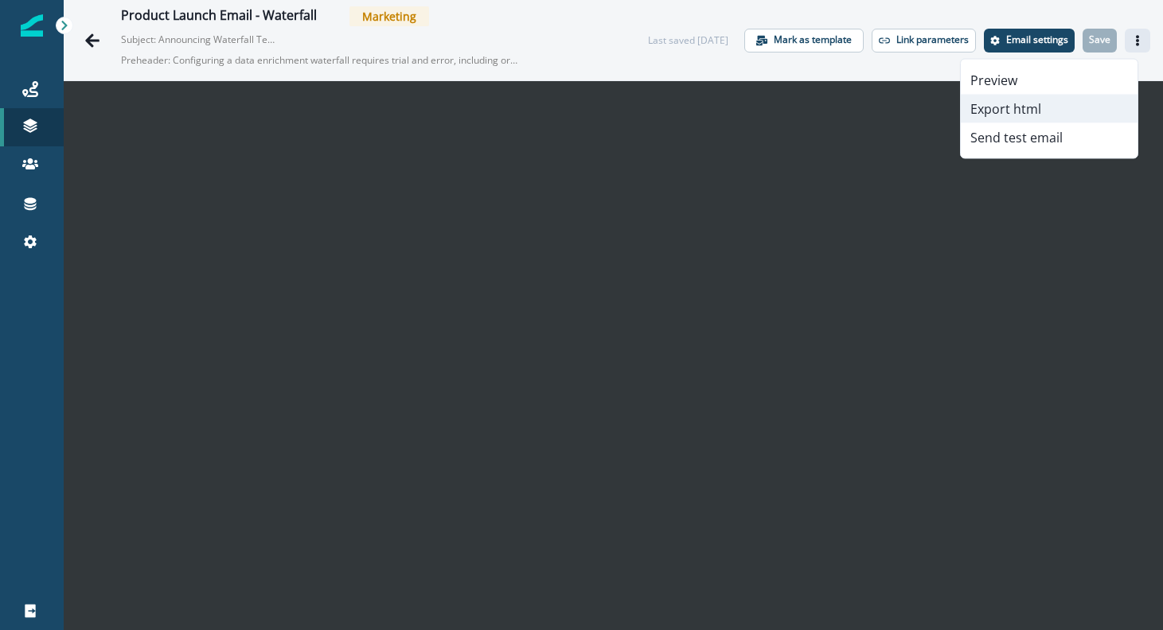
click at [1050, 104] on button "Export html" at bounding box center [1049, 109] width 177 height 29
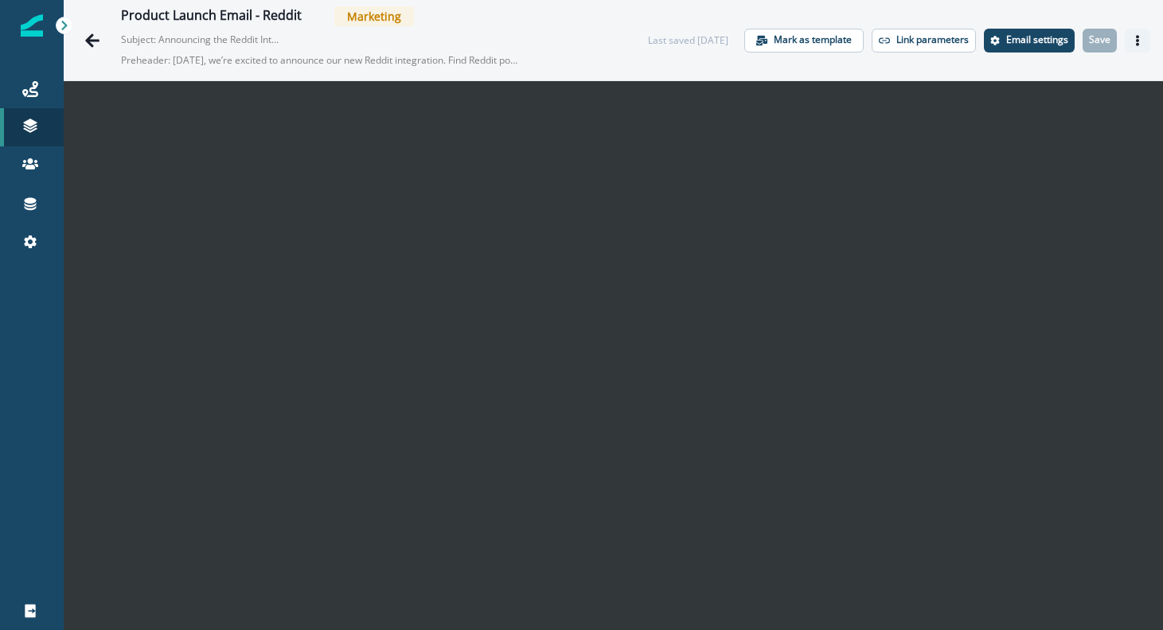
click at [1132, 41] on icon "Actions" at bounding box center [1137, 40] width 11 height 11
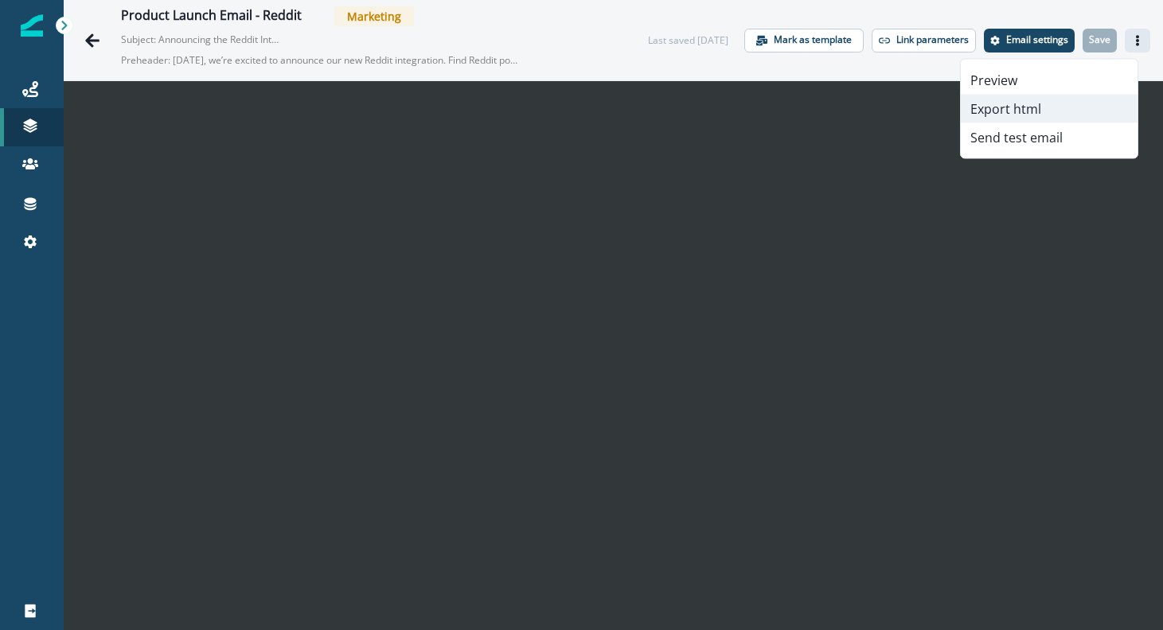
click at [1042, 106] on button "Export html" at bounding box center [1049, 109] width 177 height 29
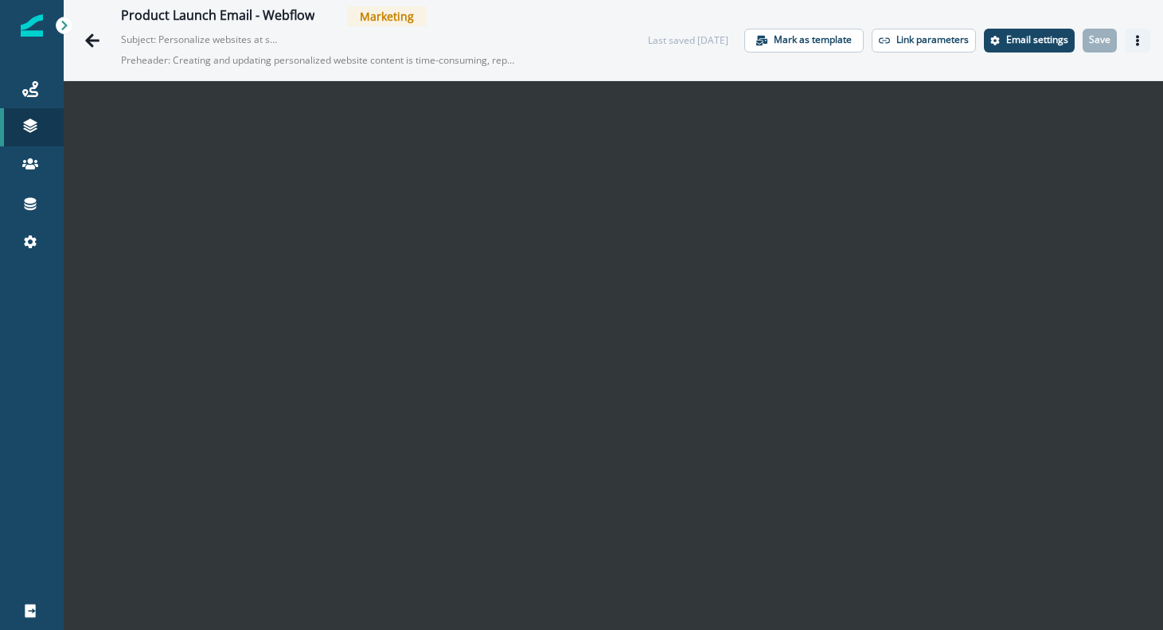
click at [1124, 46] on button "Actions" at bounding box center [1136, 41] width 25 height 24
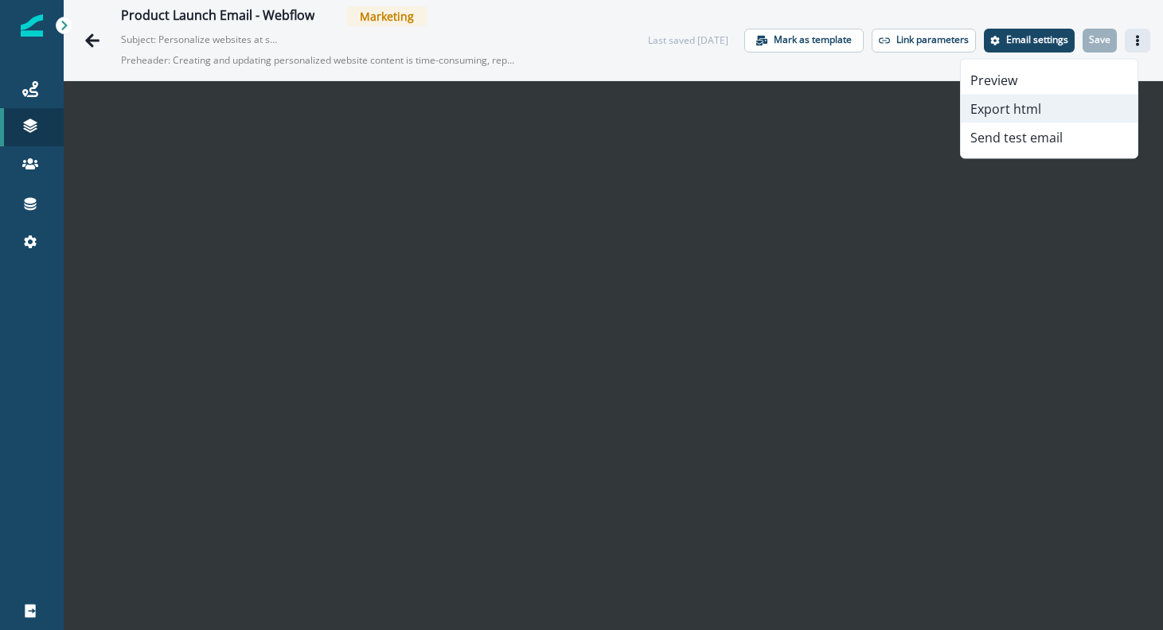
click at [1031, 111] on button "Export html" at bounding box center [1049, 109] width 177 height 29
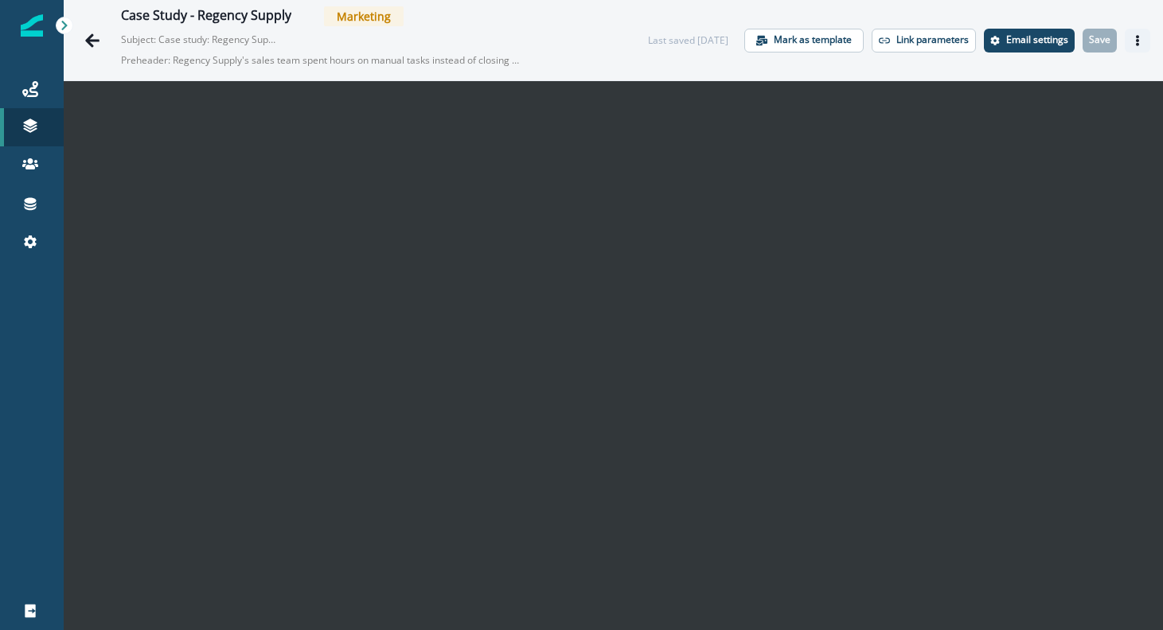
click at [1136, 45] on icon "Actions" at bounding box center [1137, 40] width 3 height 11
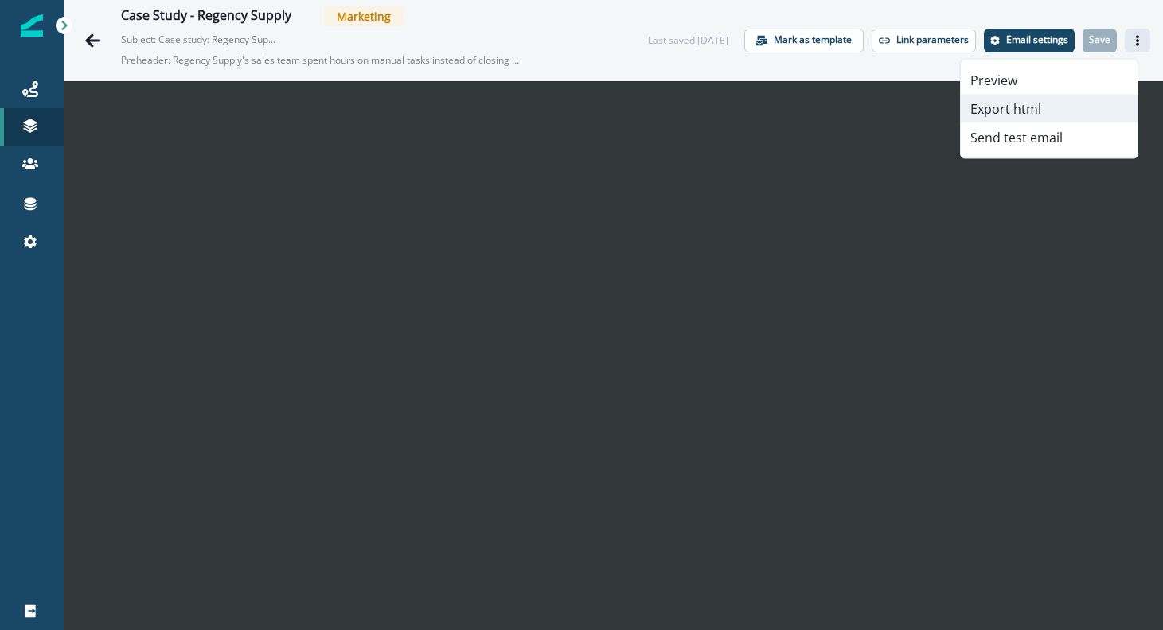
click at [1051, 116] on button "Export html" at bounding box center [1049, 109] width 177 height 29
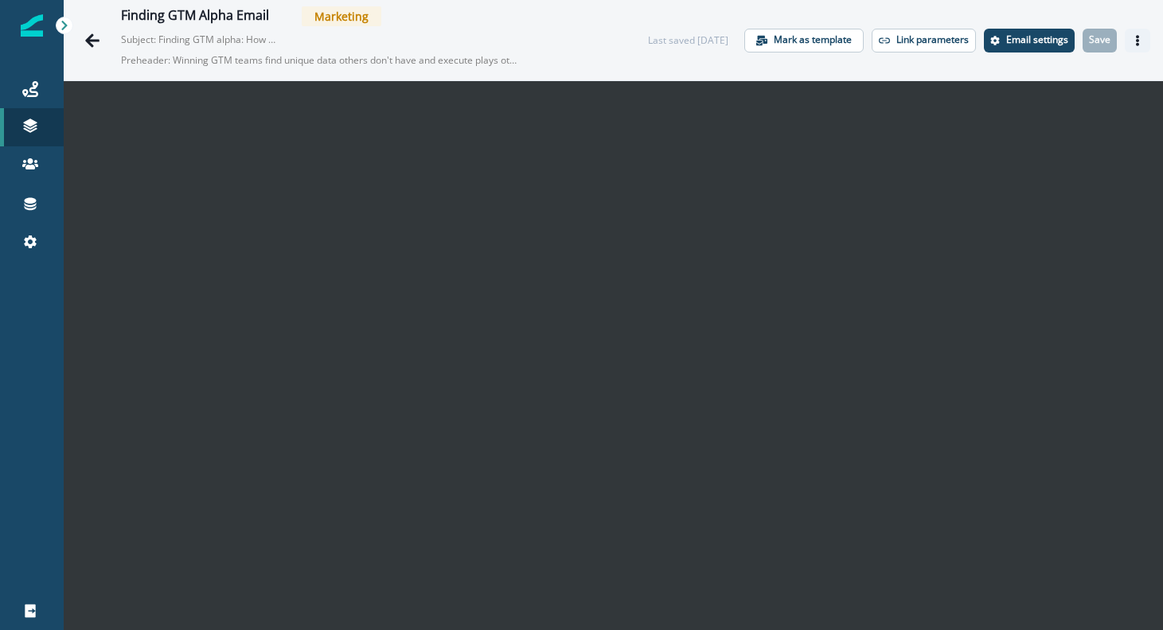
click at [1132, 41] on icon "Actions" at bounding box center [1137, 40] width 11 height 11
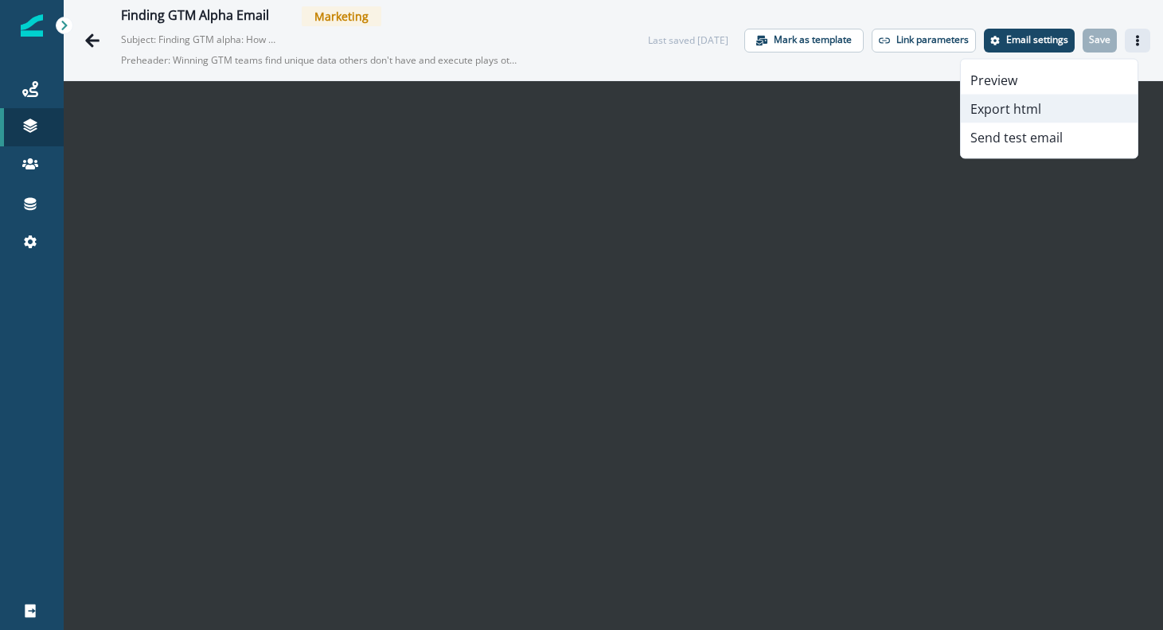
click at [1023, 106] on button "Export html" at bounding box center [1049, 109] width 177 height 29
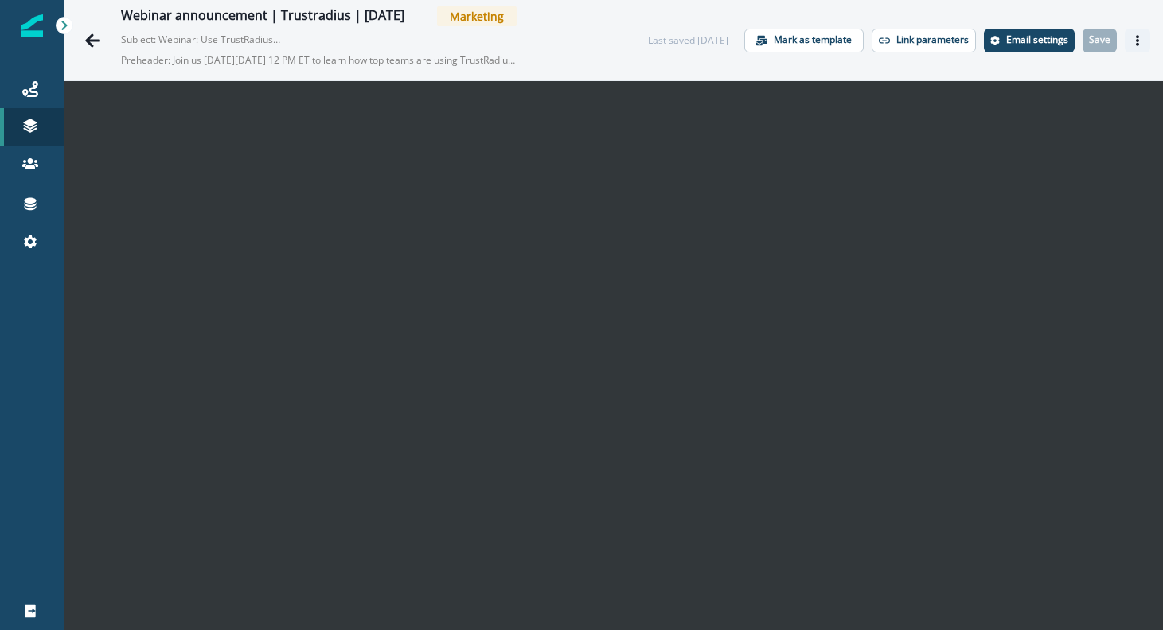
click at [1132, 38] on icon "Actions" at bounding box center [1137, 40] width 11 height 11
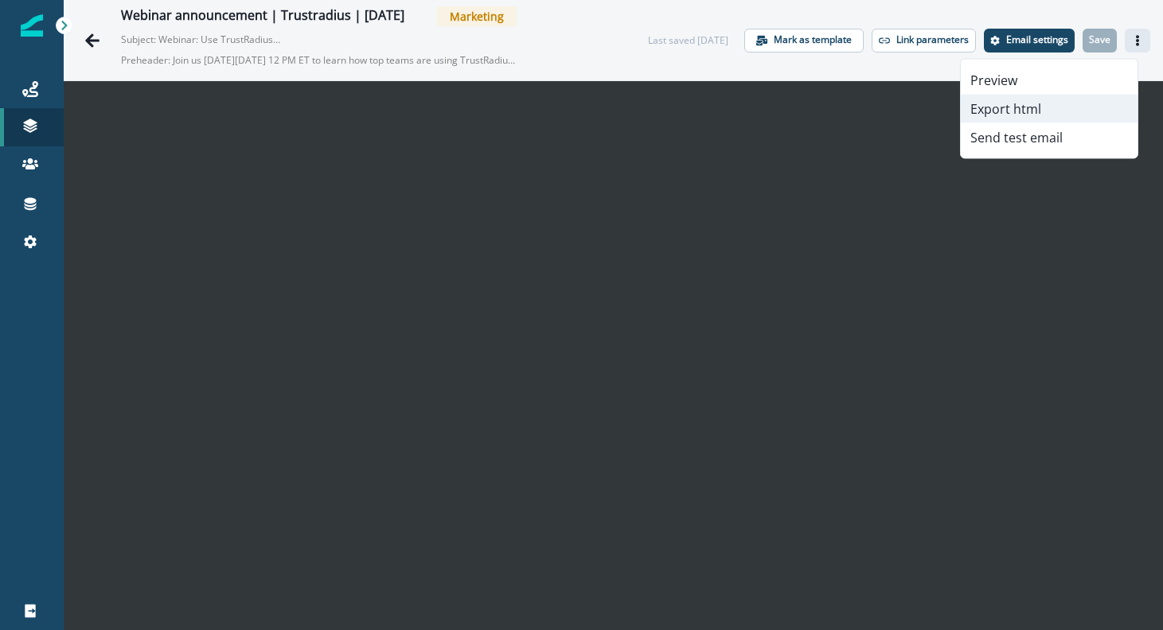
click at [1046, 106] on button "Export html" at bounding box center [1049, 109] width 177 height 29
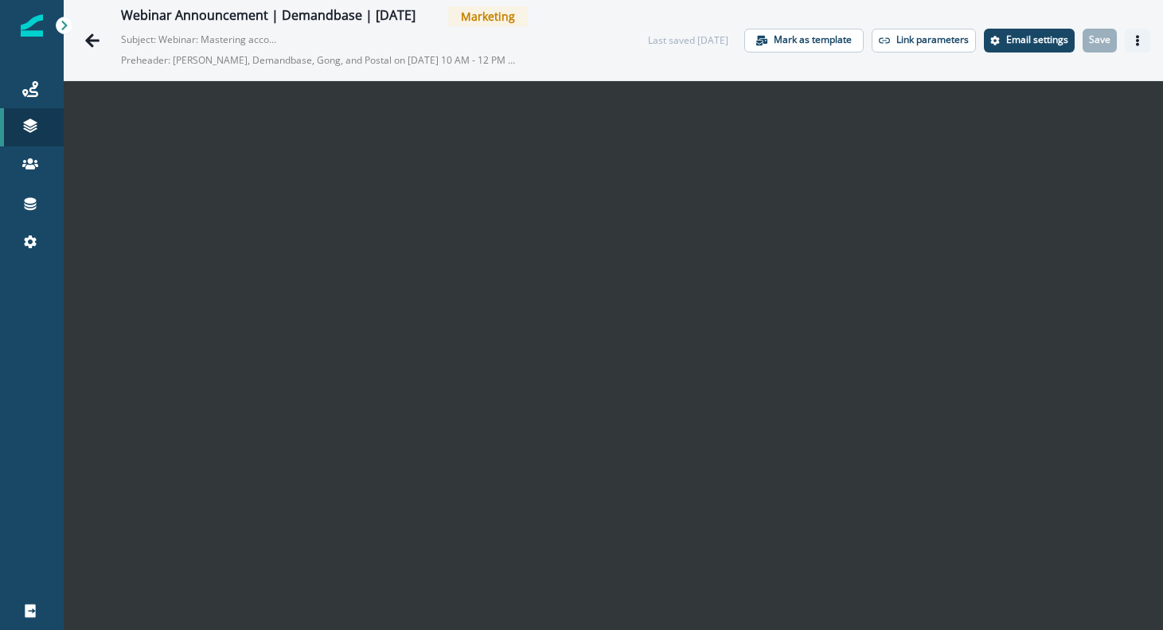
click at [1124, 33] on button "Actions" at bounding box center [1136, 41] width 25 height 24
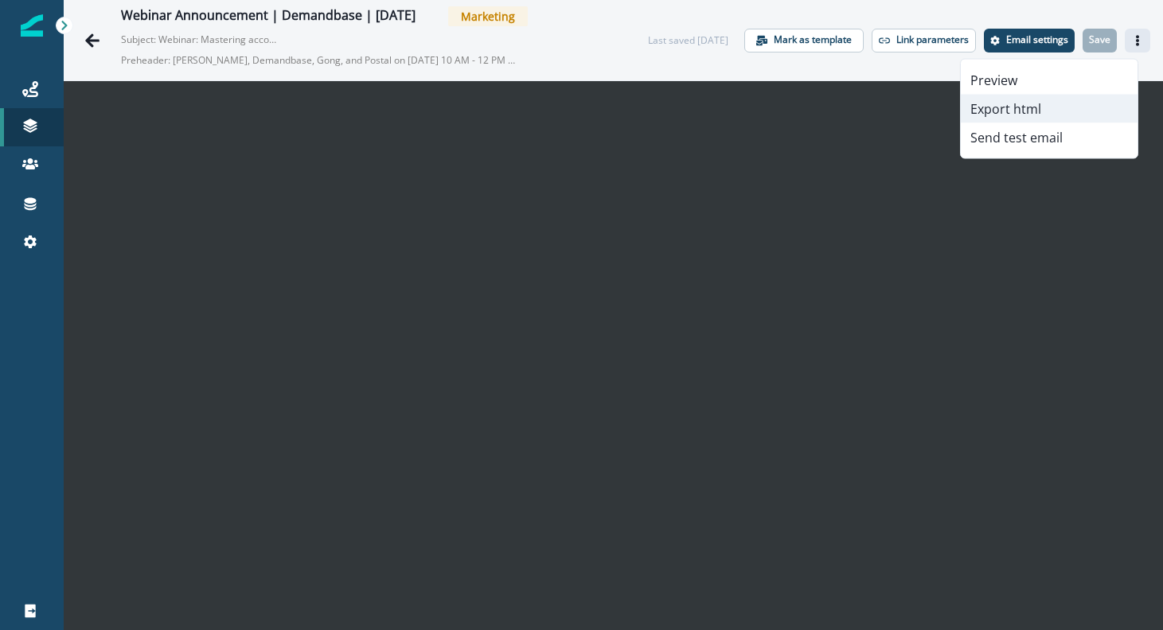
click at [1041, 108] on button "Export html" at bounding box center [1049, 109] width 177 height 29
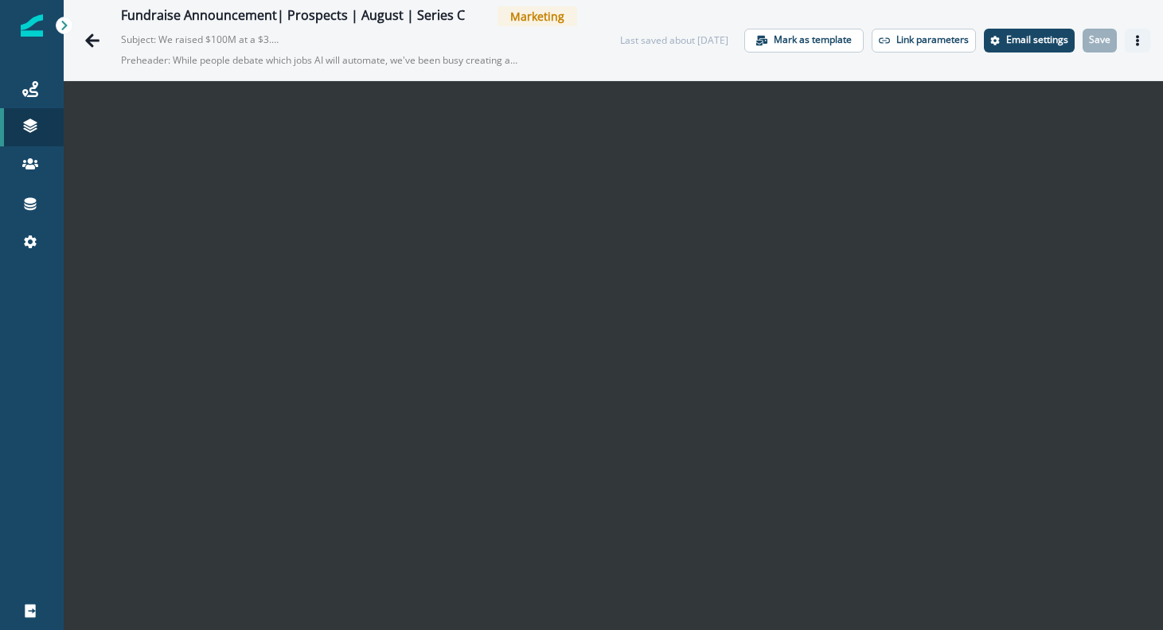
click at [1132, 42] on icon "Actions" at bounding box center [1137, 40] width 11 height 11
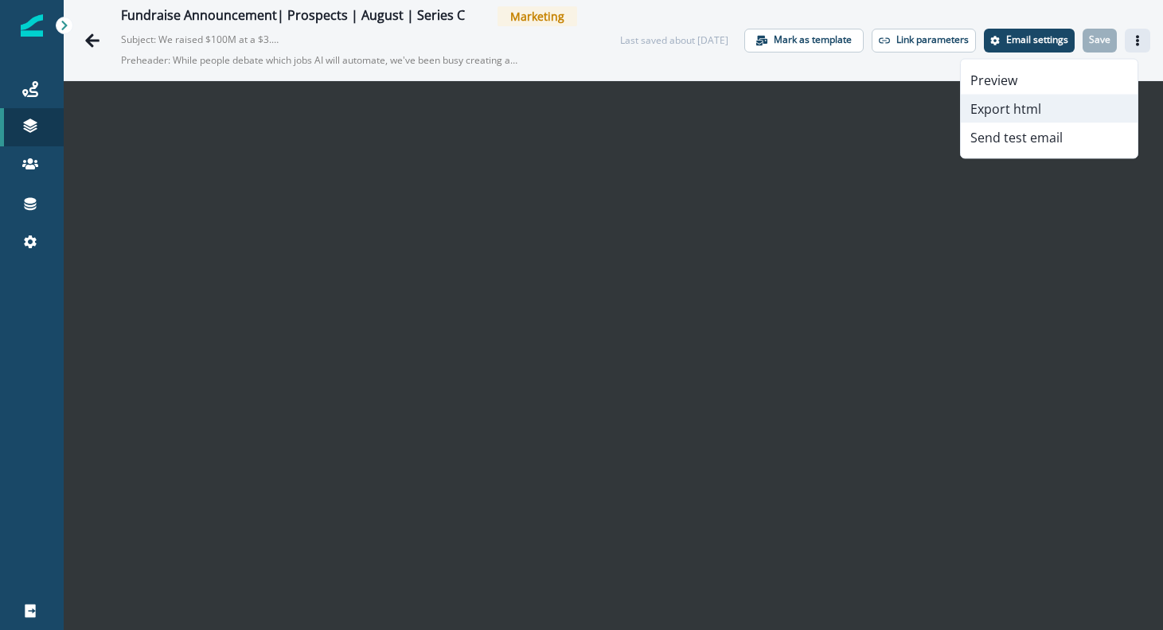
click at [1039, 121] on button "Export html" at bounding box center [1049, 109] width 177 height 29
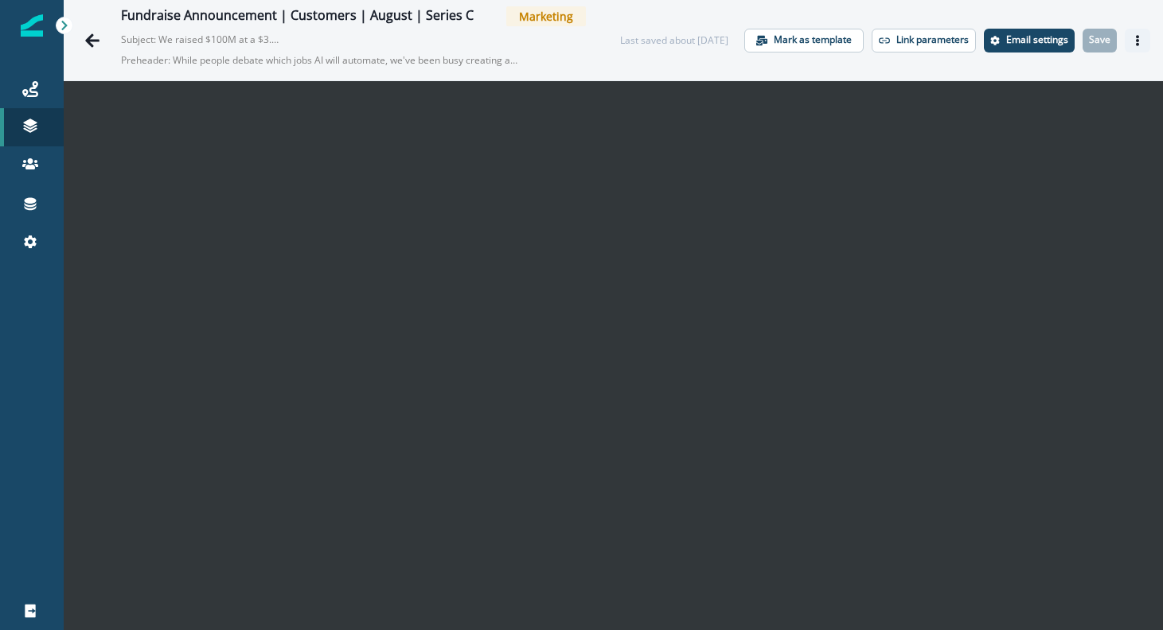
click at [1136, 41] on icon "Actions" at bounding box center [1137, 40] width 3 height 11
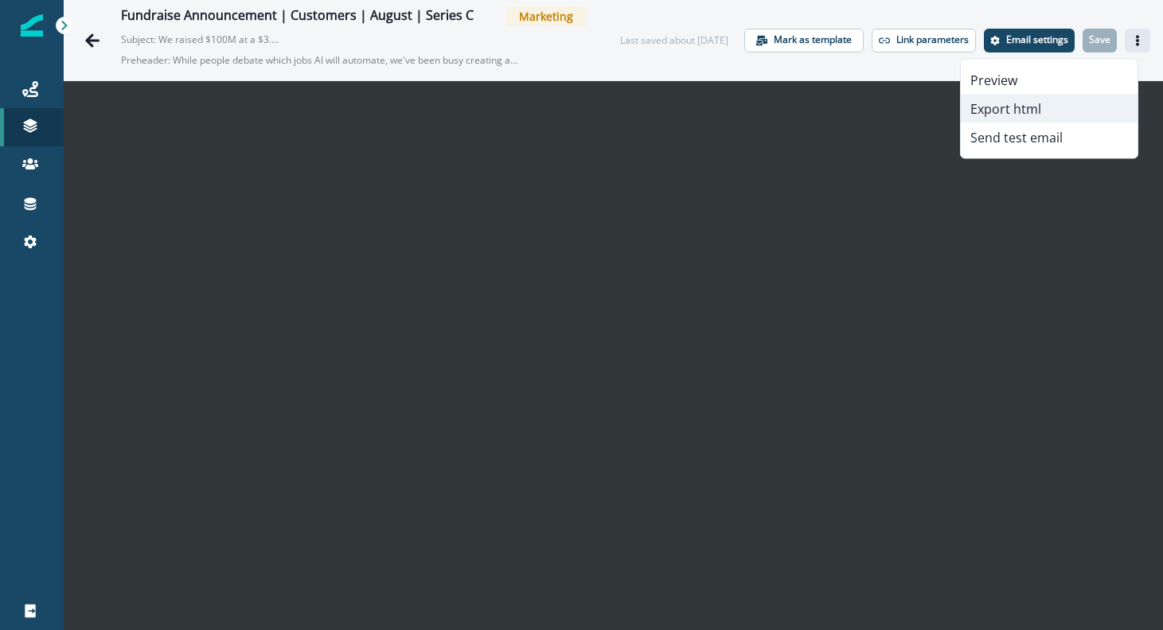
click at [1034, 113] on button "Export html" at bounding box center [1049, 109] width 177 height 29
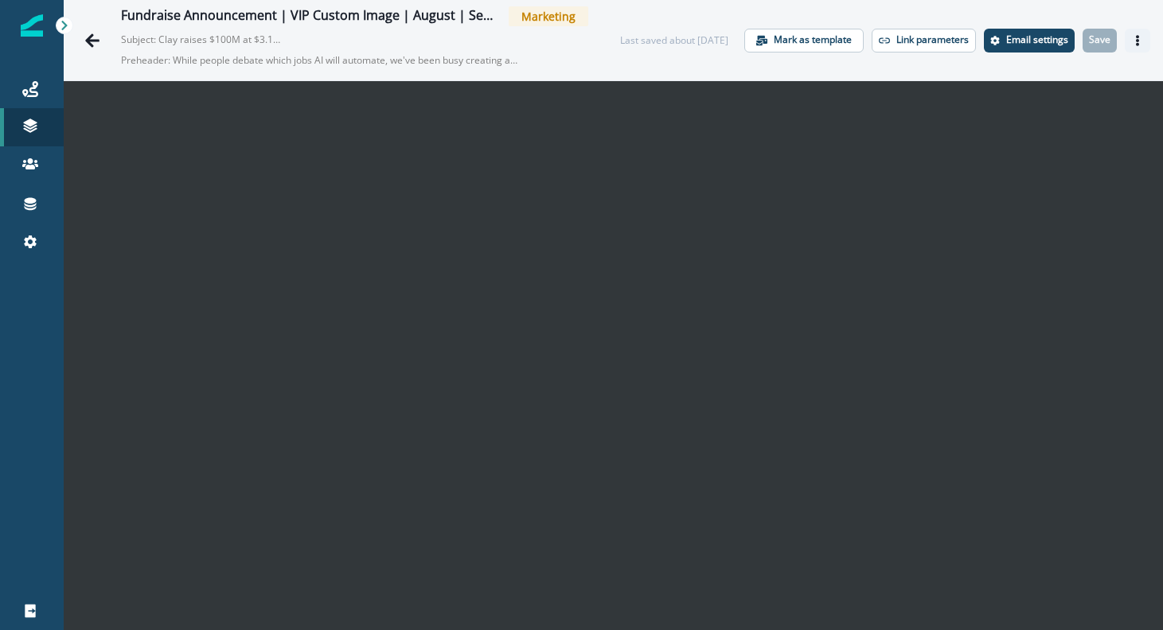
click at [1132, 41] on icon "Actions" at bounding box center [1137, 40] width 11 height 11
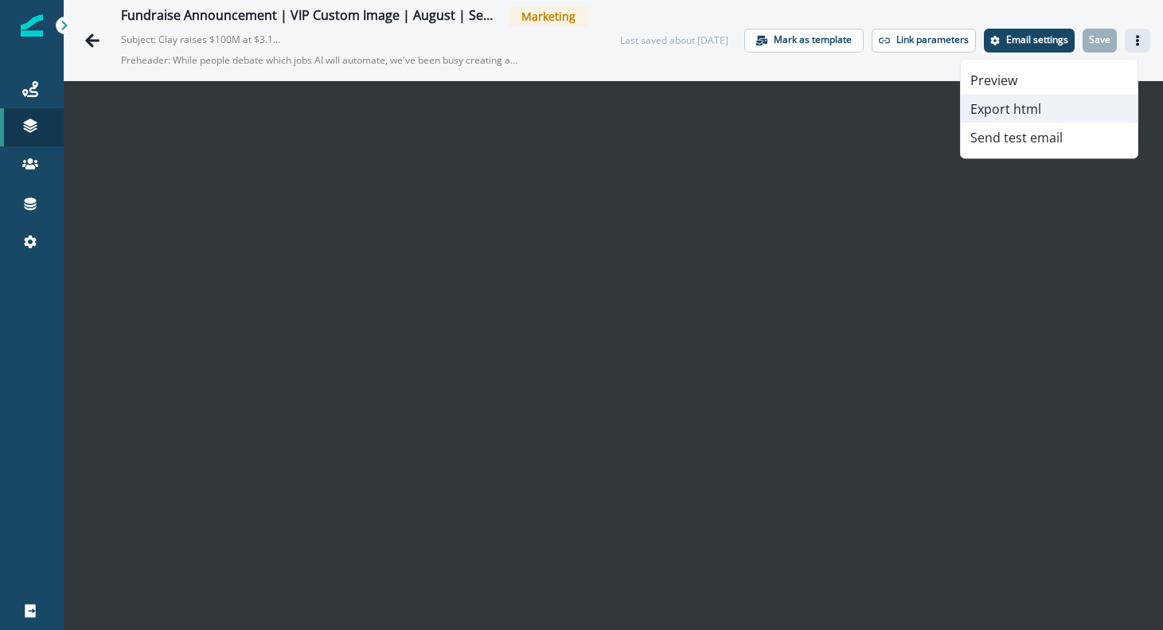
click at [1052, 107] on button "Export html" at bounding box center [1049, 109] width 177 height 29
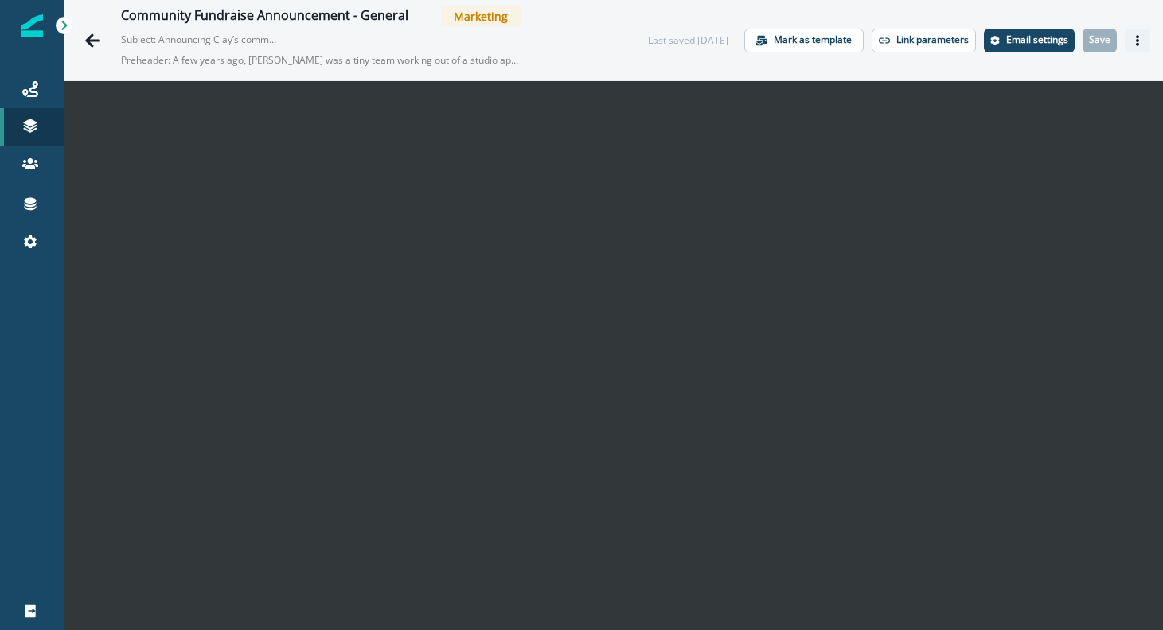
click at [1124, 32] on button "Actions" at bounding box center [1136, 41] width 25 height 24
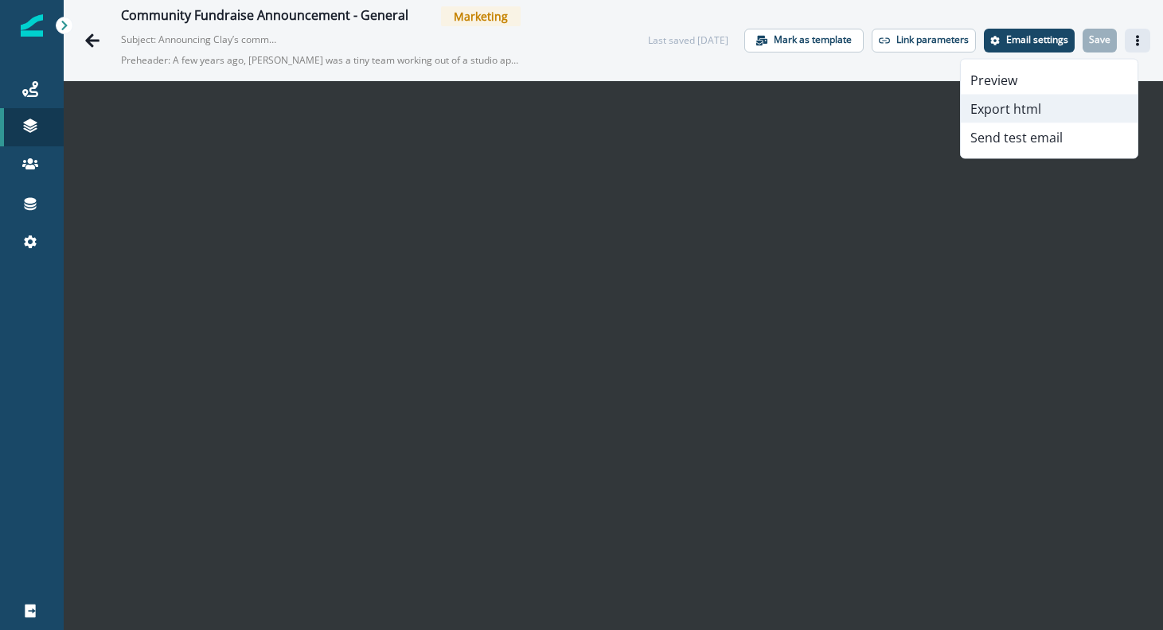
click at [1035, 115] on button "Export html" at bounding box center [1049, 109] width 177 height 29
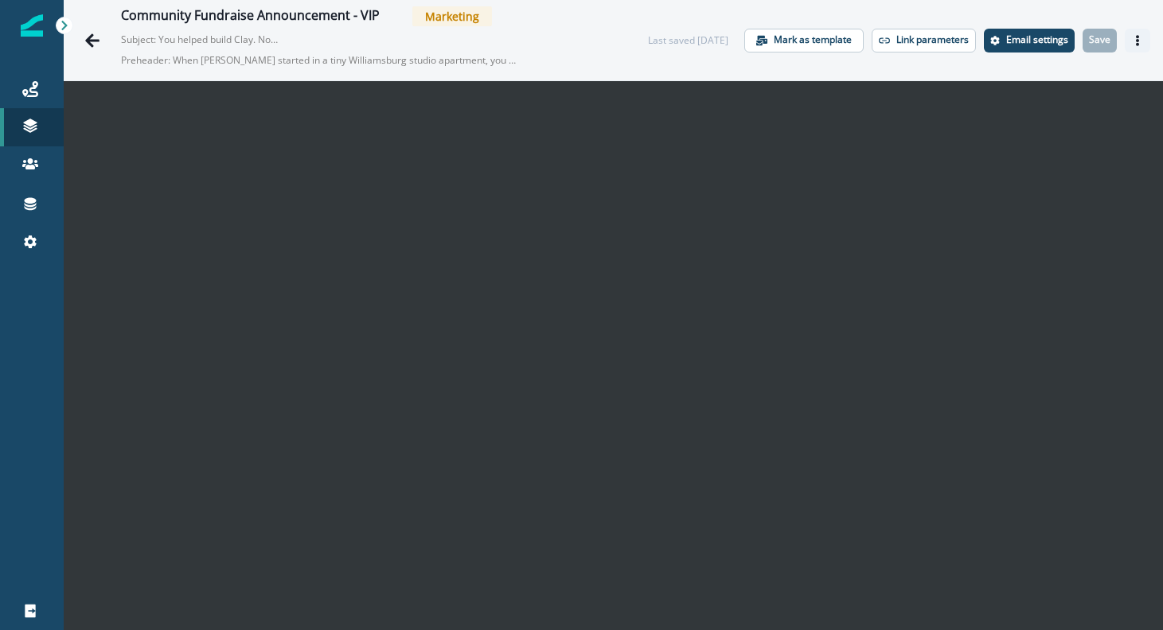
click at [1136, 41] on icon "Actions" at bounding box center [1137, 40] width 3 height 11
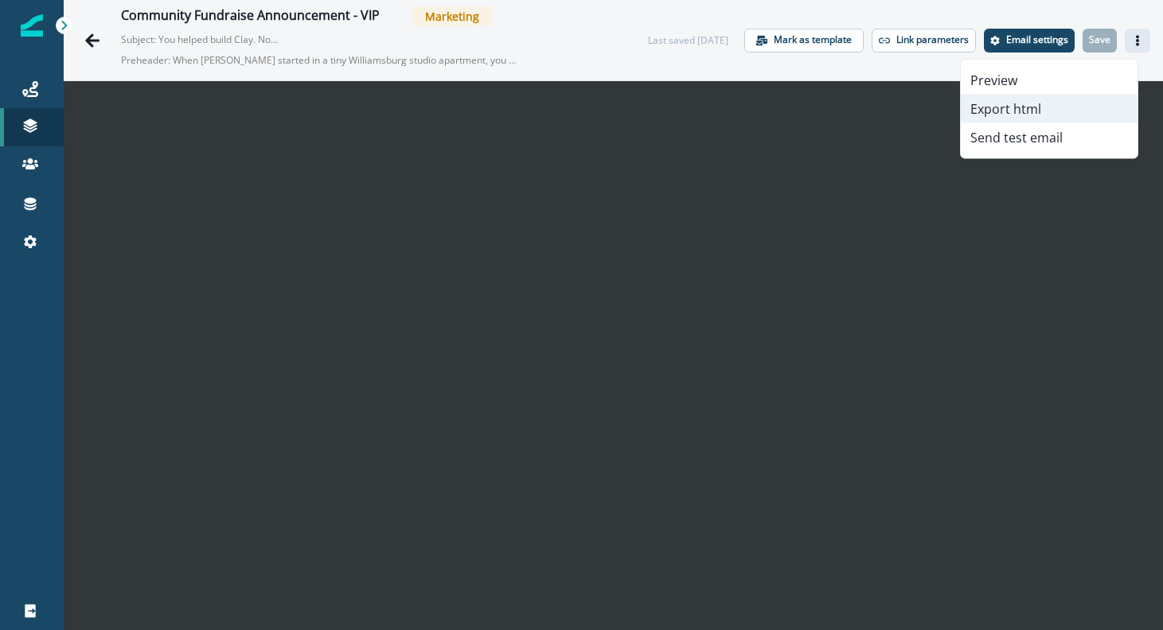
click at [1070, 113] on button "Export html" at bounding box center [1049, 109] width 177 height 29
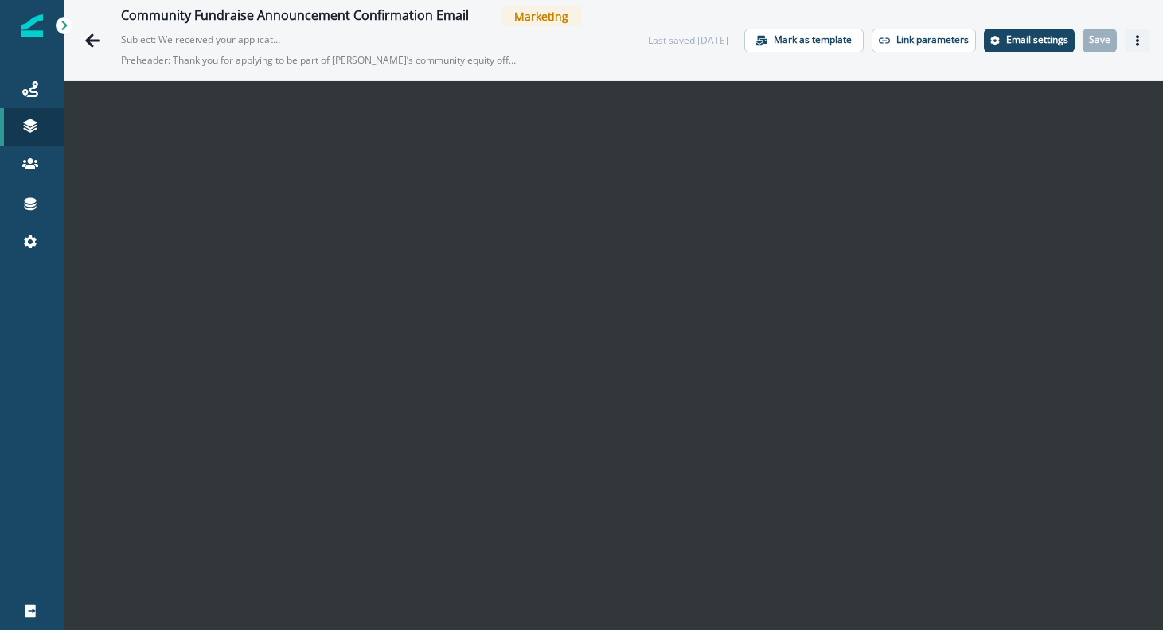
click at [1132, 41] on icon "Actions" at bounding box center [1137, 40] width 11 height 11
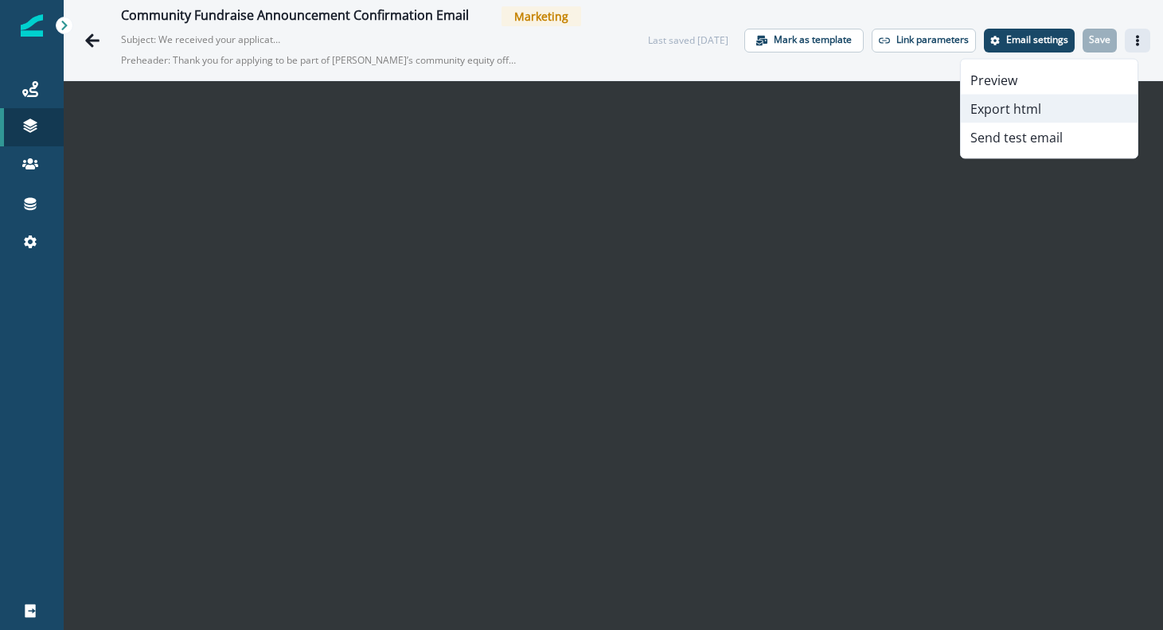
click at [1050, 111] on button "Export html" at bounding box center [1049, 109] width 177 height 29
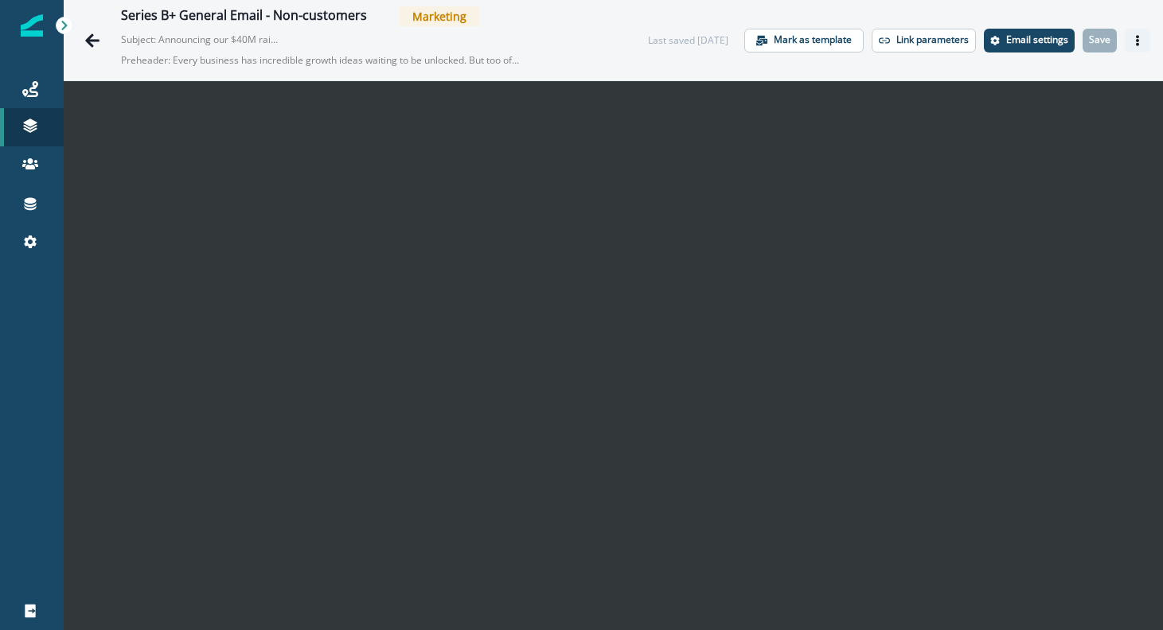
click at [1129, 33] on button "Actions" at bounding box center [1136, 41] width 25 height 24
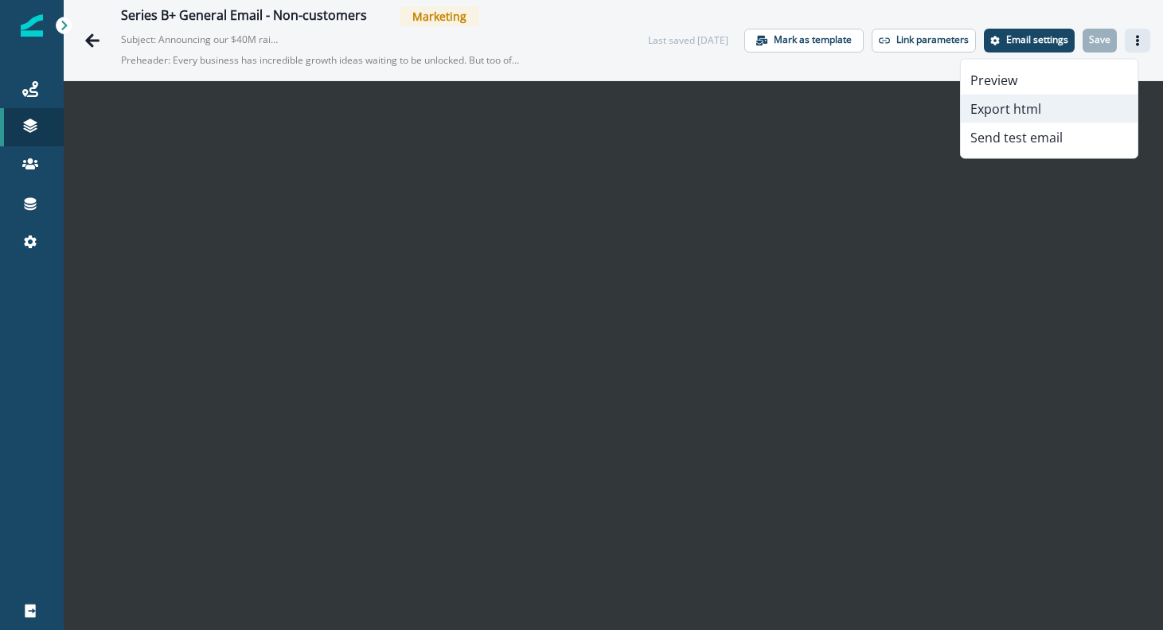
click at [1042, 108] on button "Export html" at bounding box center [1049, 109] width 177 height 29
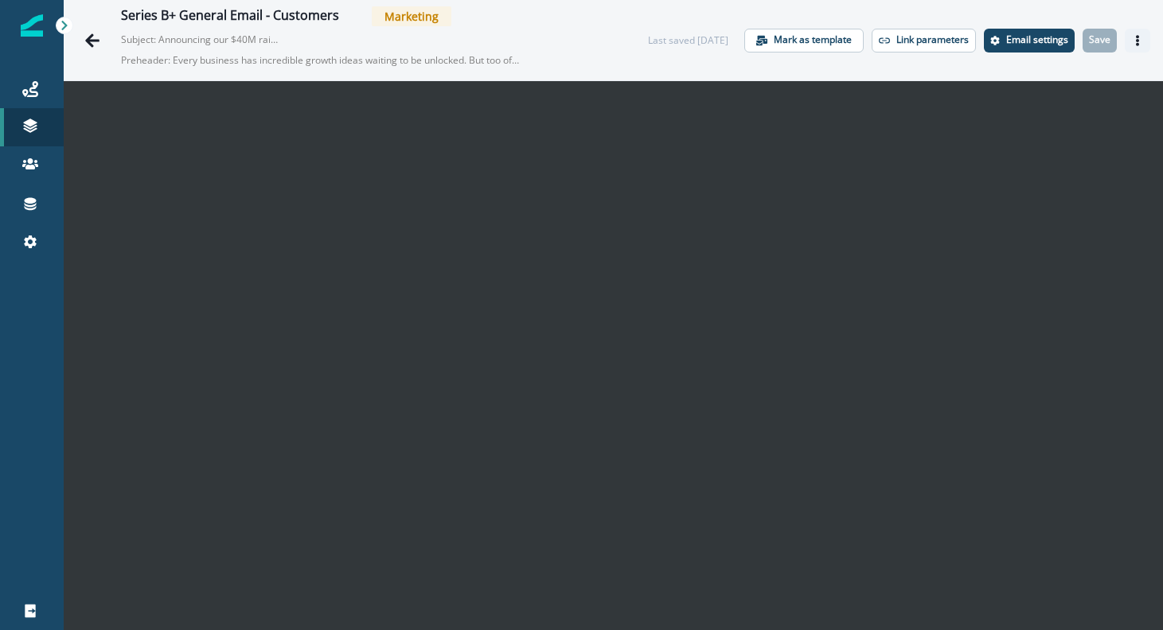
click at [1124, 30] on button "Actions" at bounding box center [1136, 41] width 25 height 24
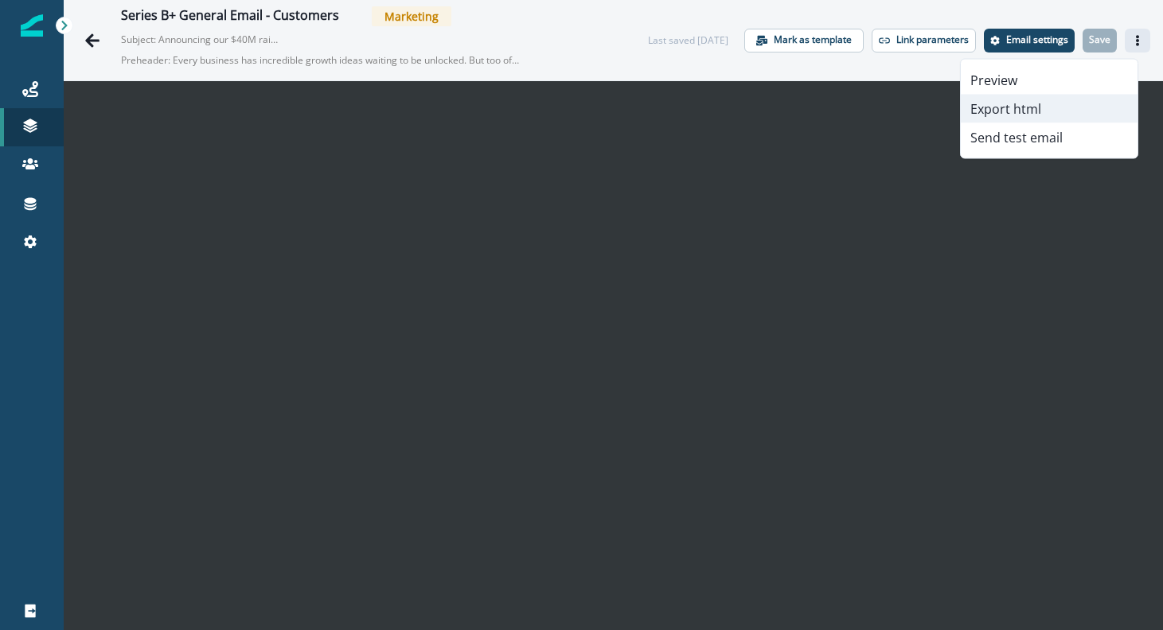
click at [1028, 111] on button "Export html" at bounding box center [1049, 109] width 177 height 29
